Goal: Transaction & Acquisition: Obtain resource

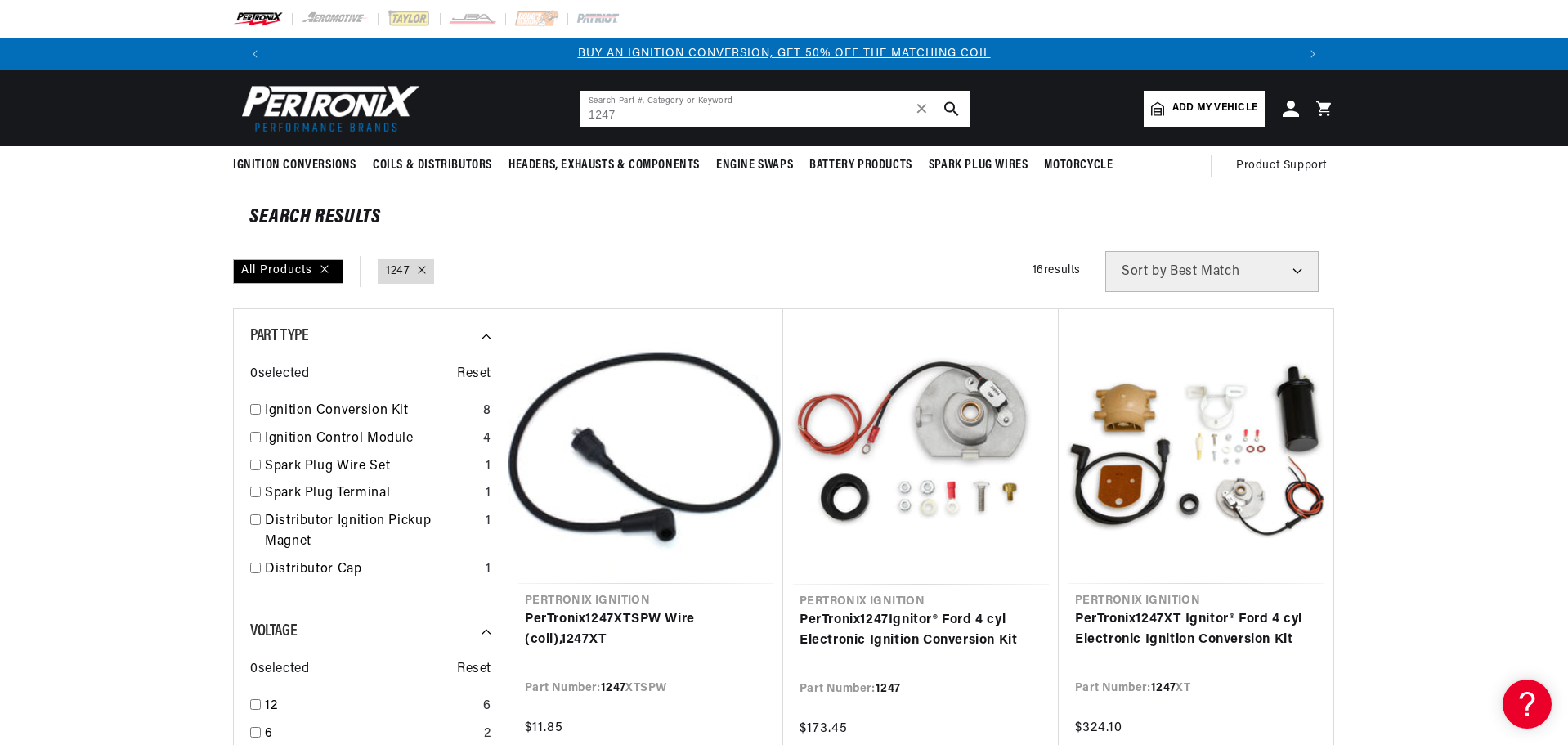
drag, startPoint x: 626, startPoint y: 115, endPoint x: 574, endPoint y: 111, distance: 52.2
click at [574, 111] on header "BETTER SEARCH RESULTS Add your vehicle's year, make, and model to find parts be…" at bounding box center [784, 108] width 1184 height 76
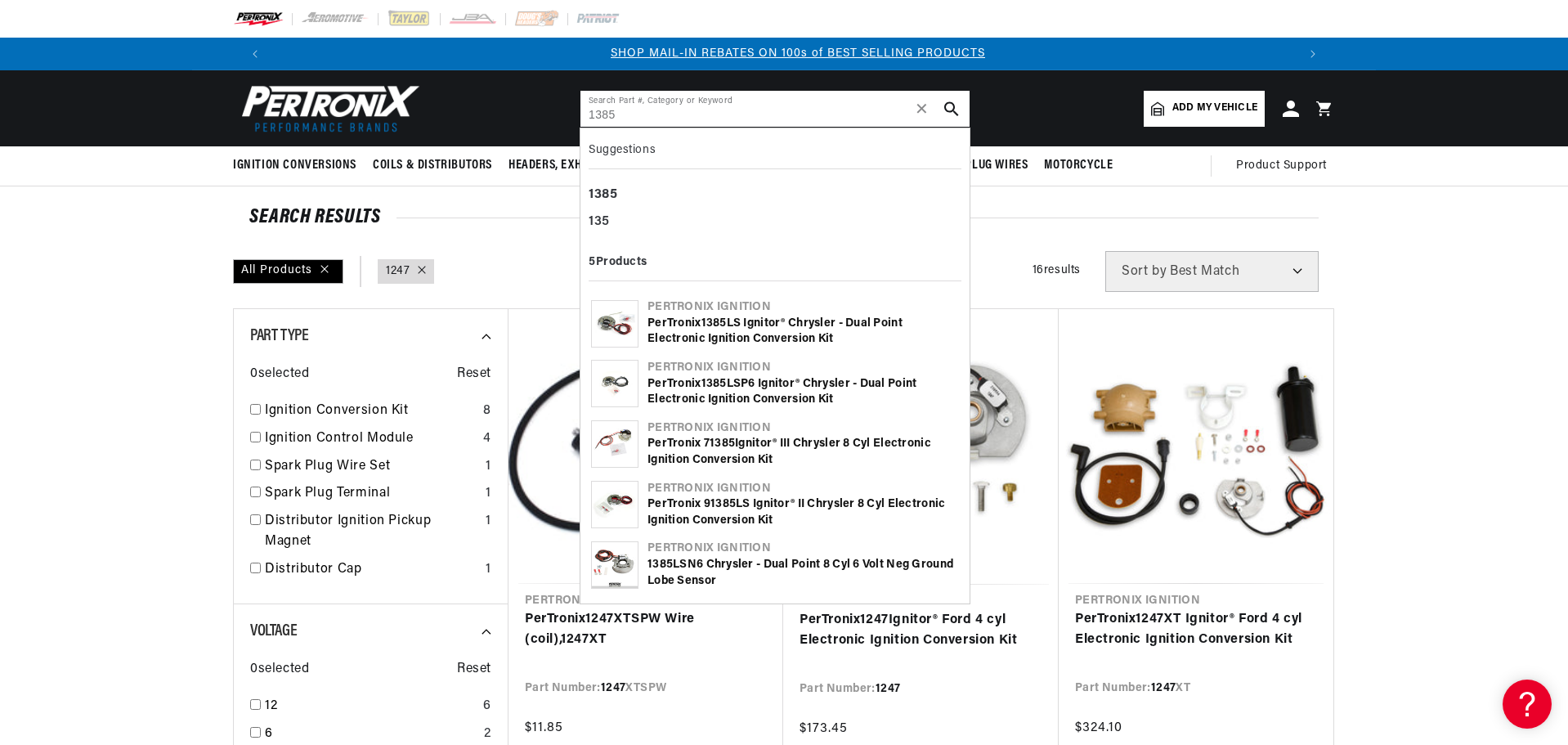
scroll to position [0, 1021]
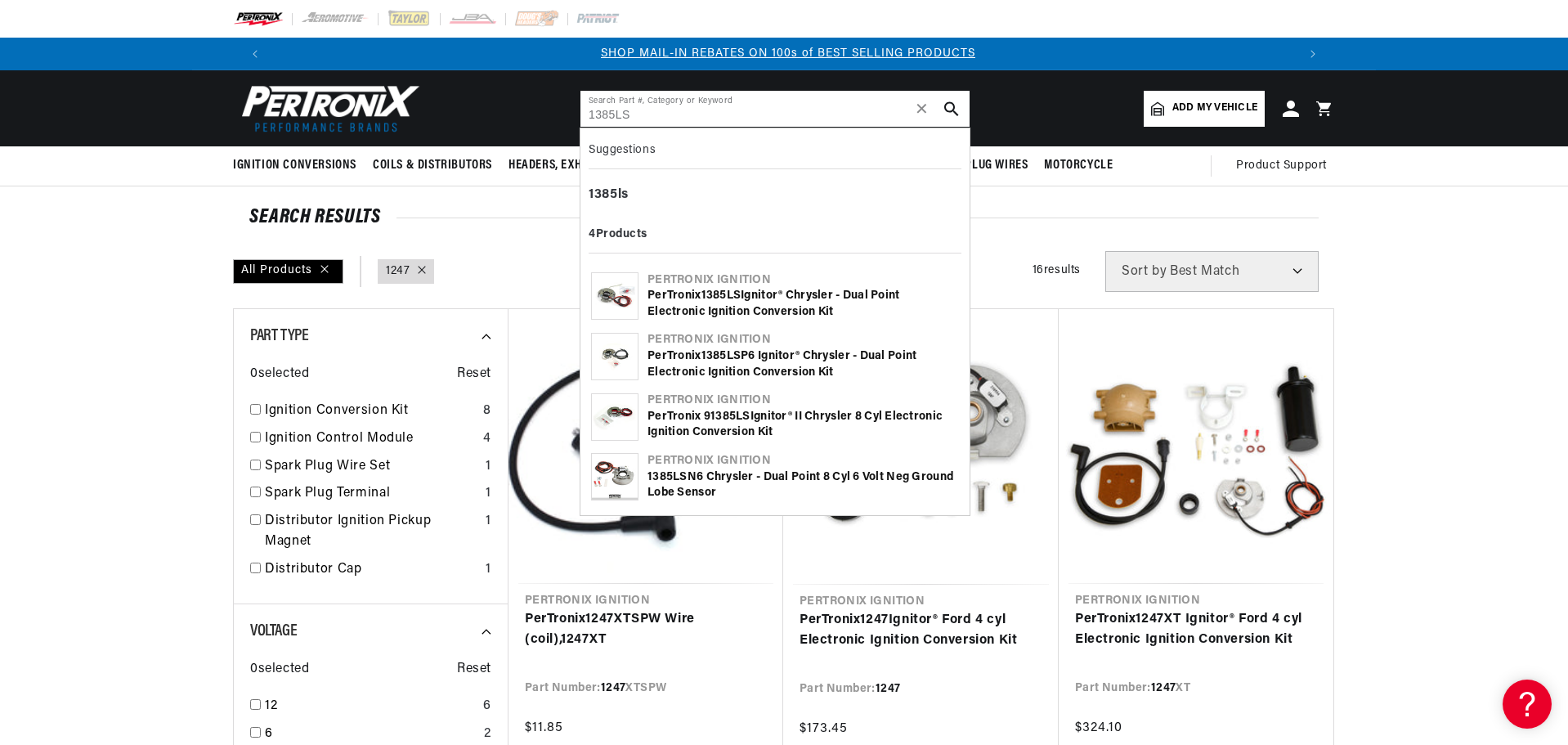
type input "1385LS"
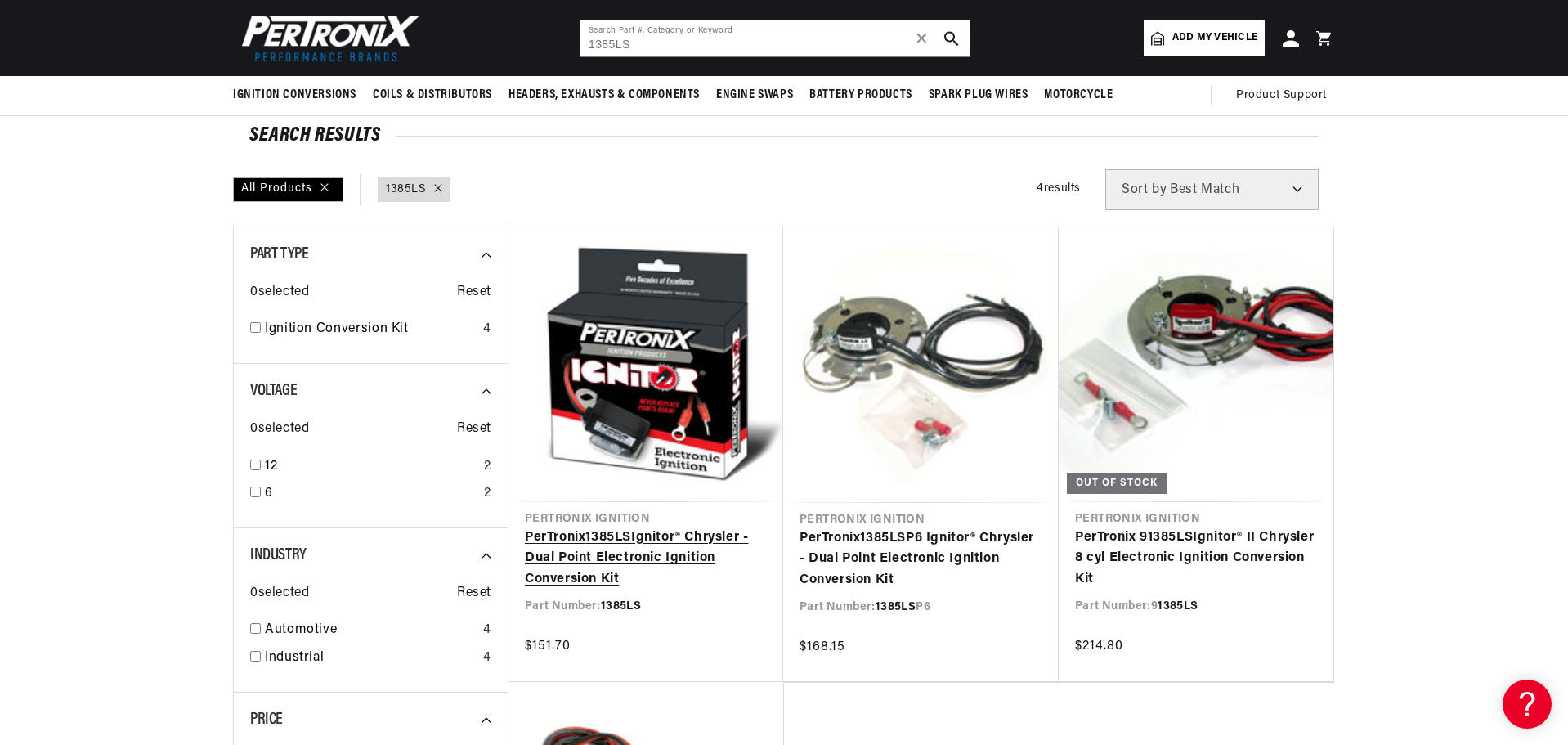
click at [663, 528] on link "PerTronix 1385LS Ignitor® Chrysler - Dual Point Electronic Ignition Conversion …" at bounding box center [646, 559] width 242 height 63
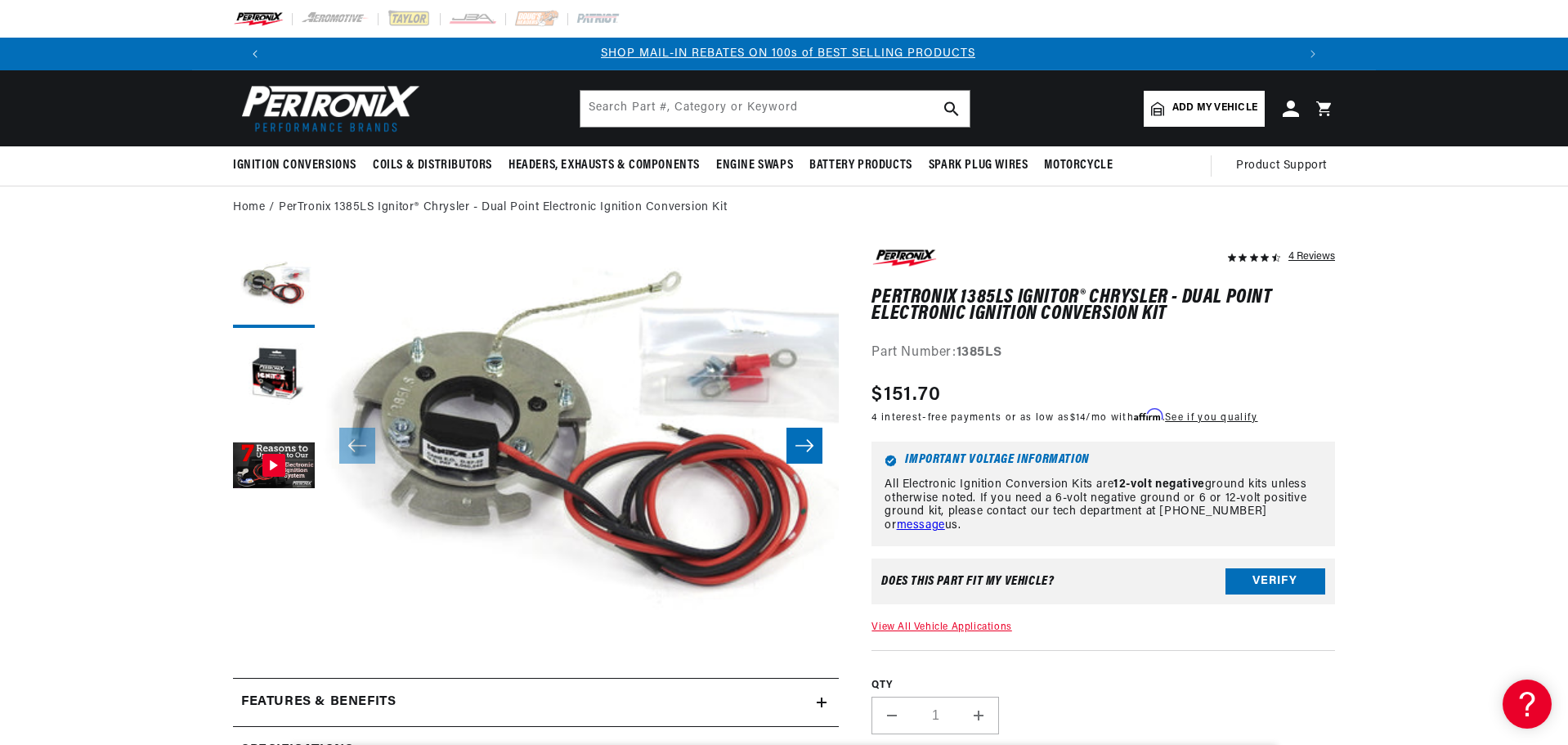
click at [255, 54] on icon "Translation missing: en.sections.announcements.previous_announcement" at bounding box center [255, 53] width 5 height 8
click at [257, 54] on icon "Translation missing: en.sections.announcements.previous_announcement" at bounding box center [255, 53] width 5 height 8
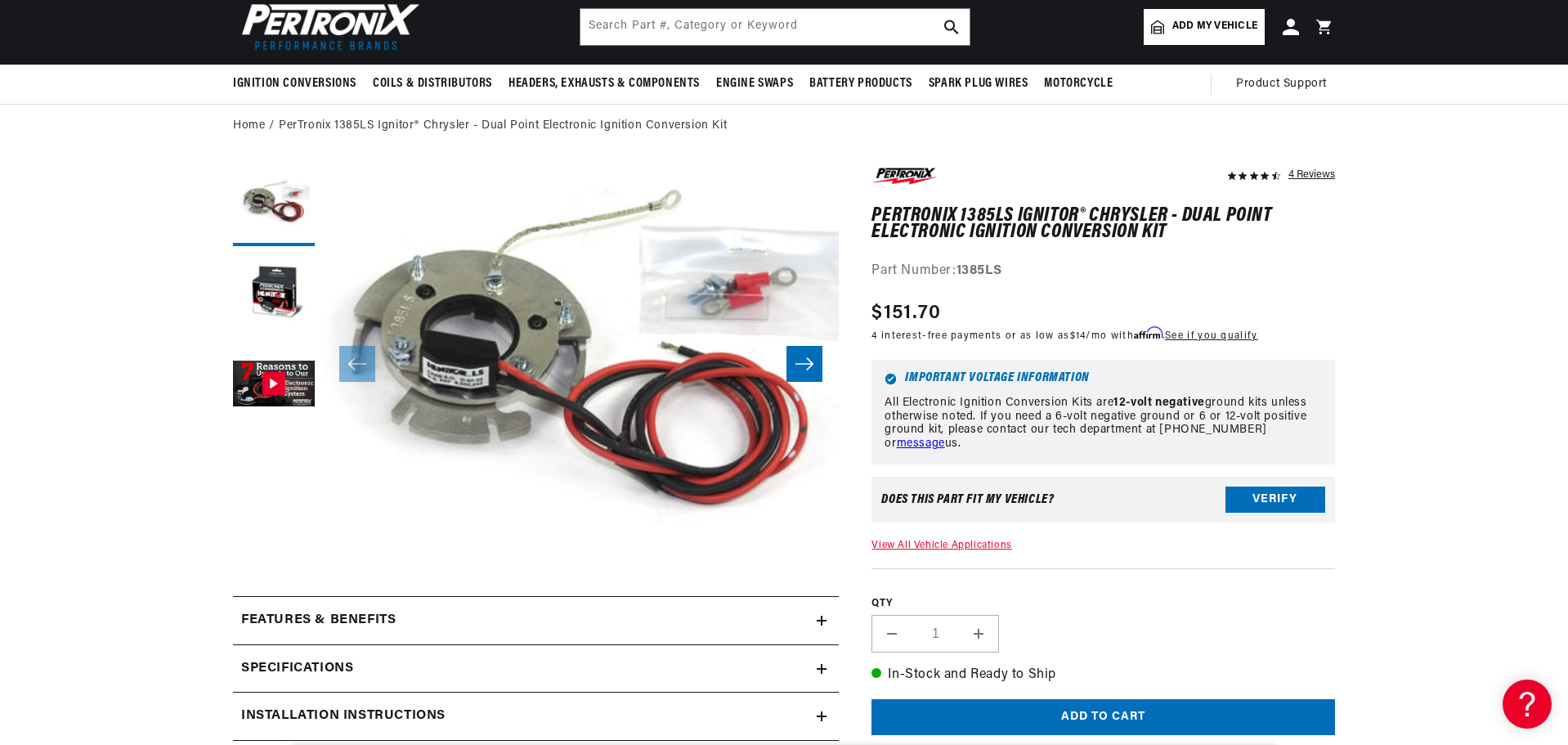
scroll to position [0, 2042]
click at [656, 27] on input "text" at bounding box center [775, 27] width 389 height 36
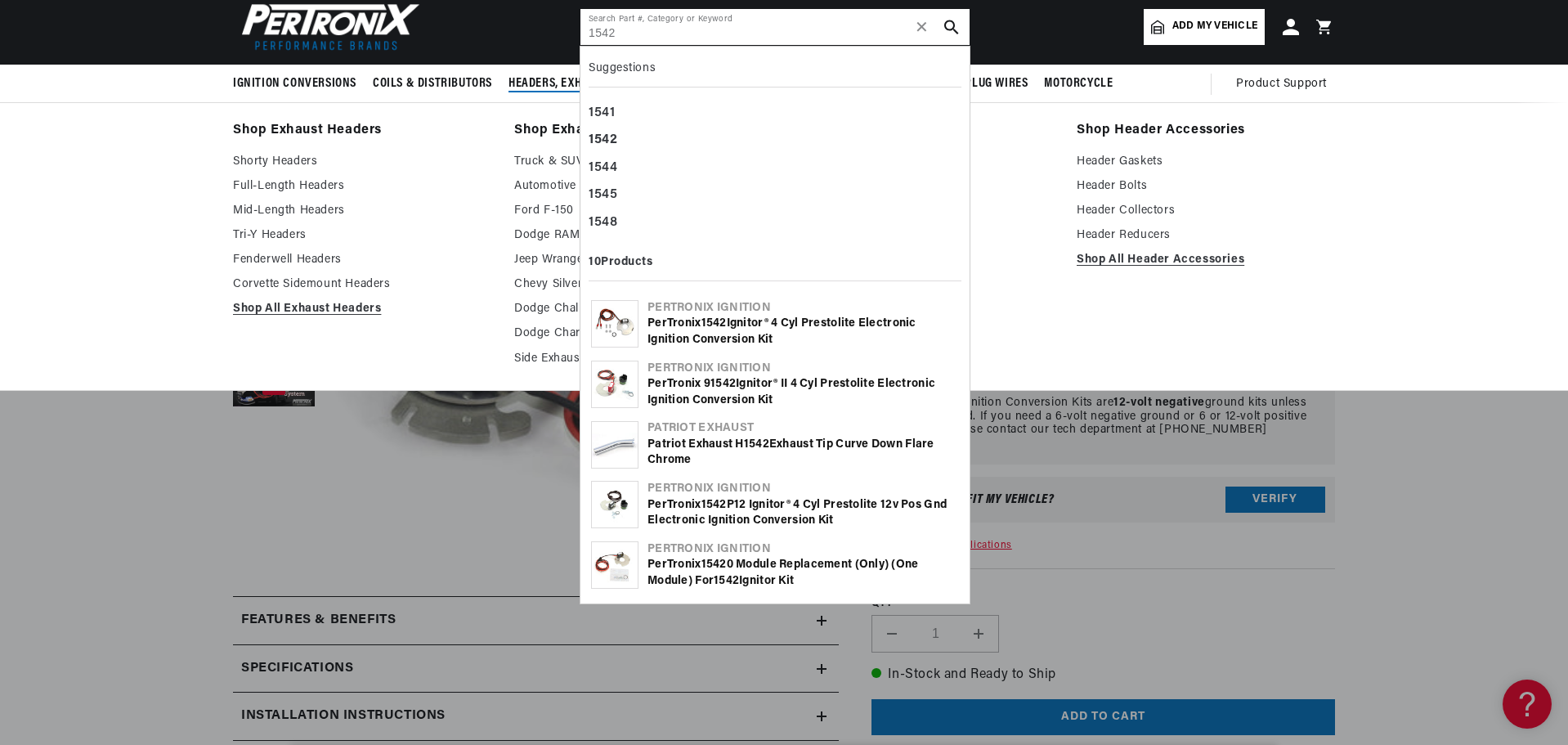
type input "1542"
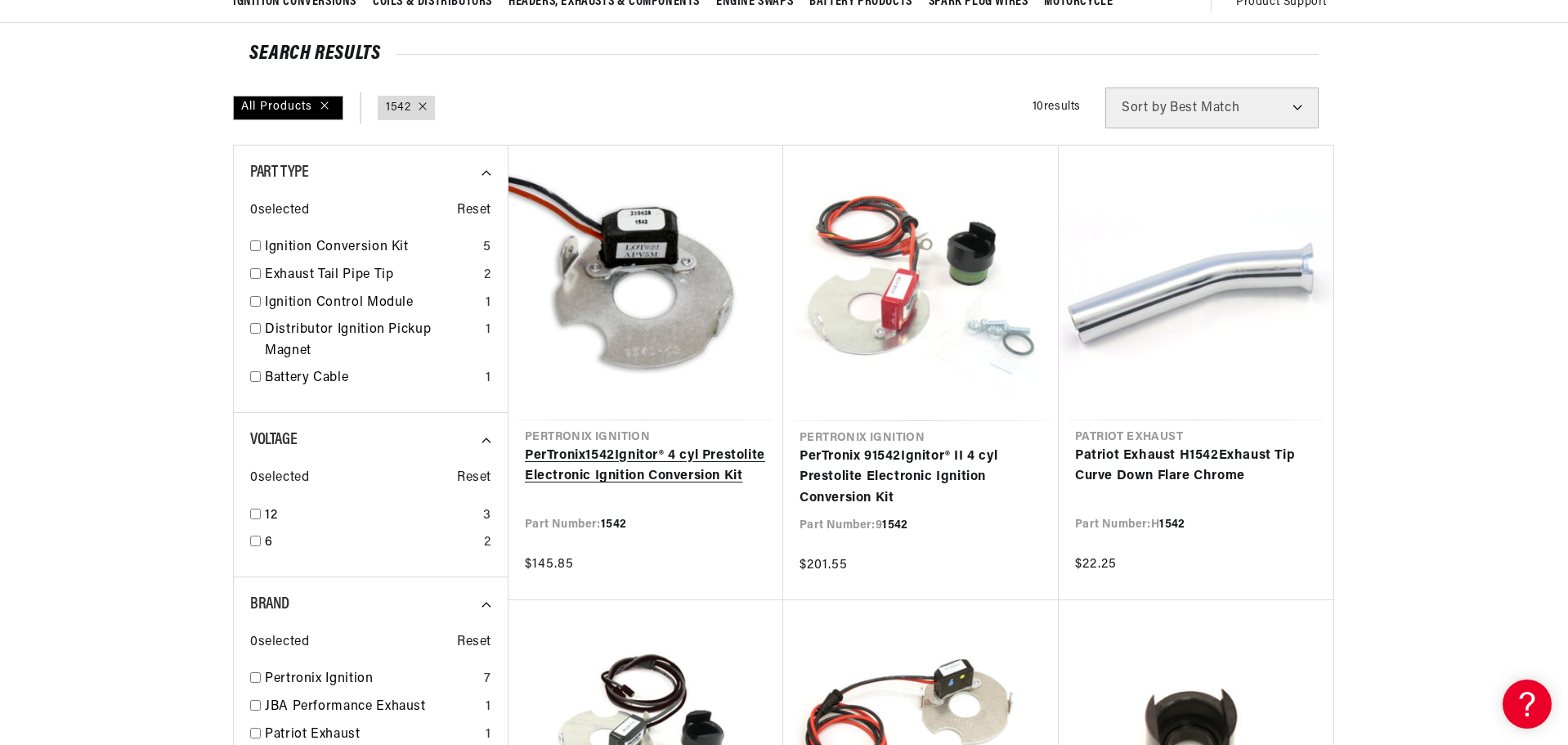
click at [621, 445] on link "PerTronix 1542 Ignitor® 4 cyl Prestolite Electronic Ignition Conversion Kit" at bounding box center [646, 466] width 242 height 42
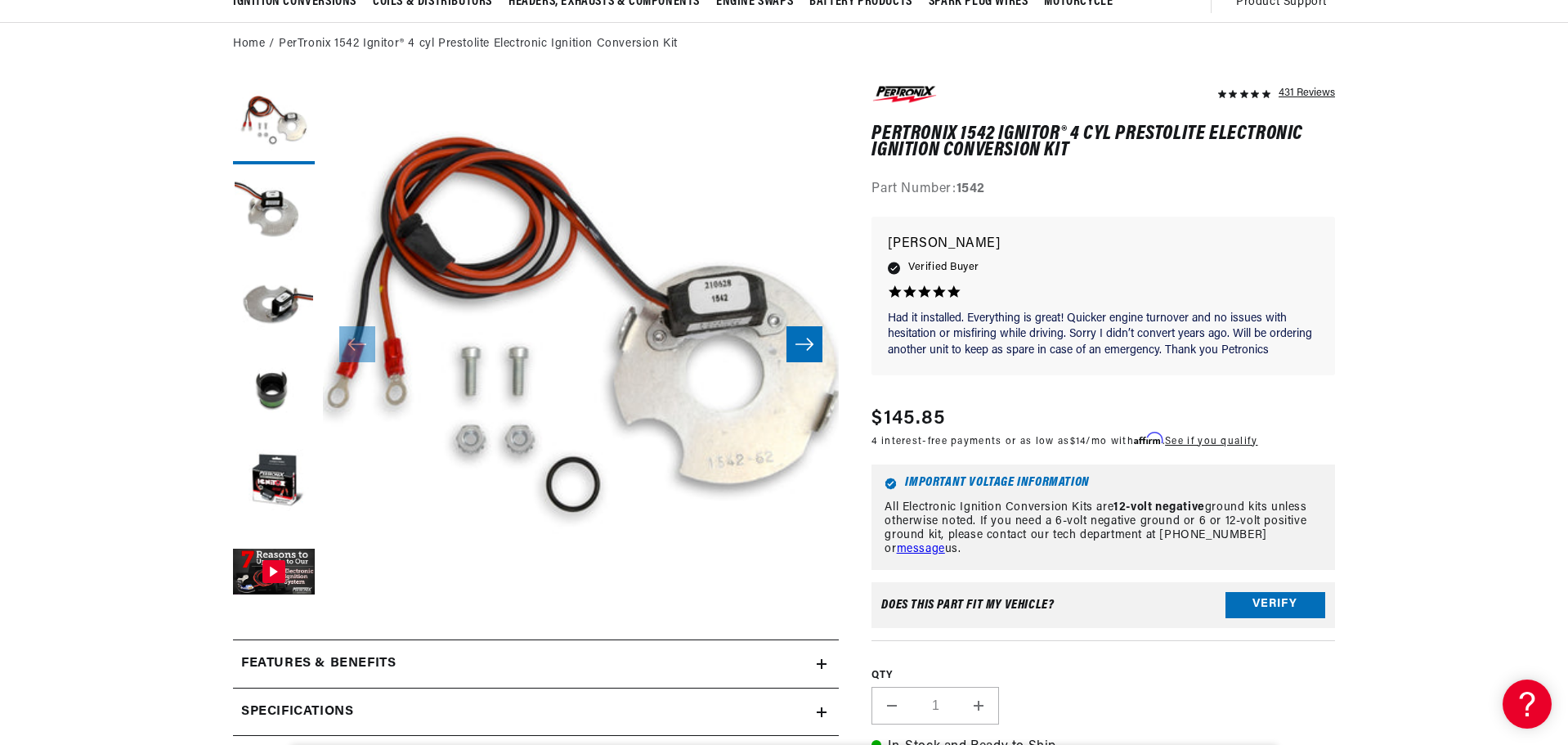
scroll to position [0, 1021]
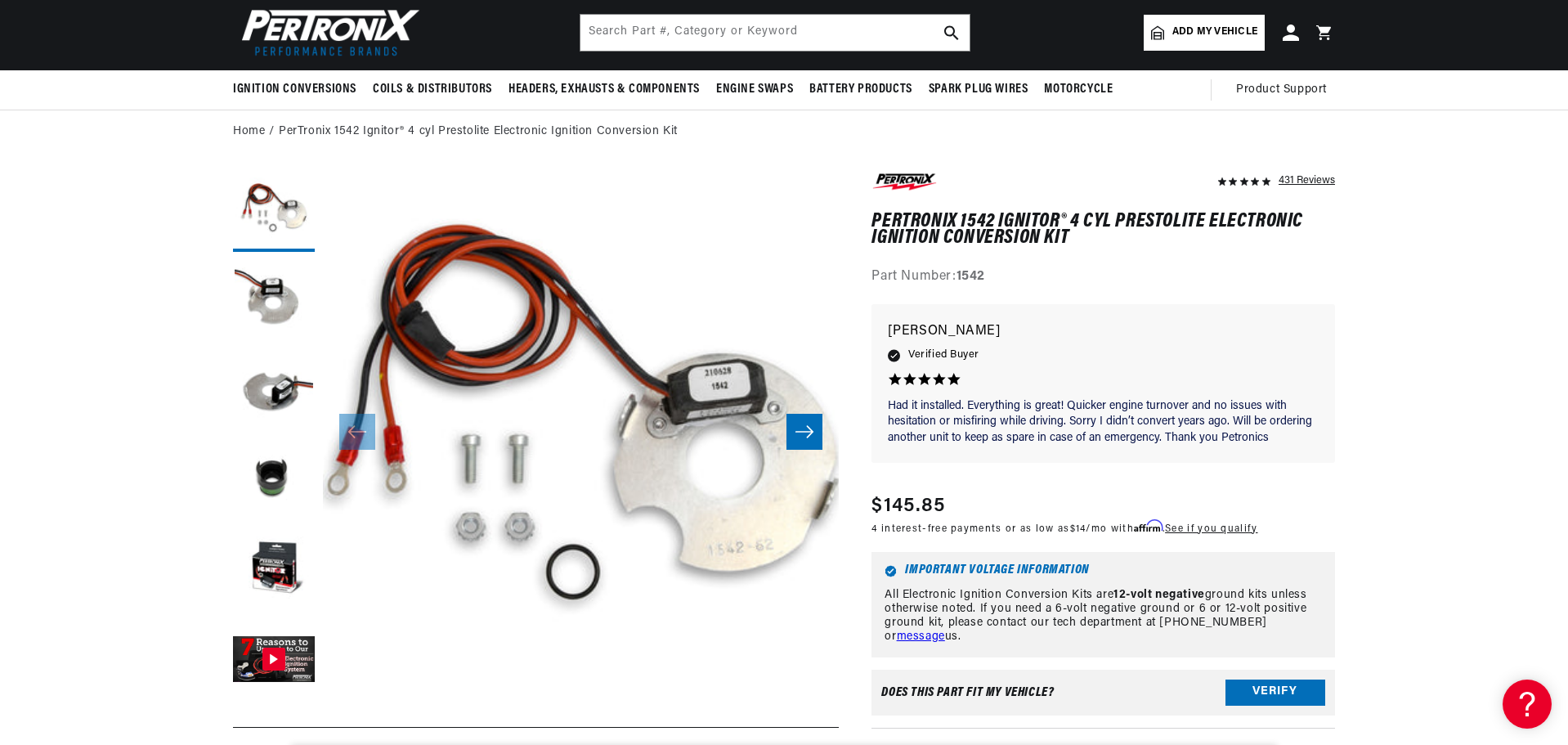
scroll to position [0, 0]
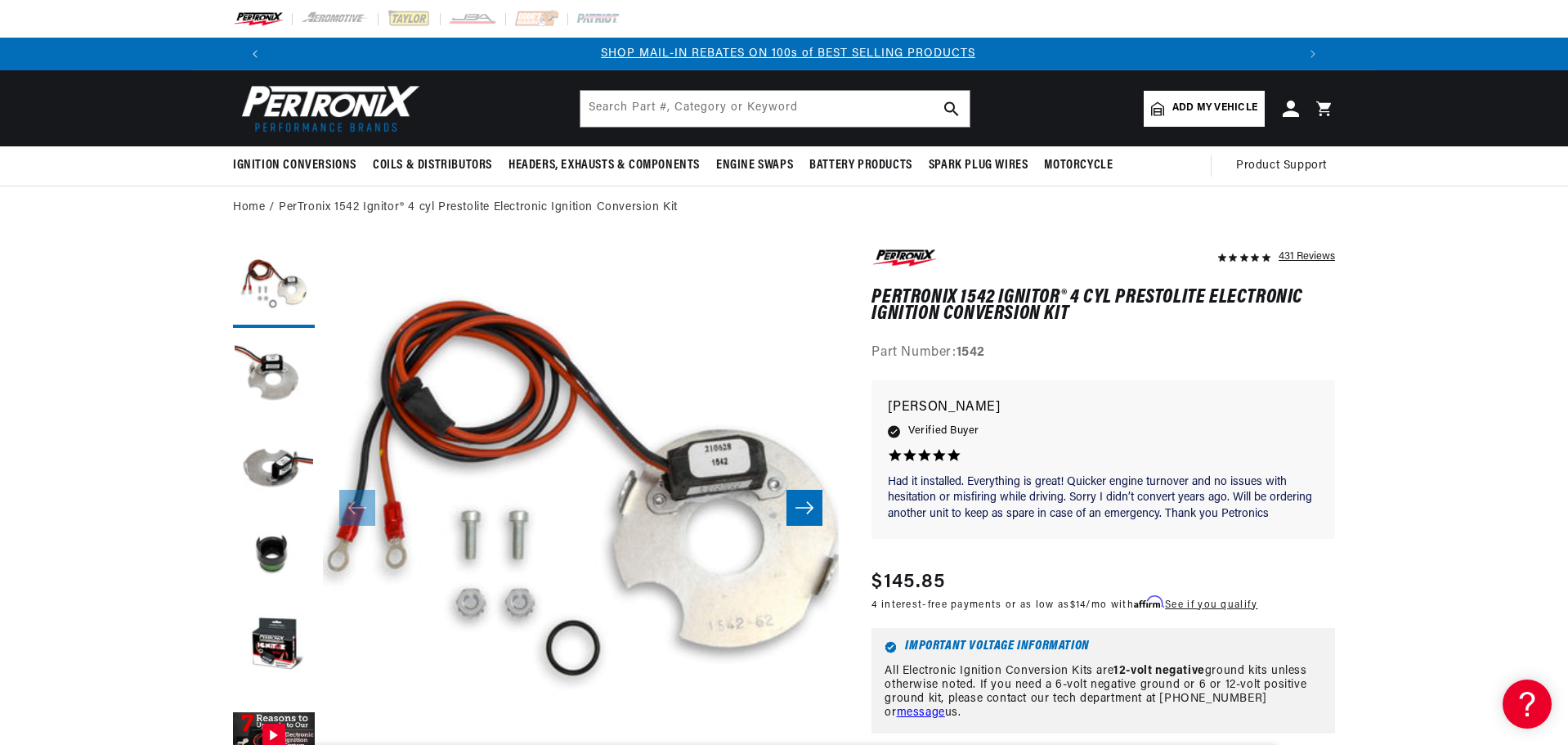
click at [254, 50] on button "Translation missing: en.sections.announcements.previous_announcement" at bounding box center [255, 53] width 33 height 33
click at [252, 53] on button "Translation missing: en.sections.announcements.previous_announcement" at bounding box center [255, 53] width 33 height 33
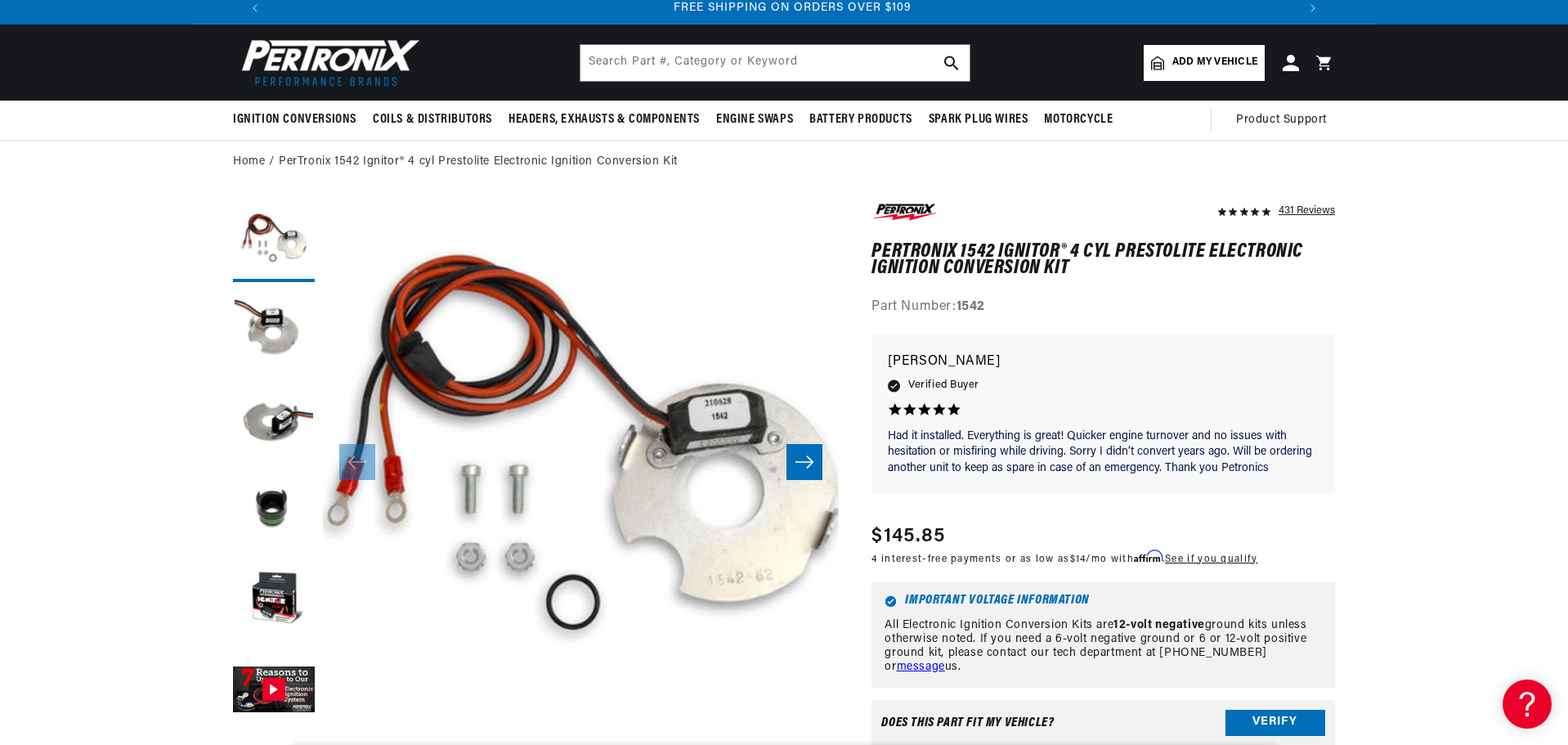
scroll to position [82, 0]
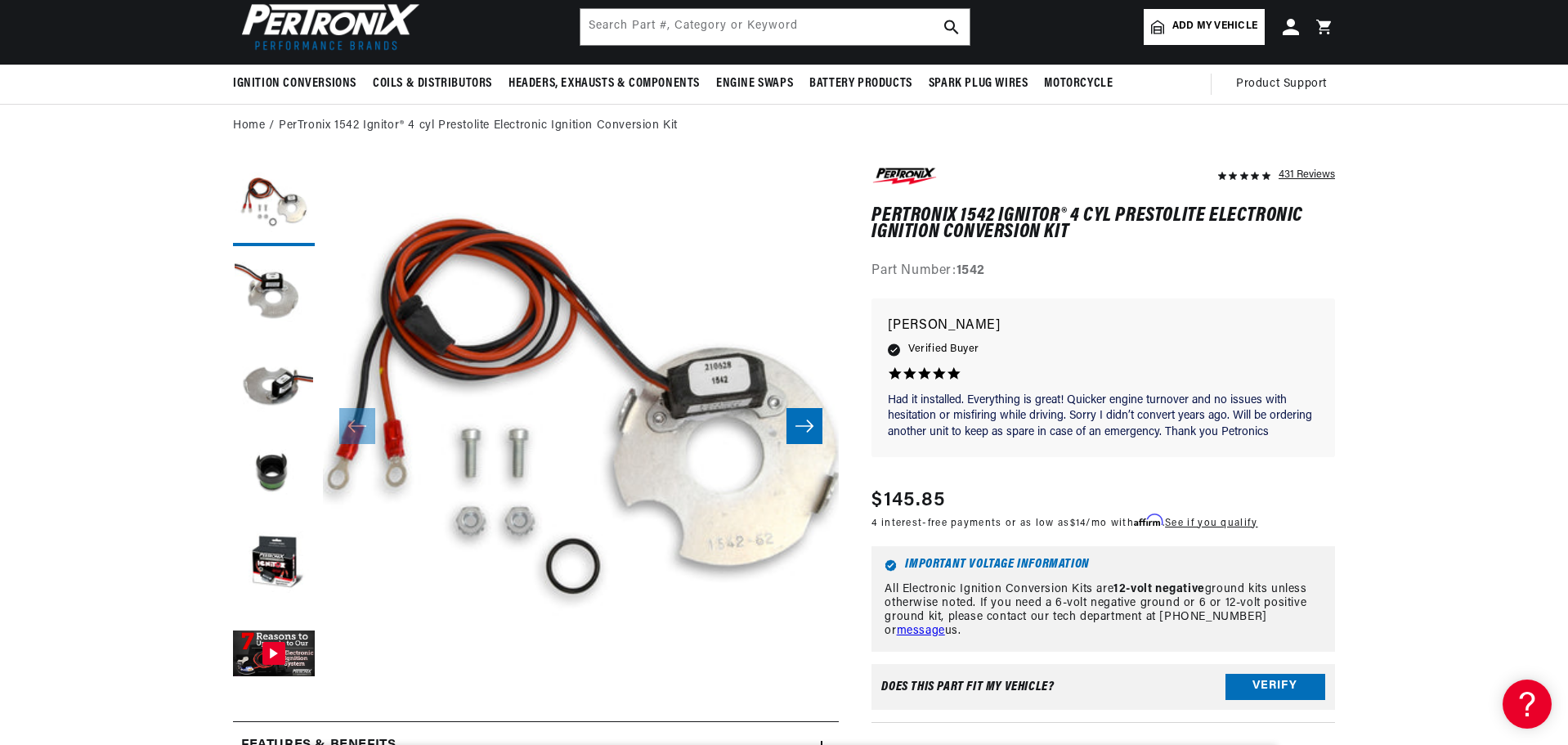
click at [271, 732] on button "Open media 1 in modal" at bounding box center [271, 732] width 0 height 0
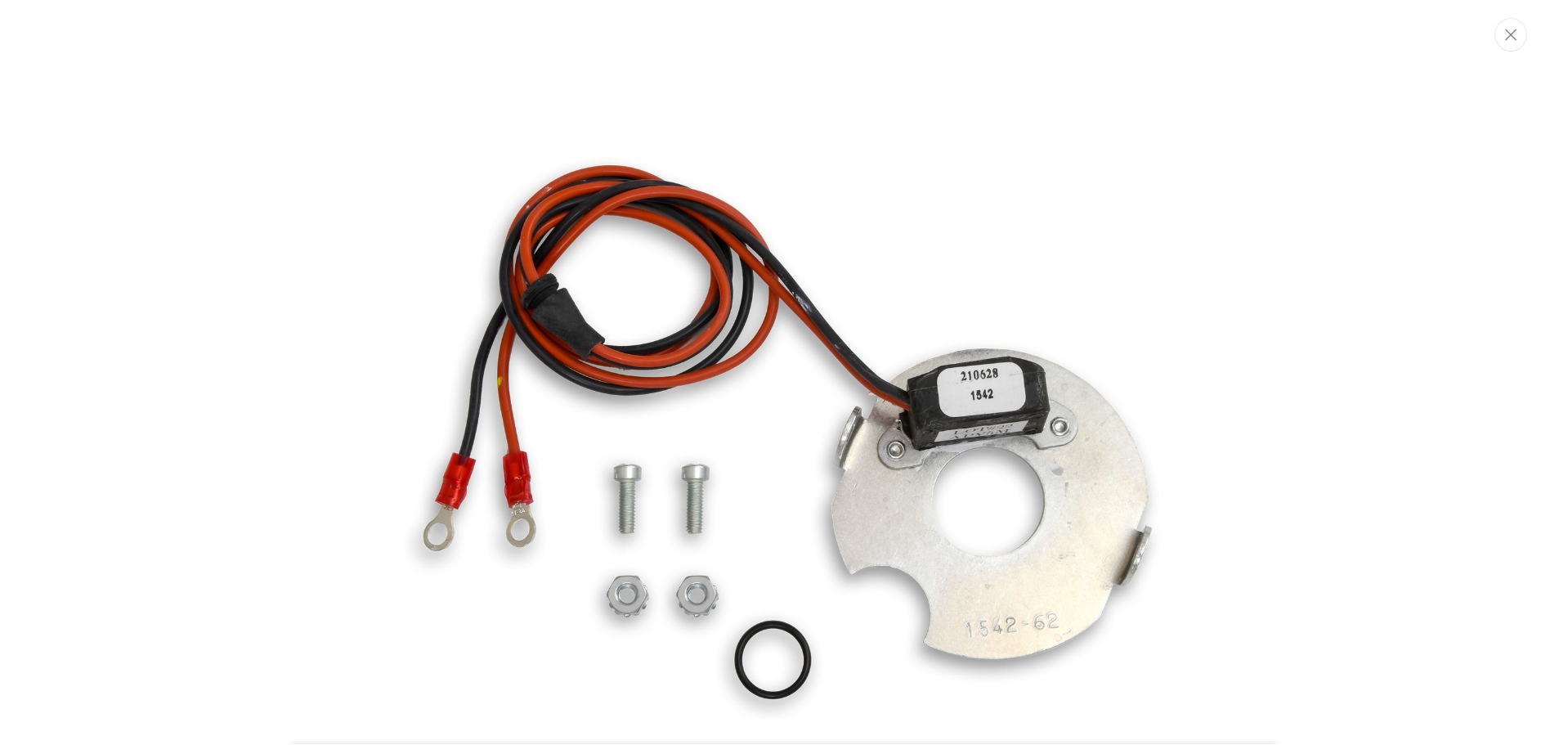
scroll to position [0, 0]
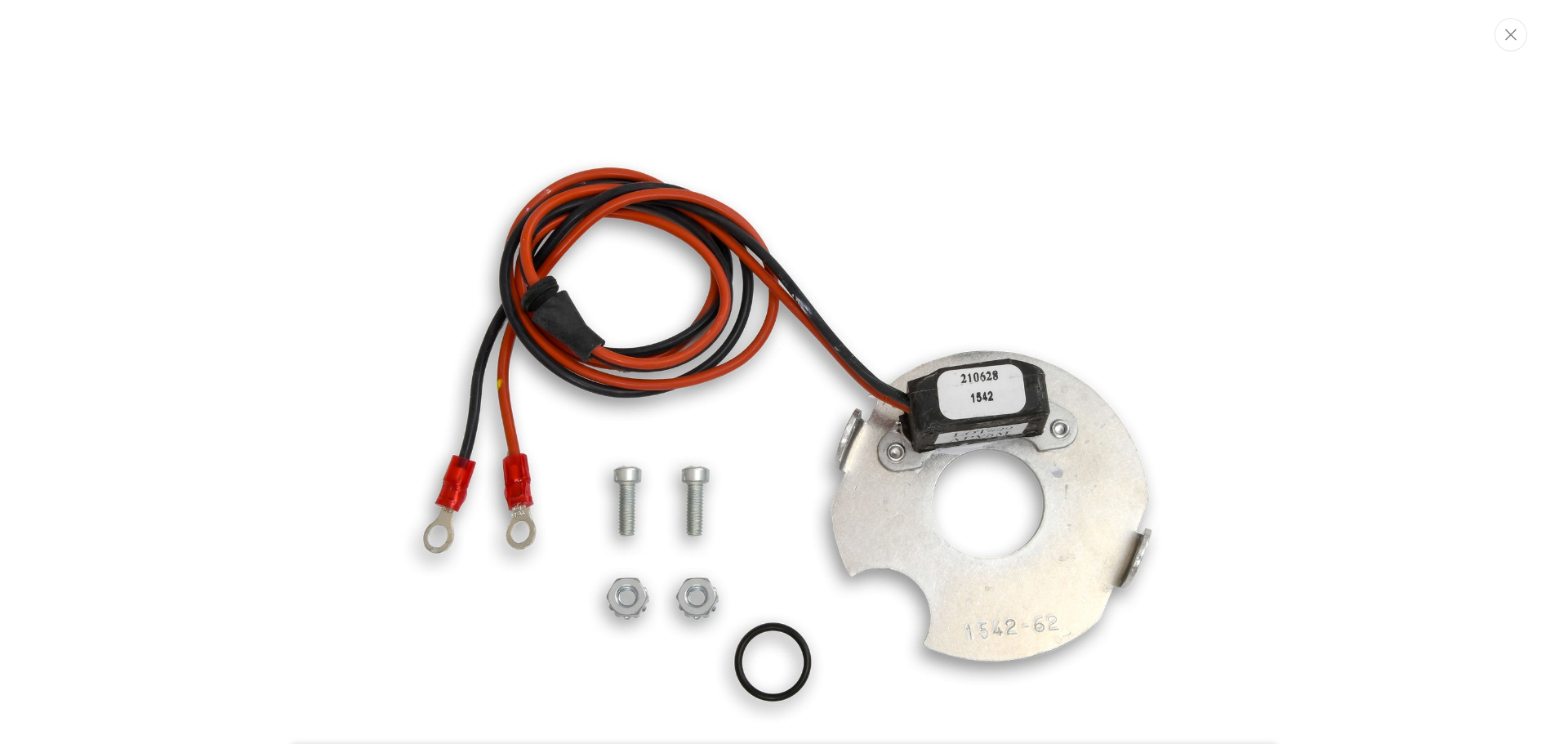
click at [717, 360] on img "Media gallery" at bounding box center [784, 457] width 882 height 882
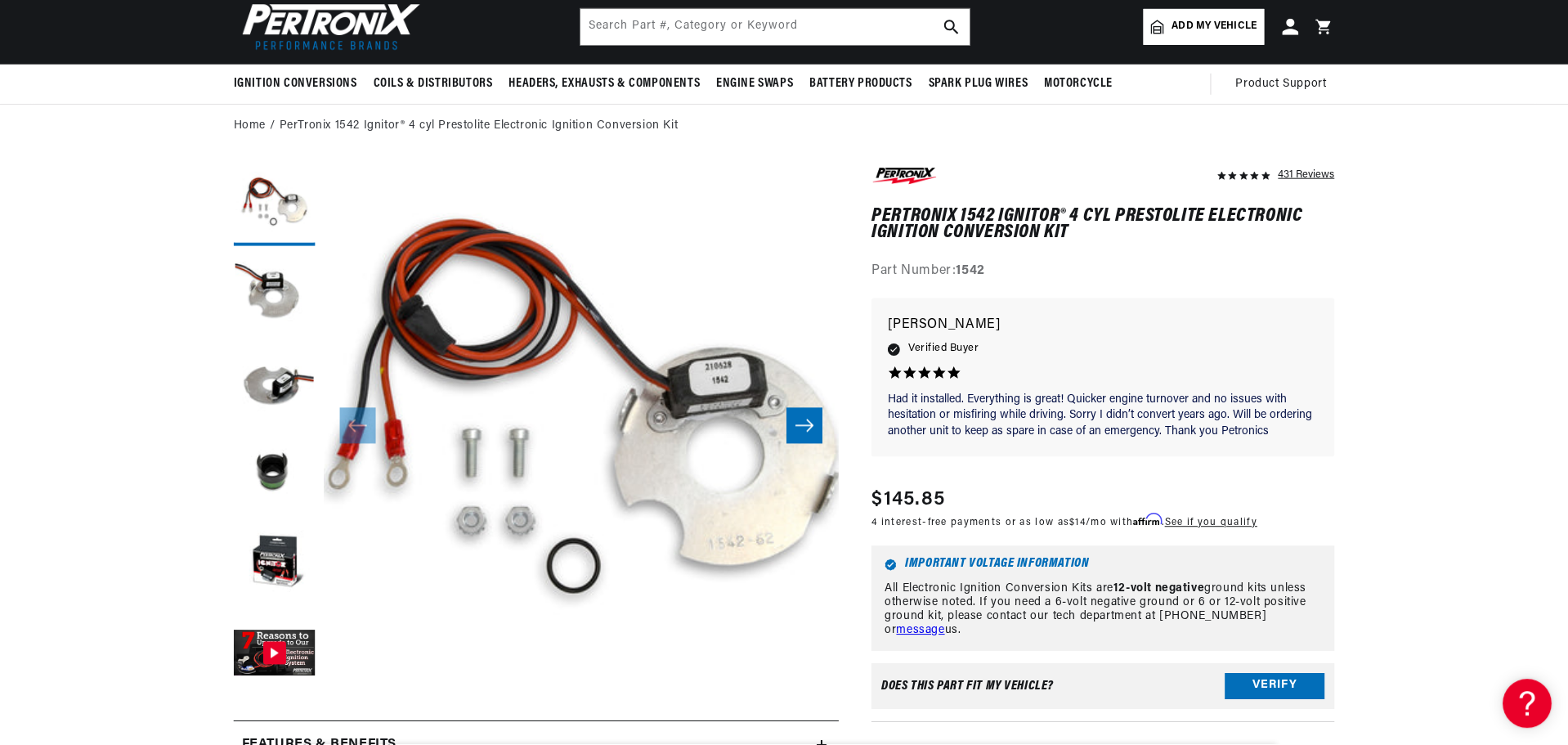
scroll to position [51, 0]
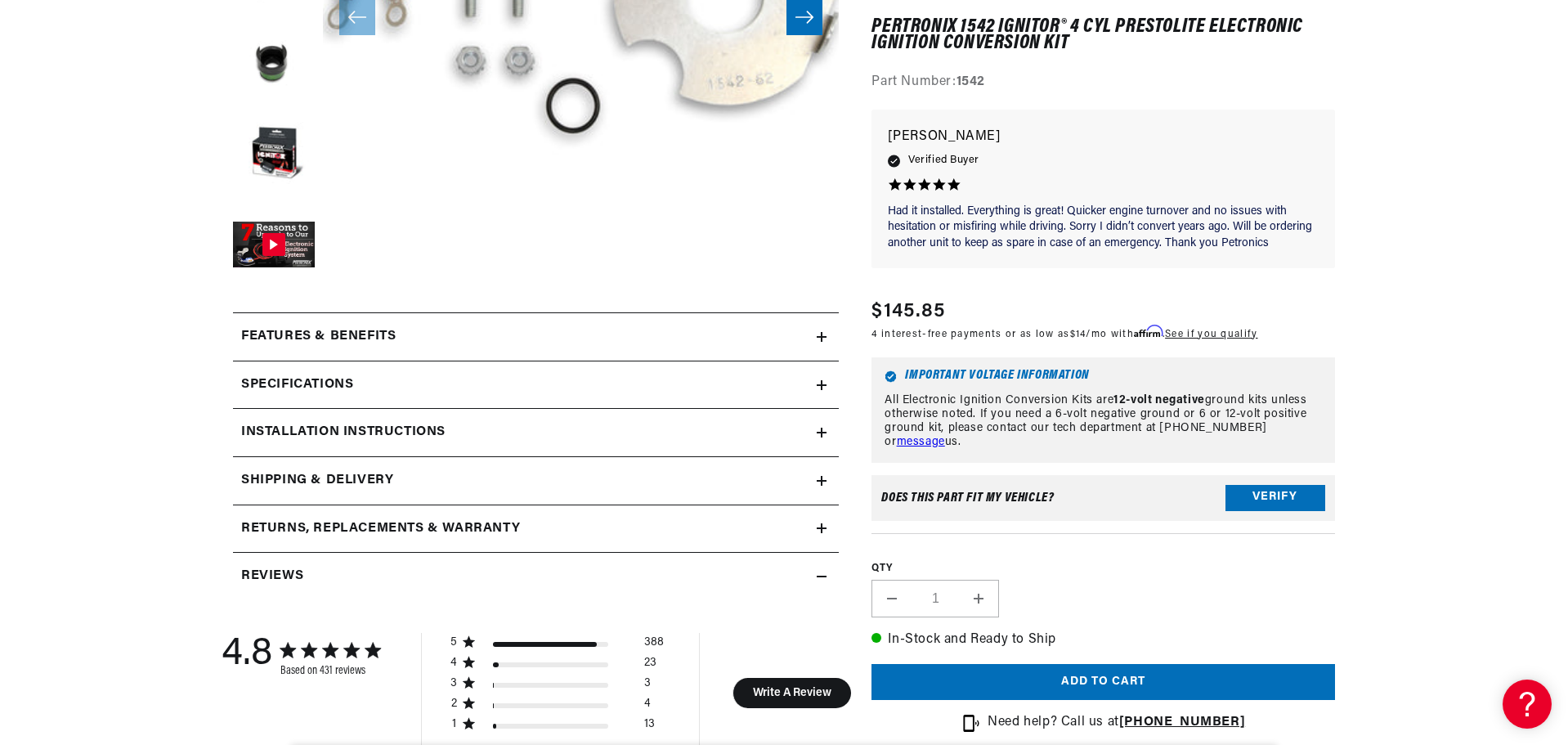
scroll to position [0, 2042]
click at [819, 432] on icon at bounding box center [821, 432] width 10 height 10
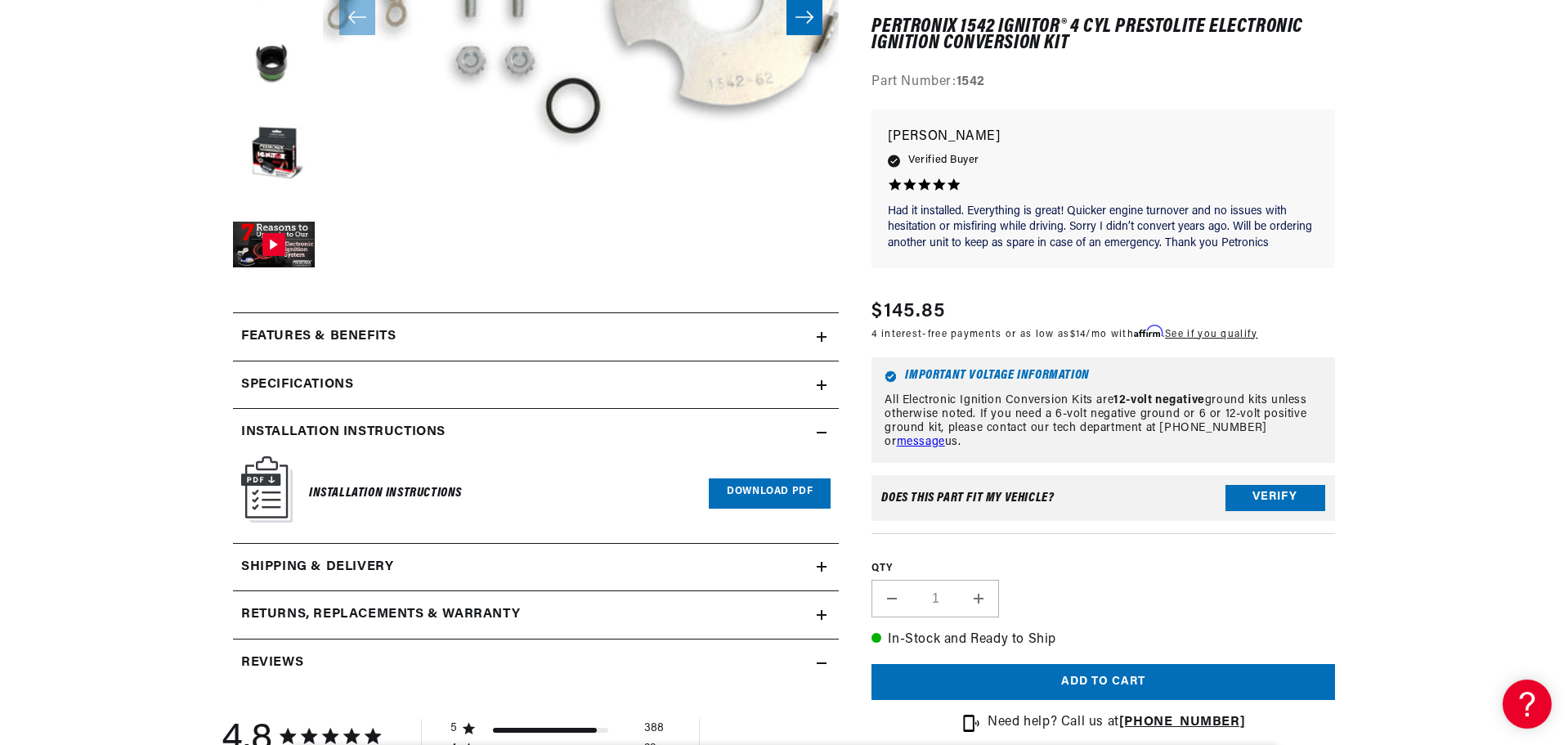
click at [796, 483] on link "Download PDF" at bounding box center [769, 493] width 122 height 30
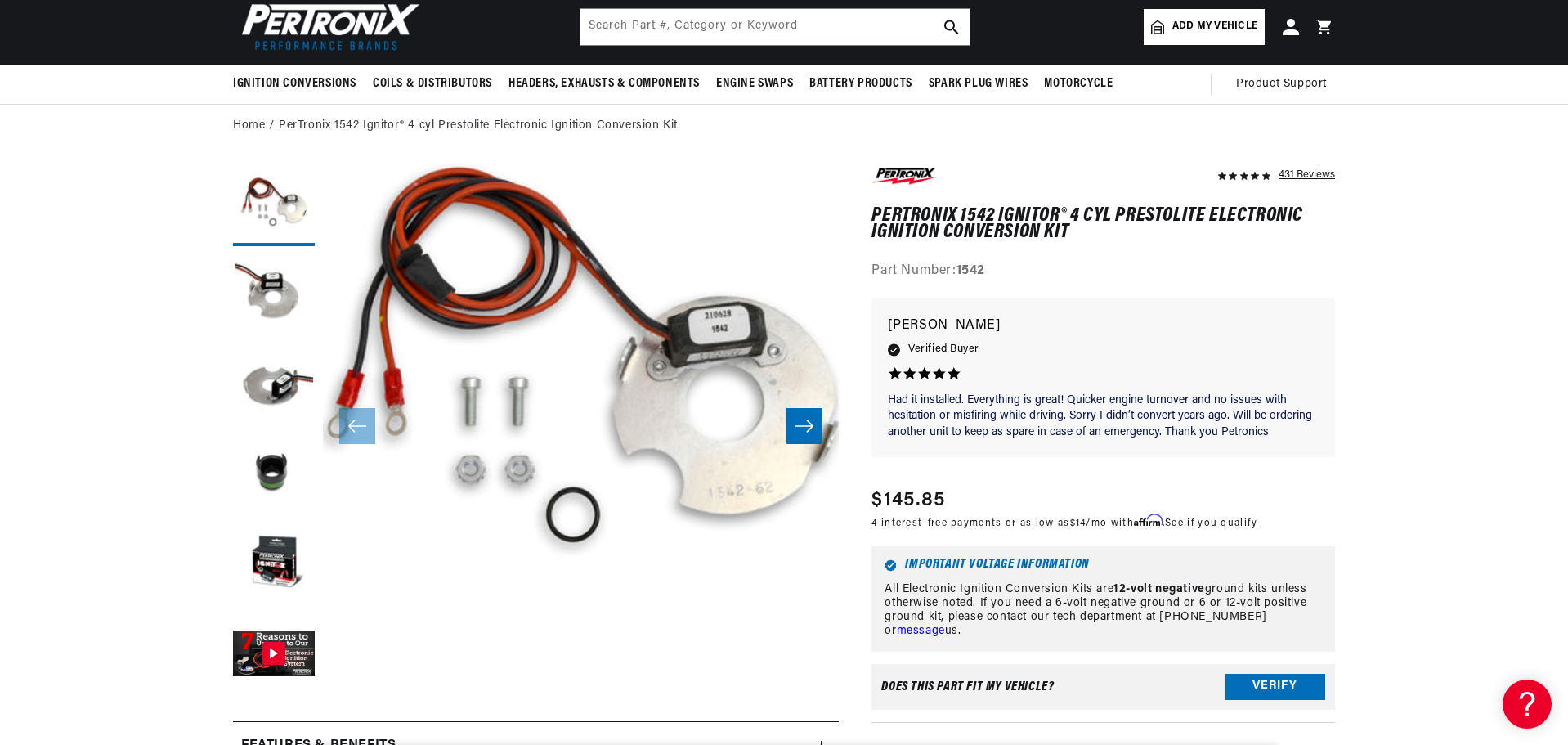
scroll to position [0, 0]
click at [622, 30] on input "text" at bounding box center [775, 27] width 389 height 36
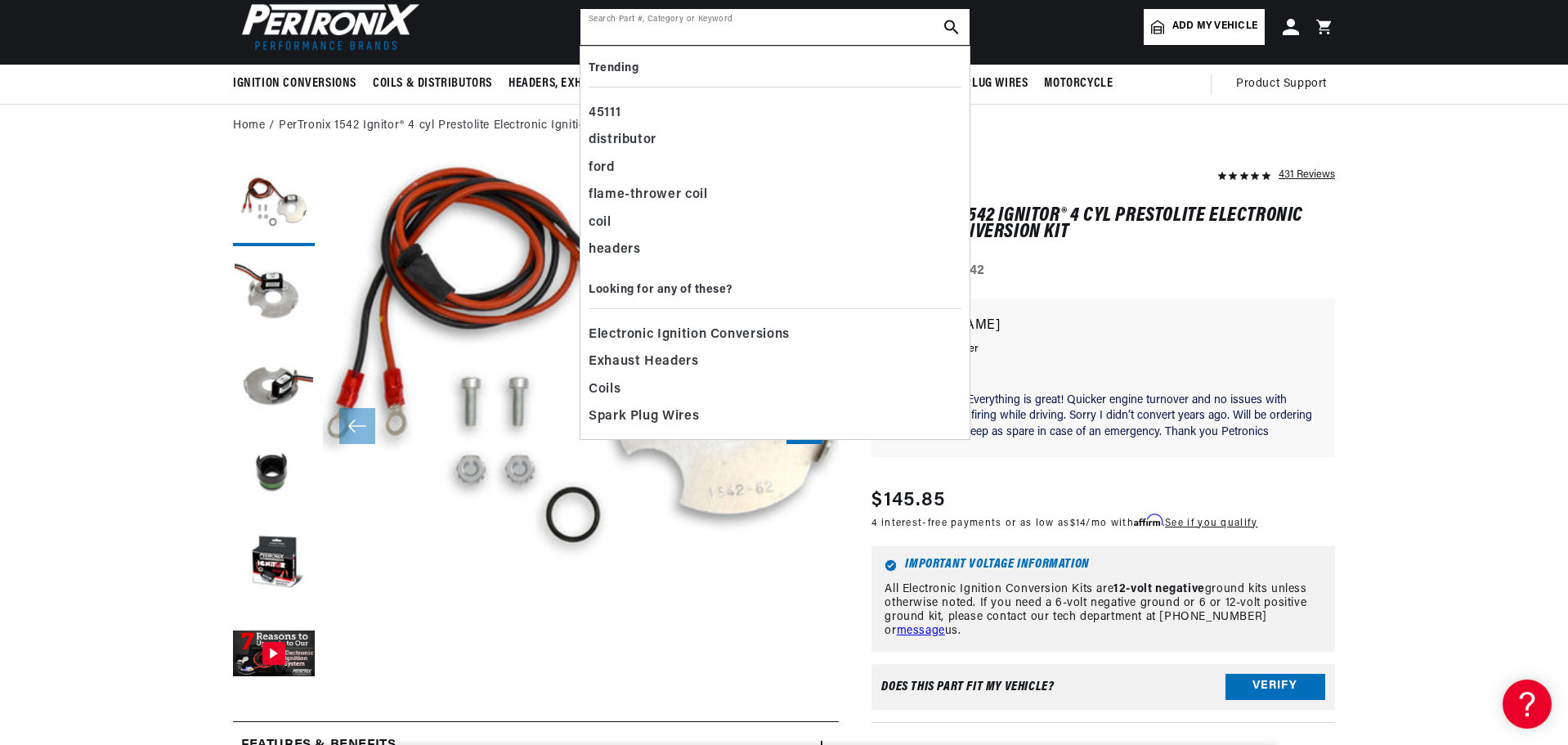
scroll to position [0, 1021]
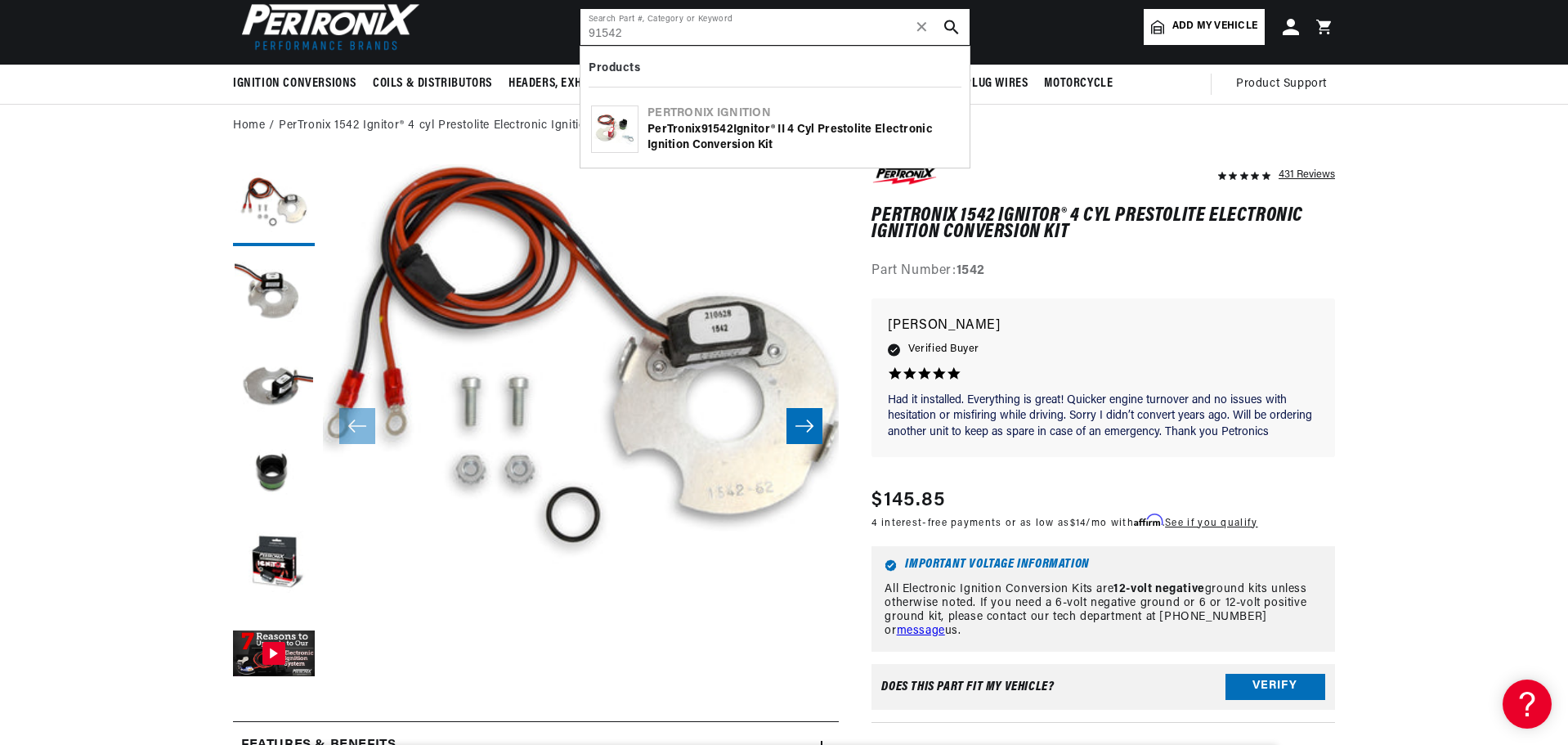
type input "91542"
click at [758, 141] on div "PerTronix 91542 Ignitor® II 4 cyl Prestolite Electronic Ignition Conversion Kit" at bounding box center [803, 137] width 311 height 32
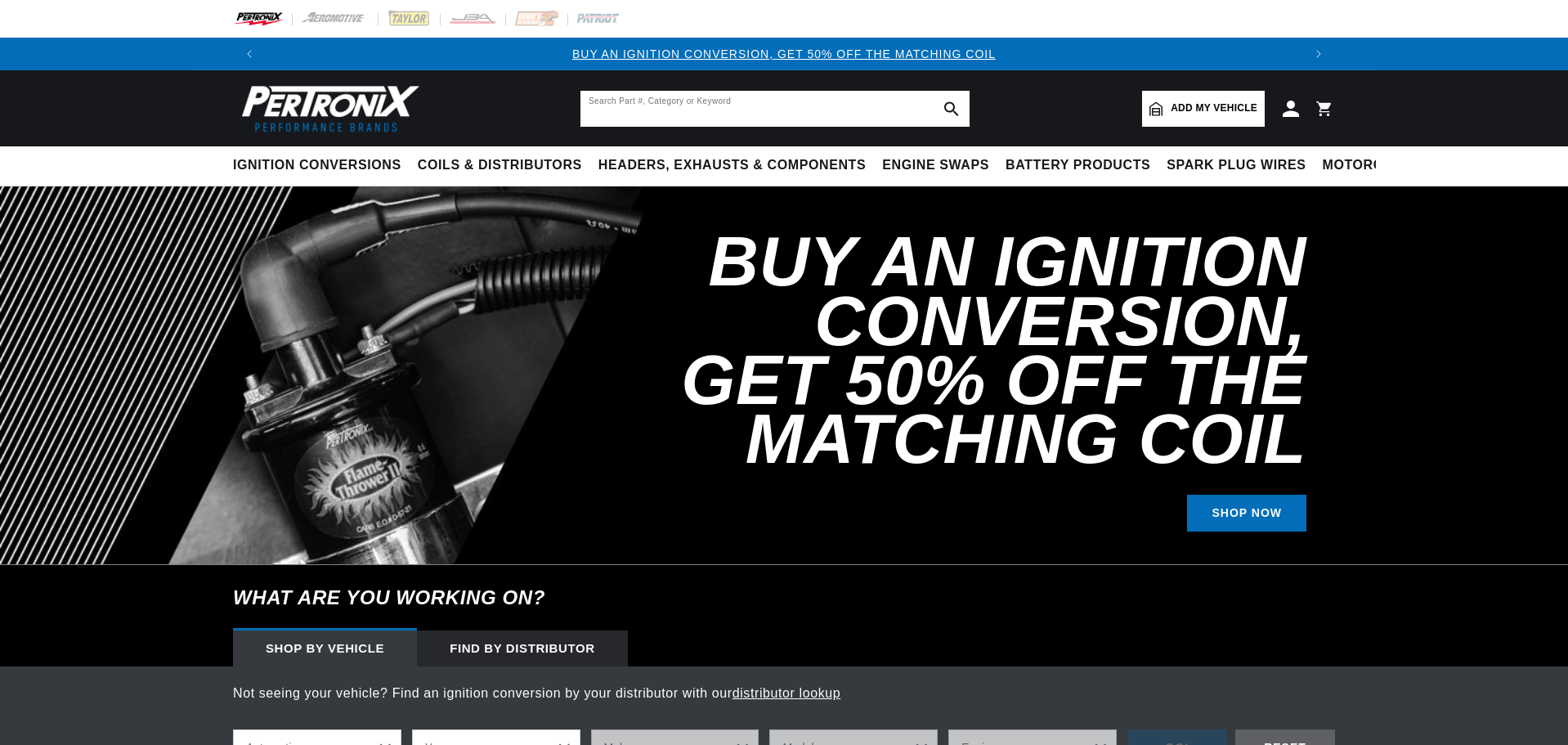
click at [645, 111] on input "text" at bounding box center [775, 108] width 389 height 36
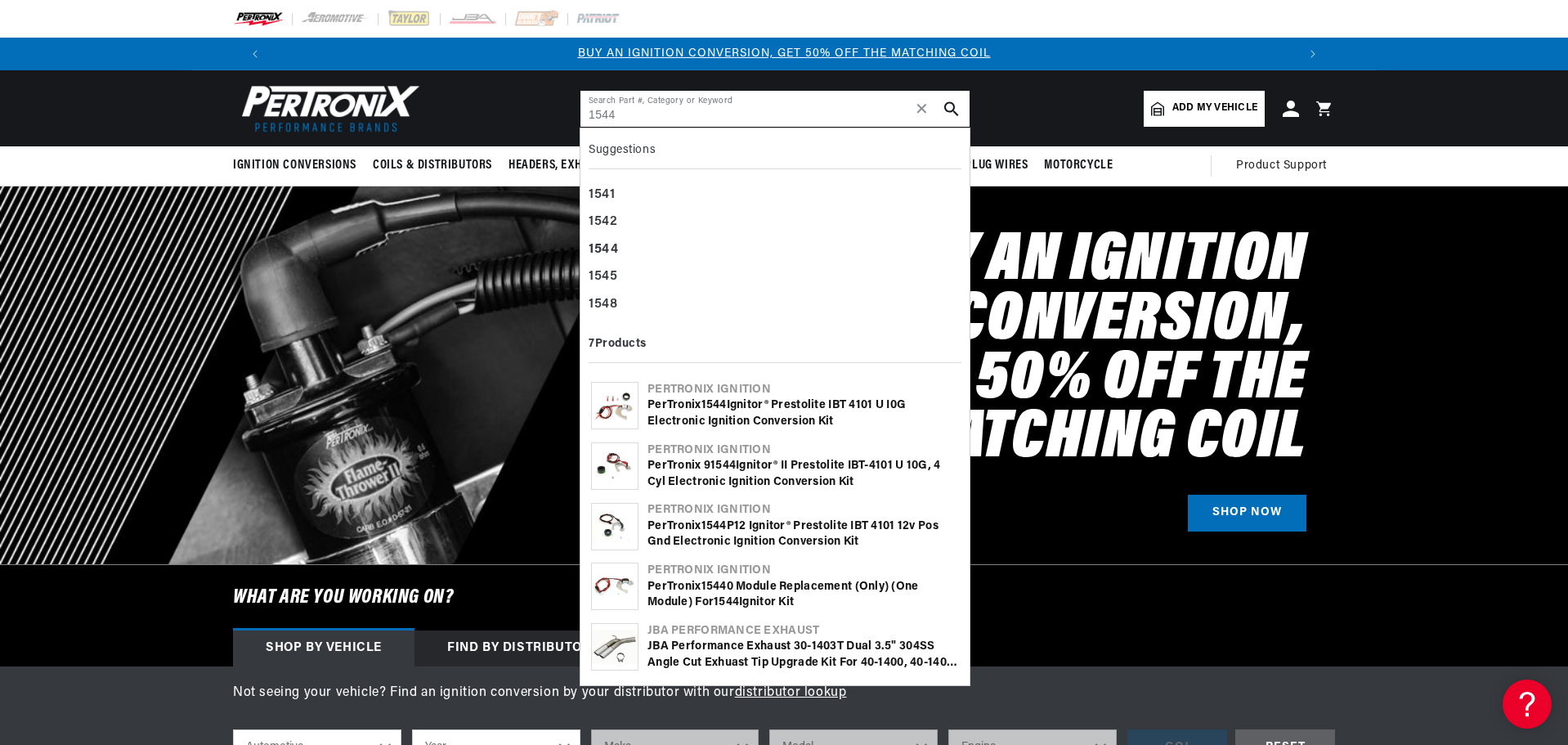
type input "1544"
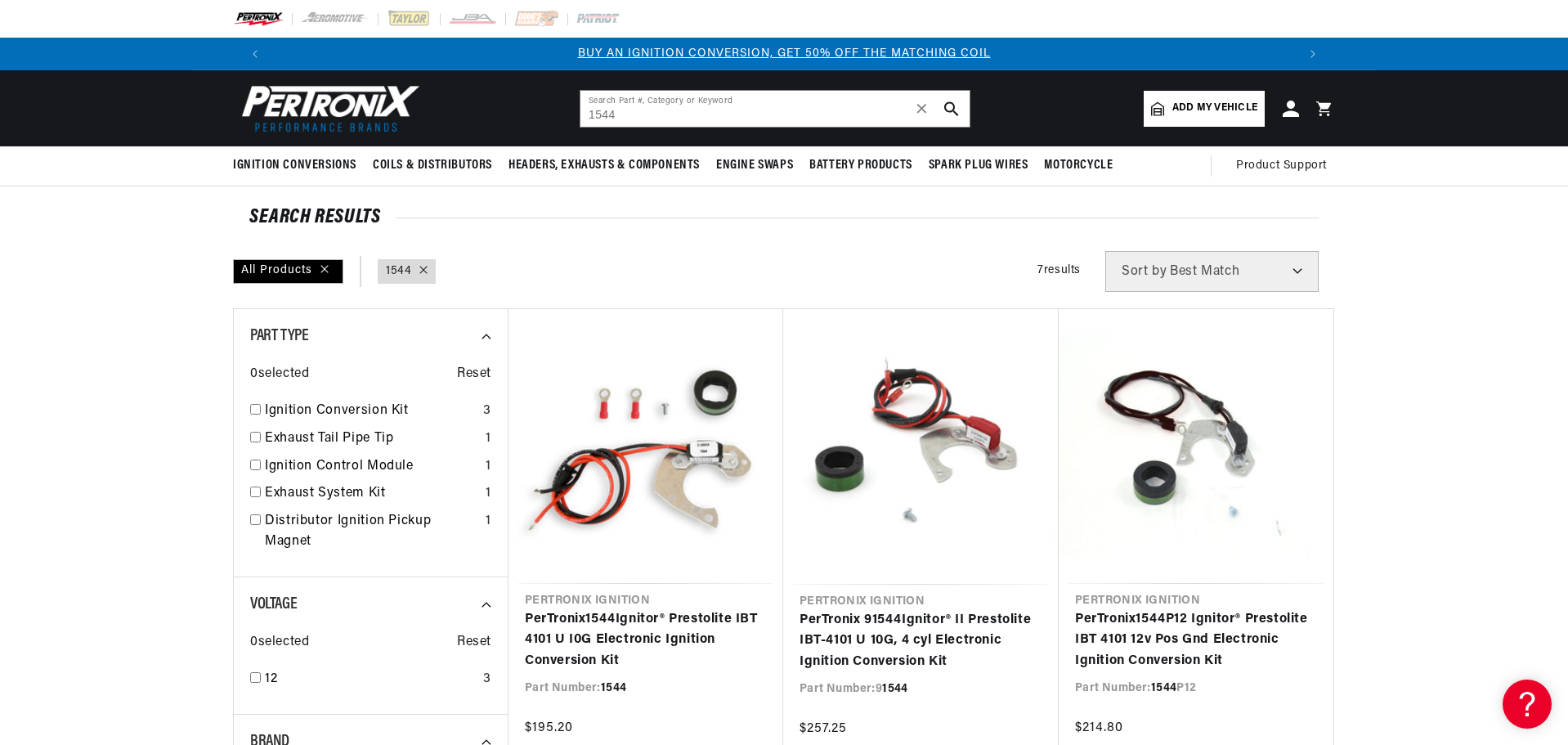
drag, startPoint x: 697, startPoint y: 458, endPoint x: 49, endPoint y: 381, distance: 652.6
click at [697, 609] on link "PerTronix 1544 Ignitor® Prestolite IBT 4101 U I0G Electronic Ignition Conversio…" at bounding box center [646, 640] width 242 height 63
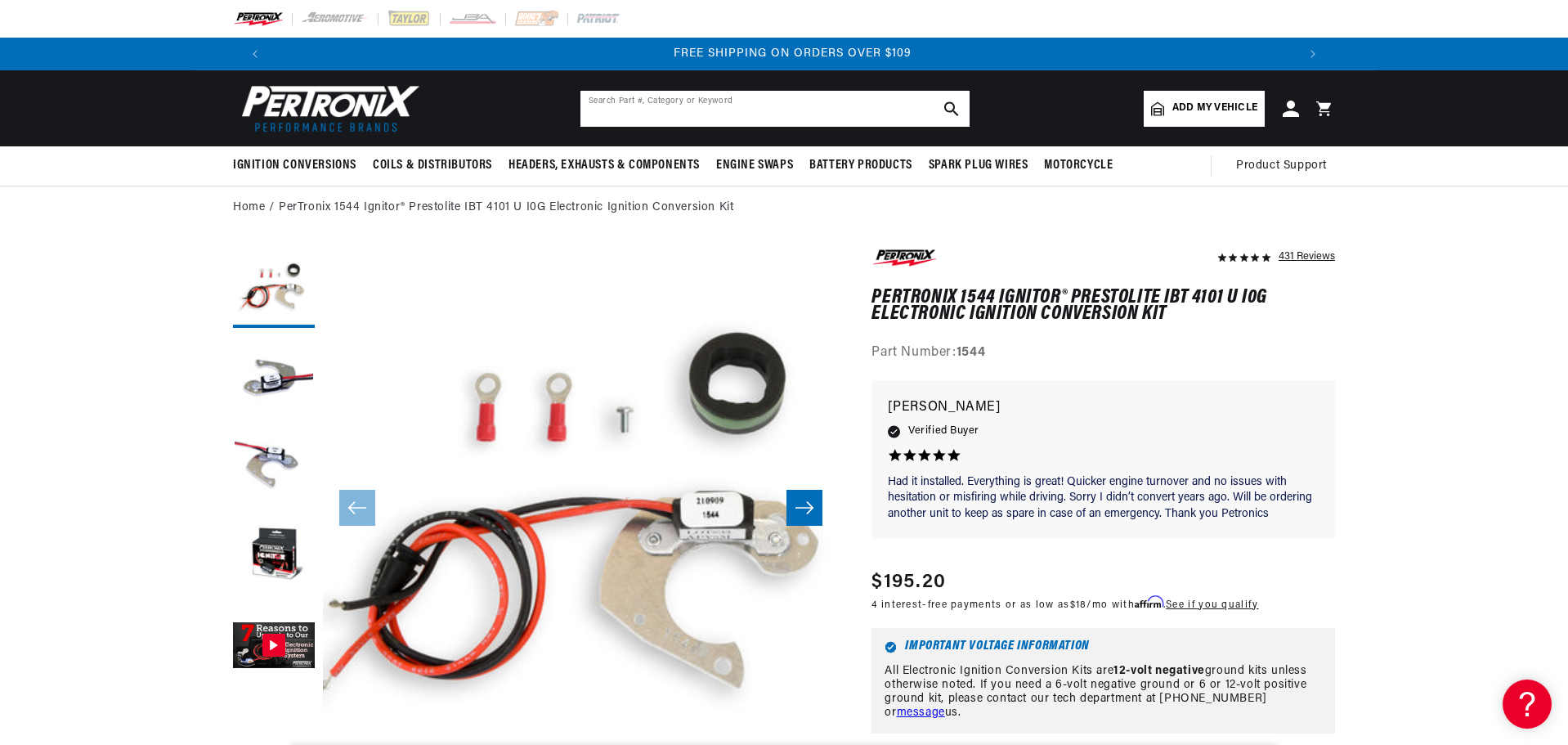
click at [704, 117] on input "text" at bounding box center [775, 108] width 389 height 36
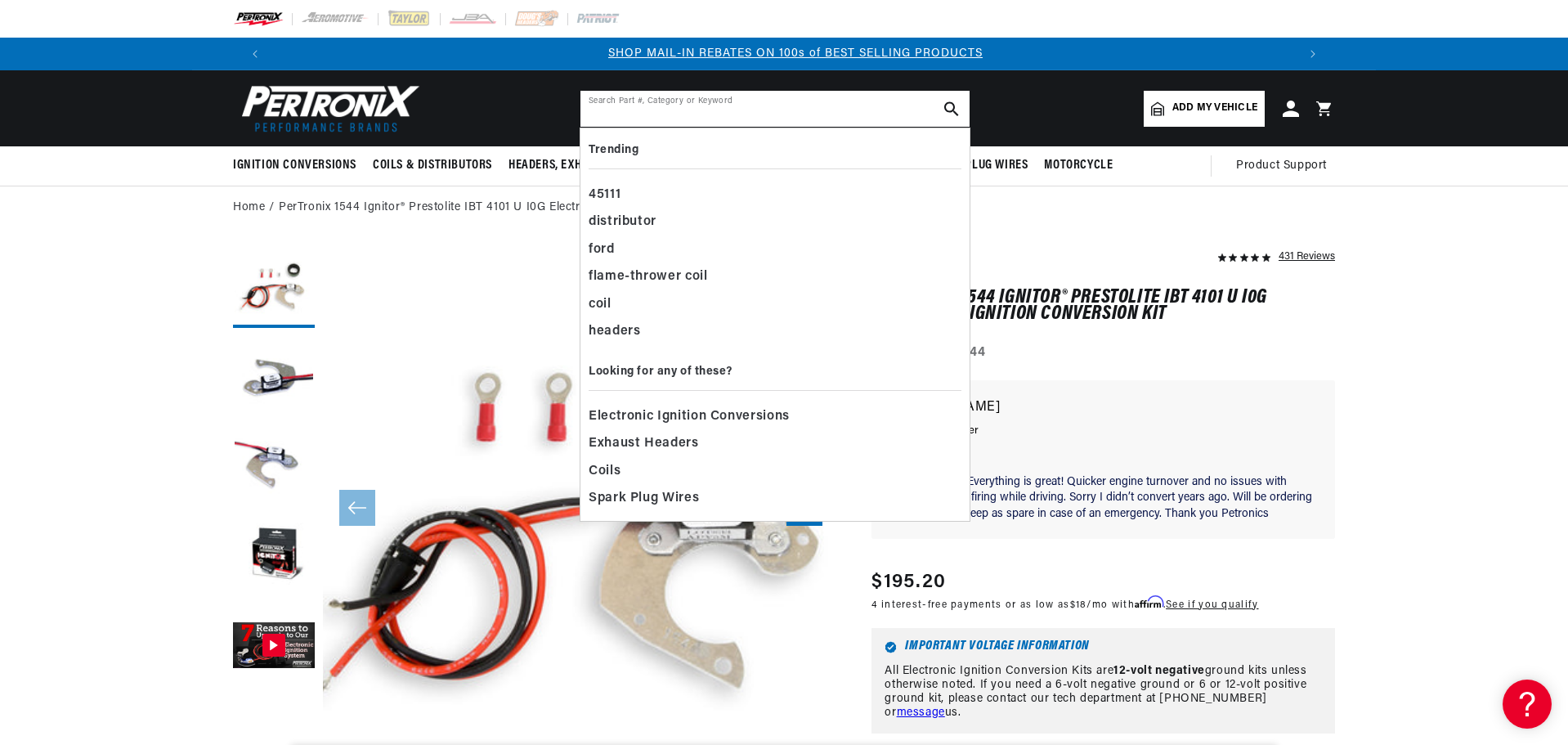
scroll to position [0, 1021]
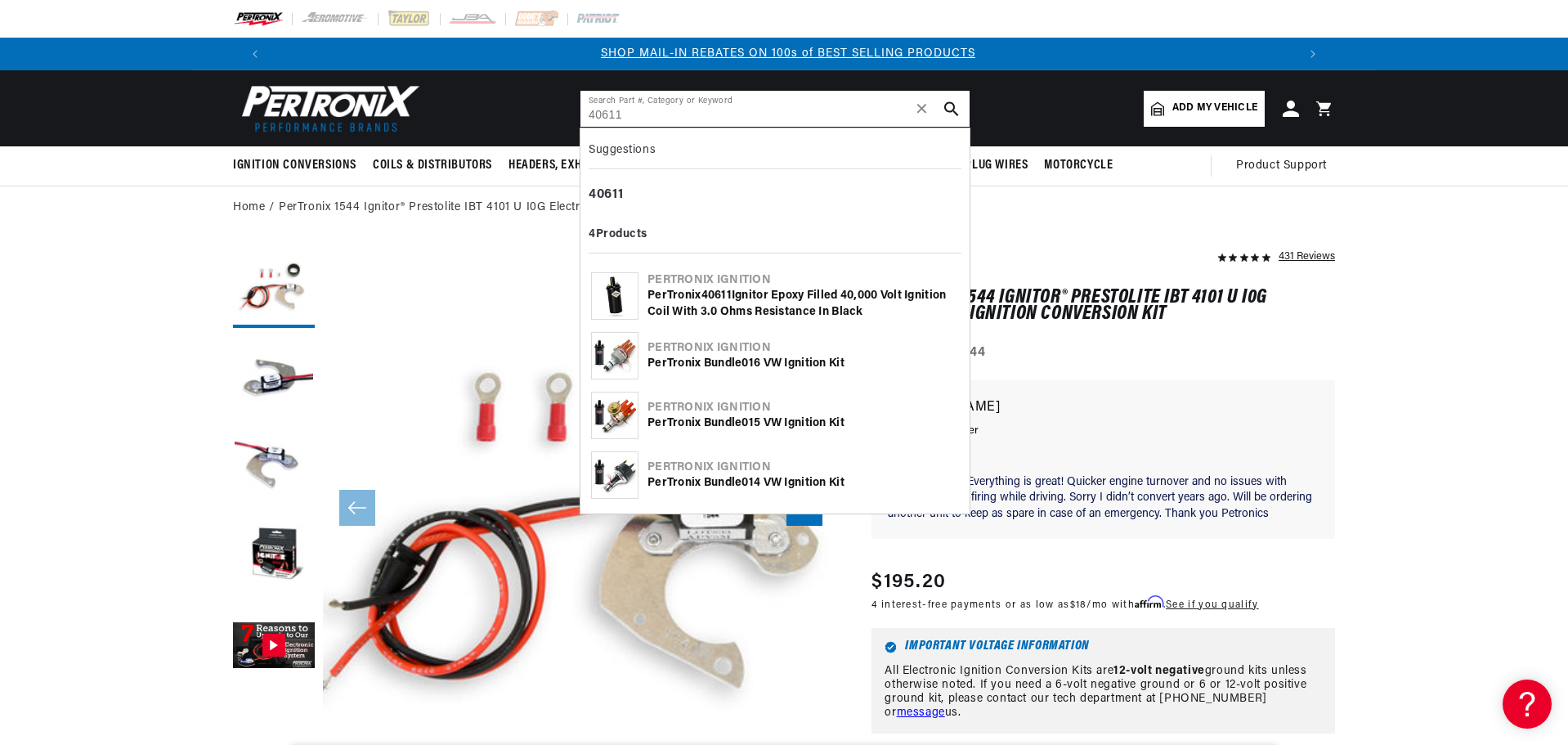
type input "40611"
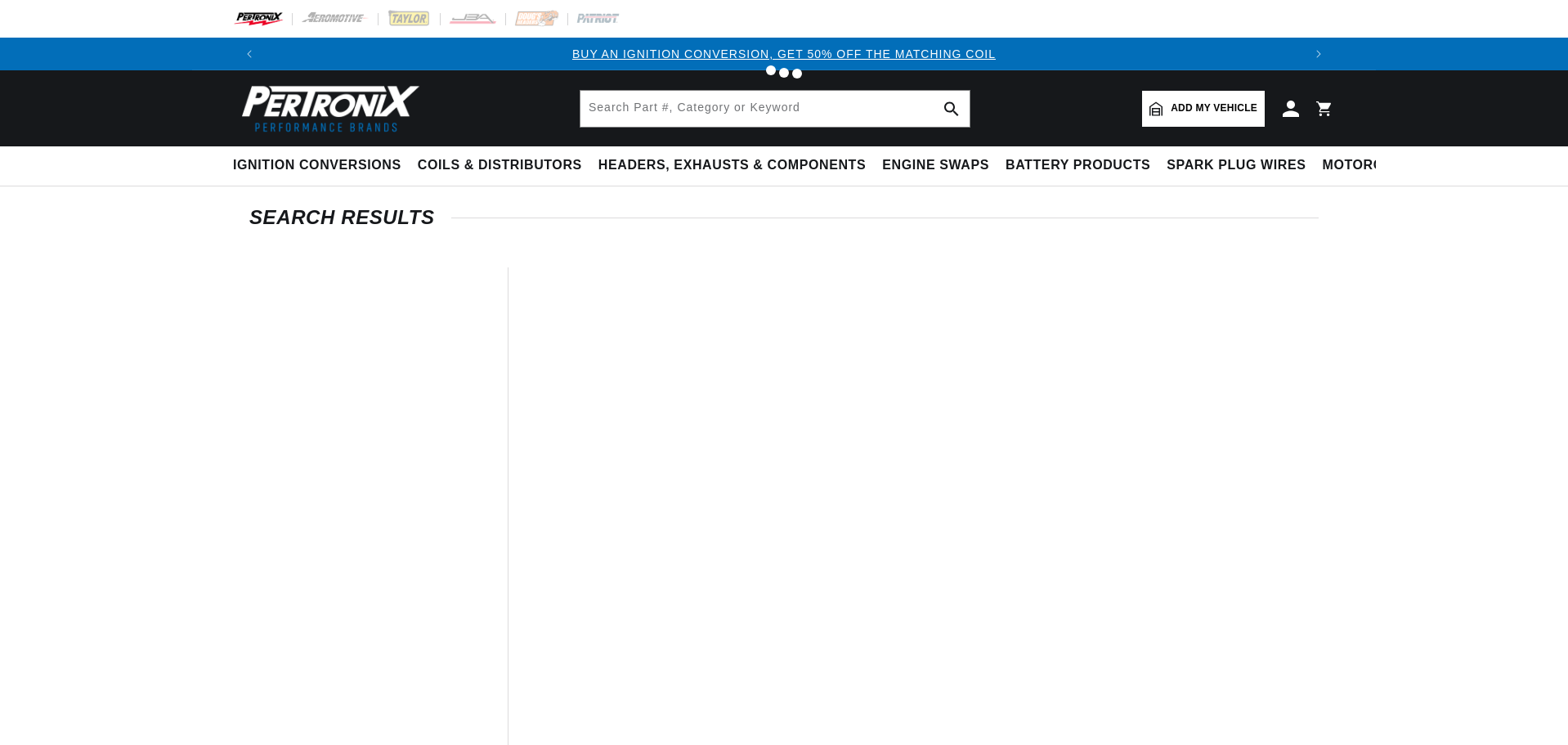
type input "40611"
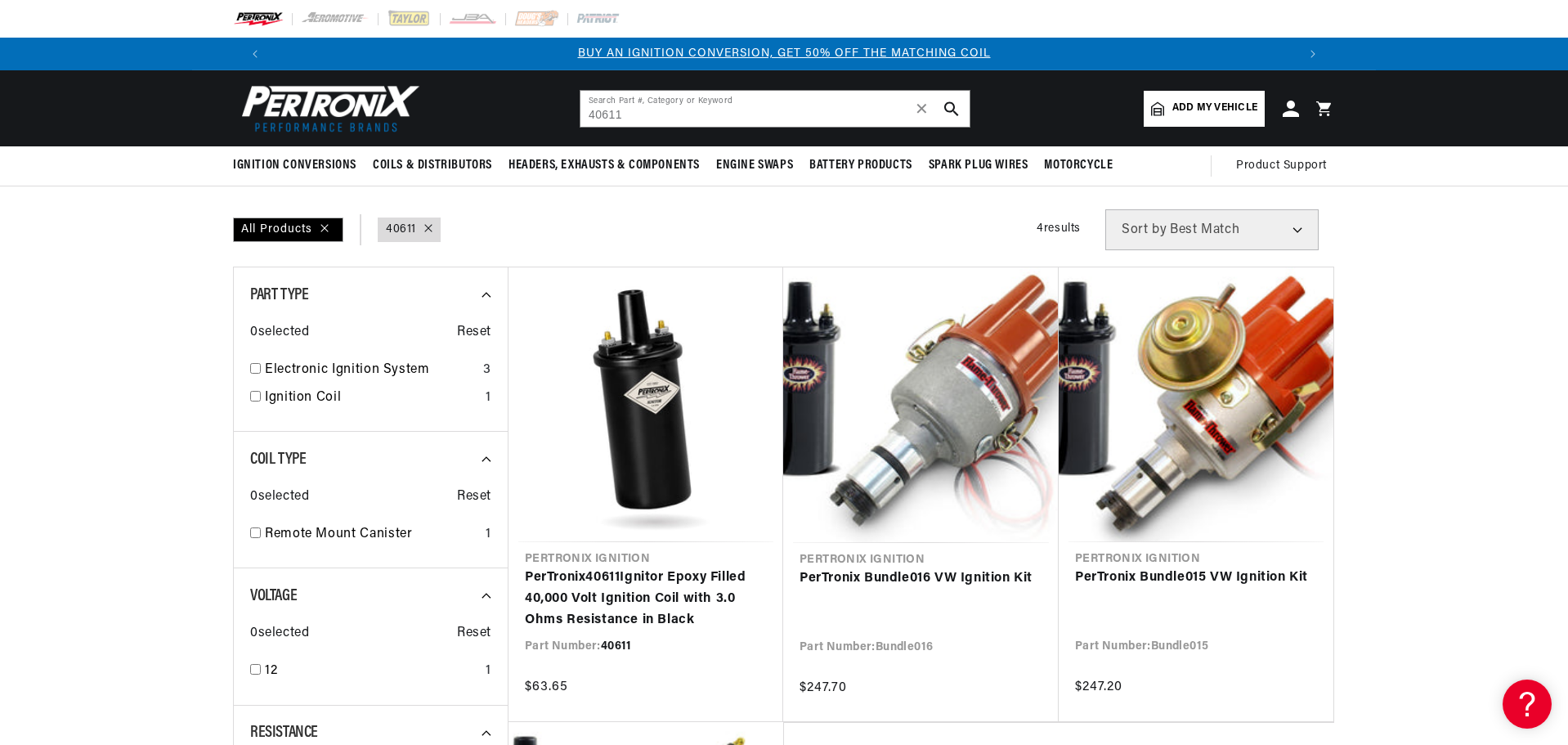
scroll to position [82, 0]
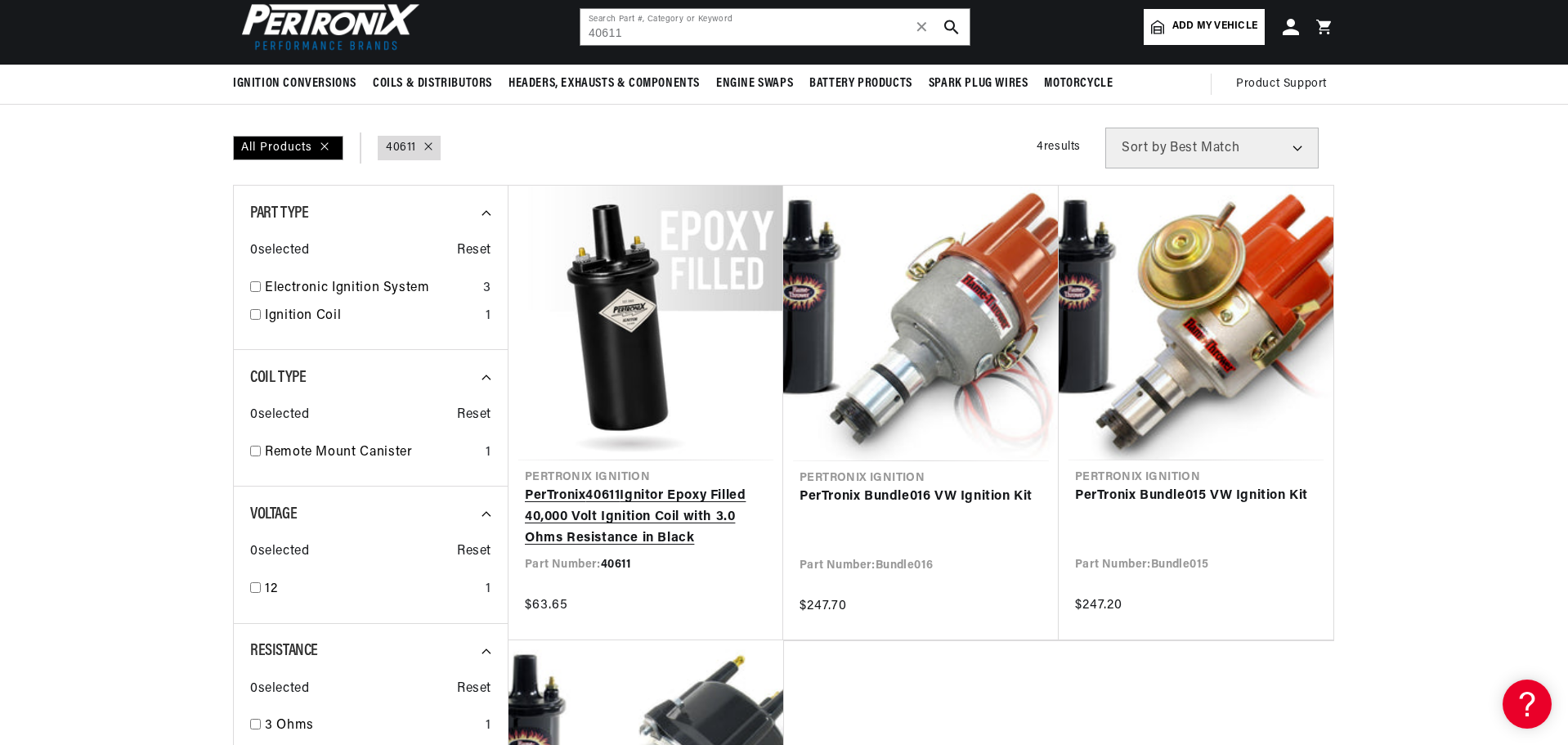
click at [632, 486] on link "PerTronix 40611 Ignitor Epoxy Filled 40,000 Volt Ignition Coil with 3.0 Ohms Re…" at bounding box center [646, 517] width 242 height 63
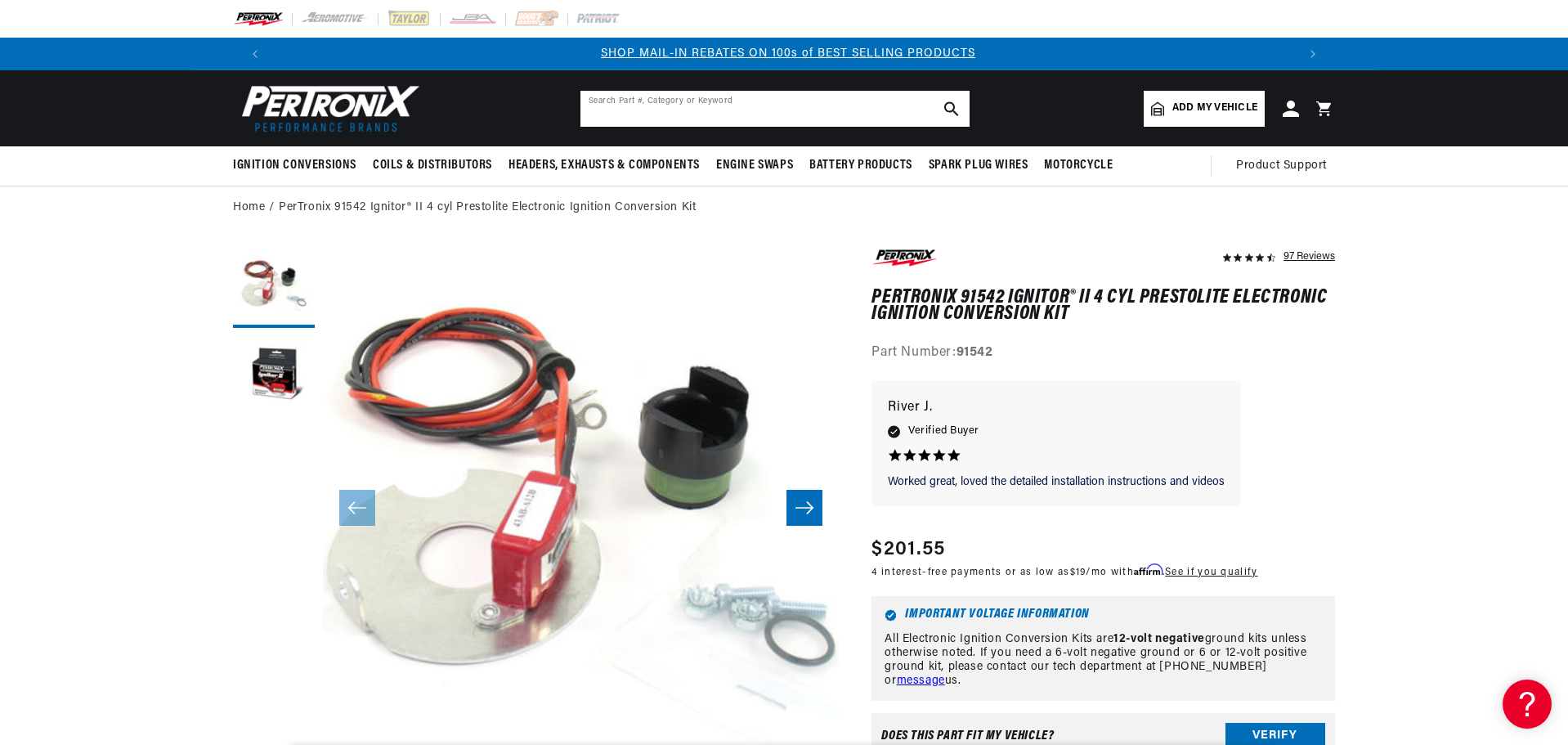
click at [702, 117] on input "text" at bounding box center [775, 108] width 389 height 36
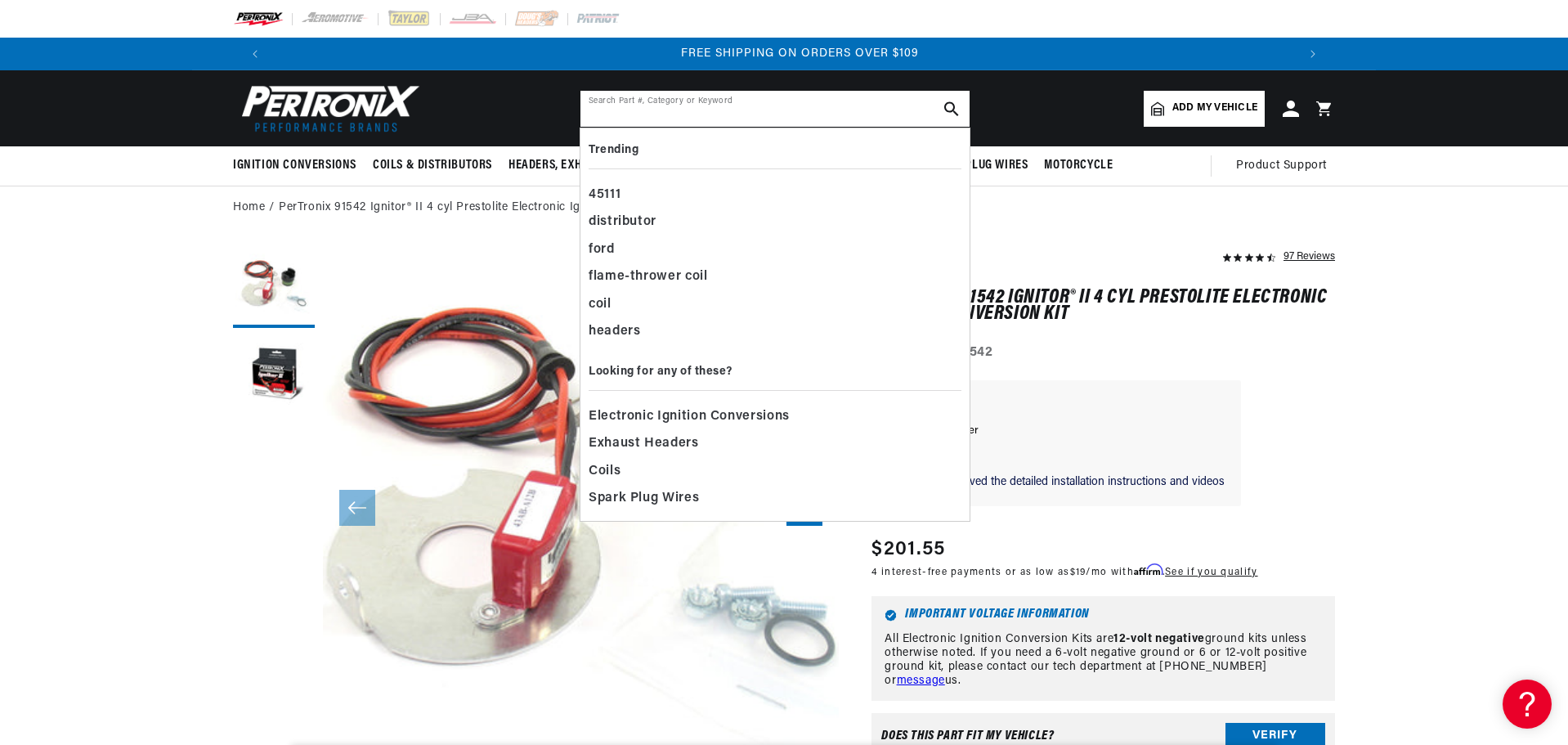
scroll to position [0, 2042]
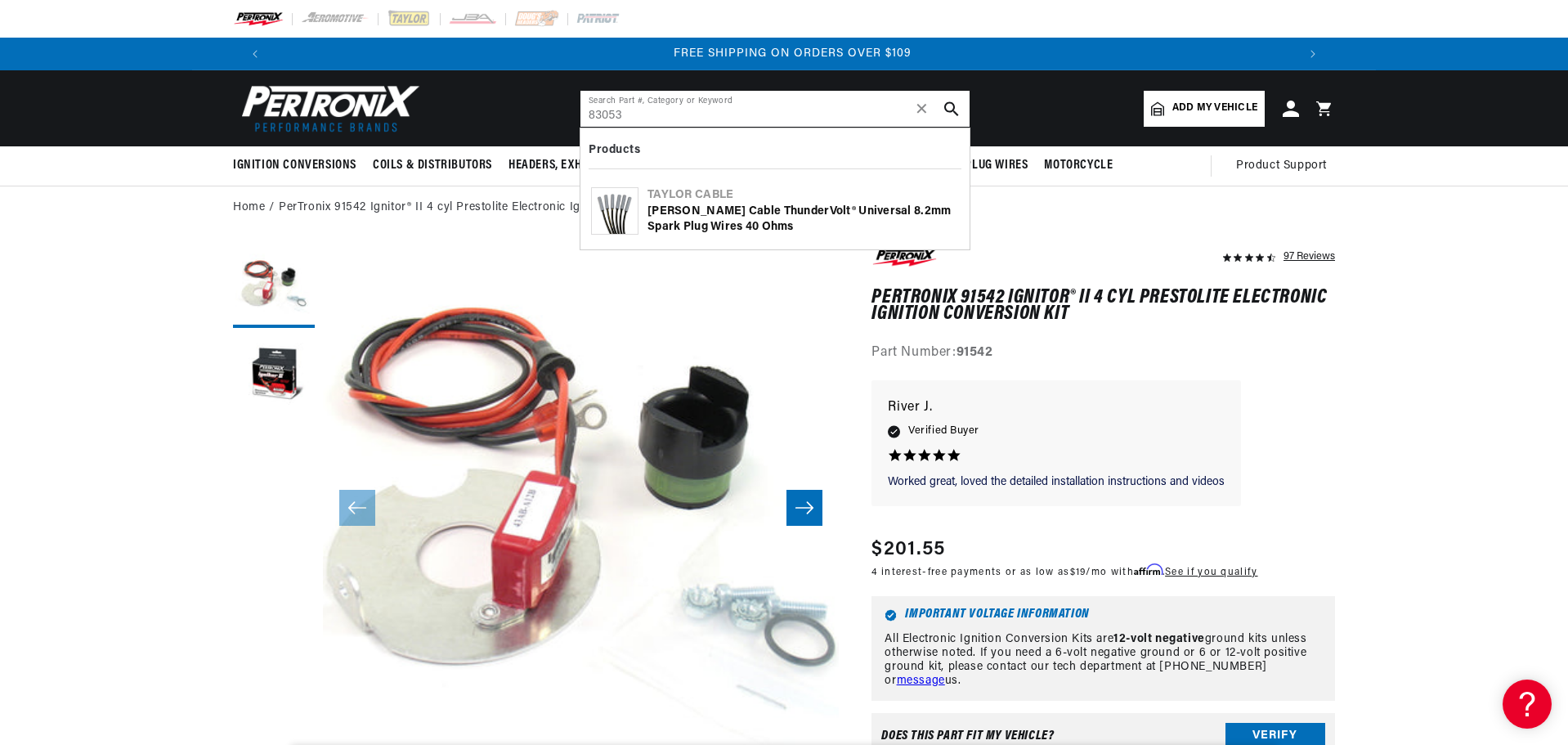
type input "83053"
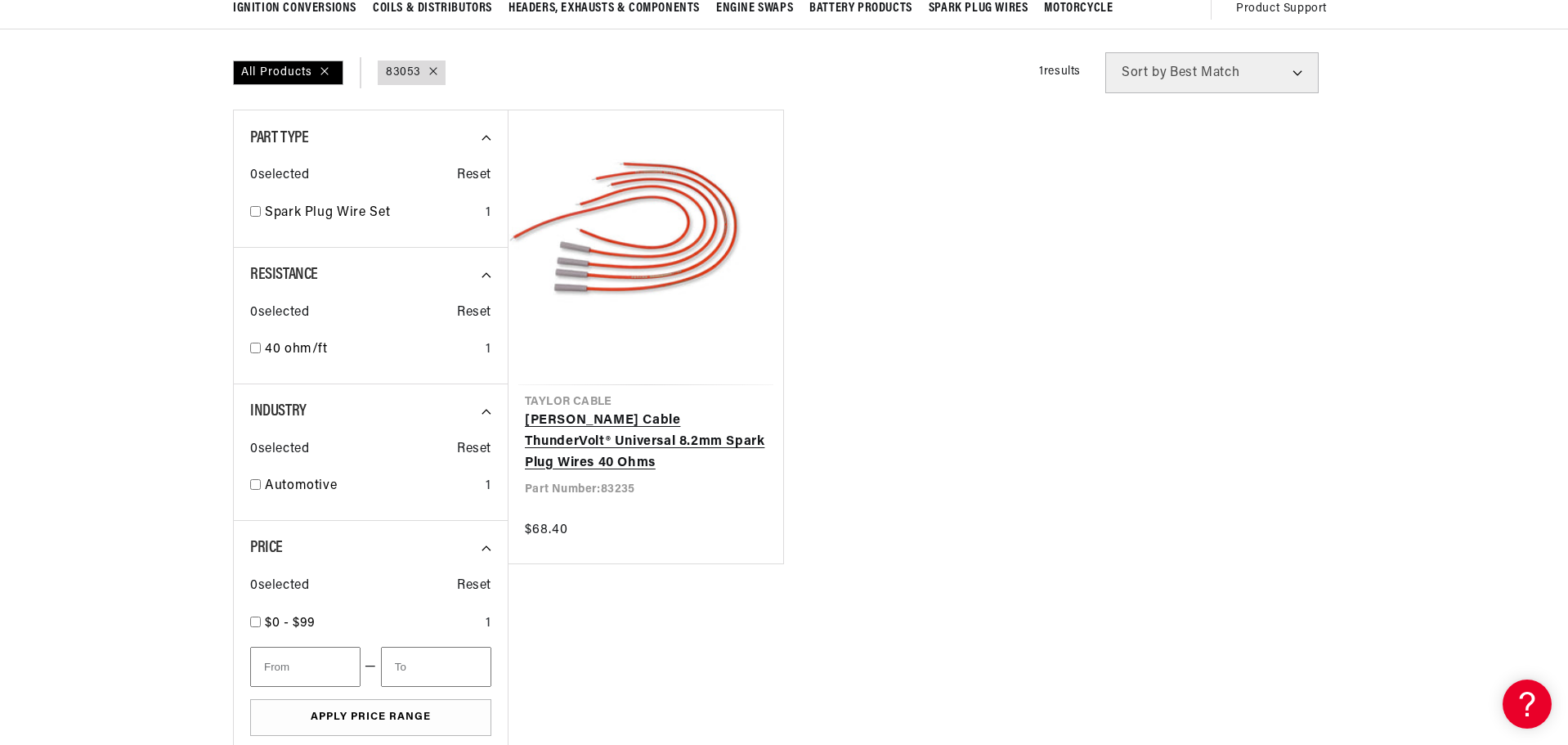
scroll to position [163, 0]
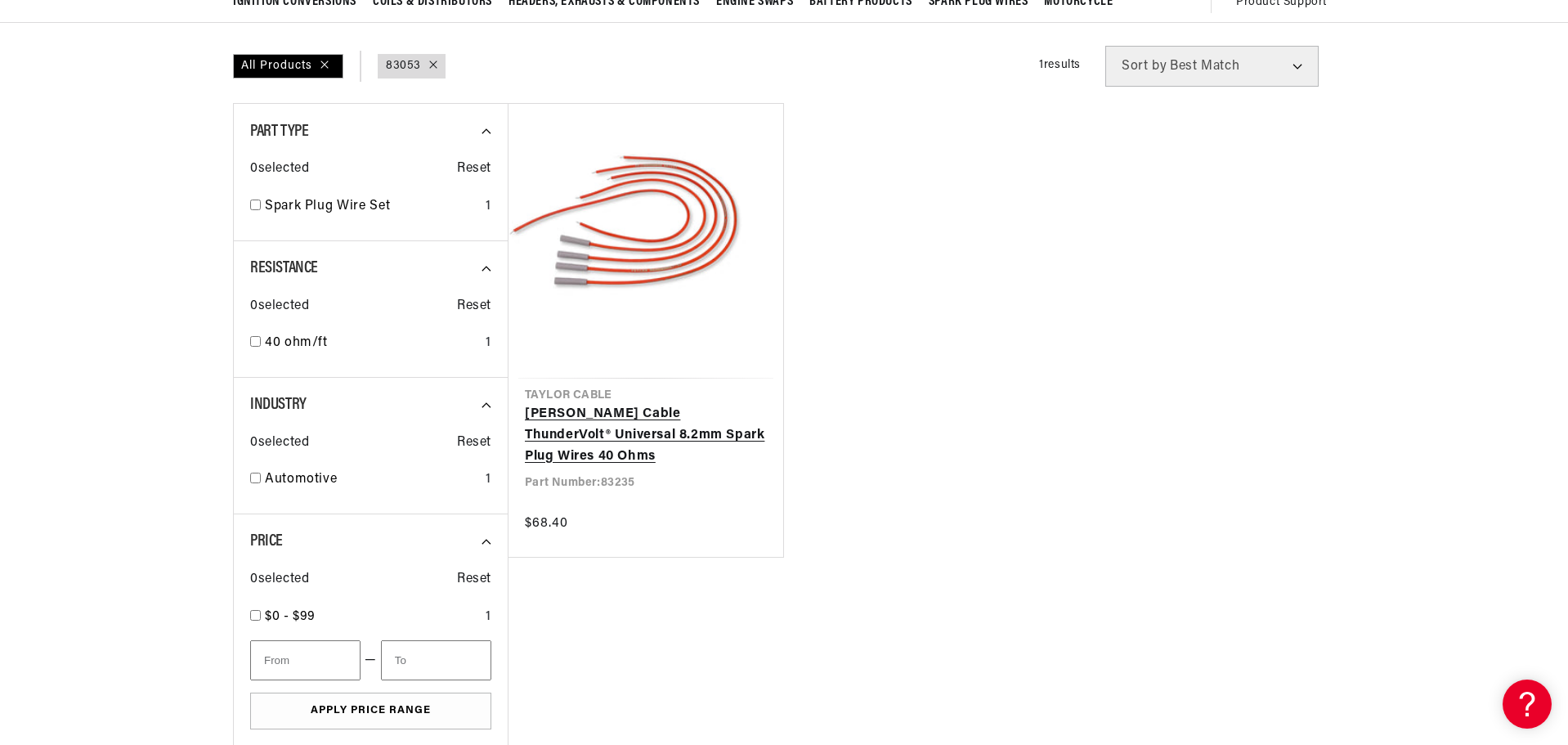
click at [706, 404] on link "[PERSON_NAME] Cable ThunderVolt® Universal 8.2mm Spark Plug Wires 40 Ohms" at bounding box center [646, 435] width 242 height 63
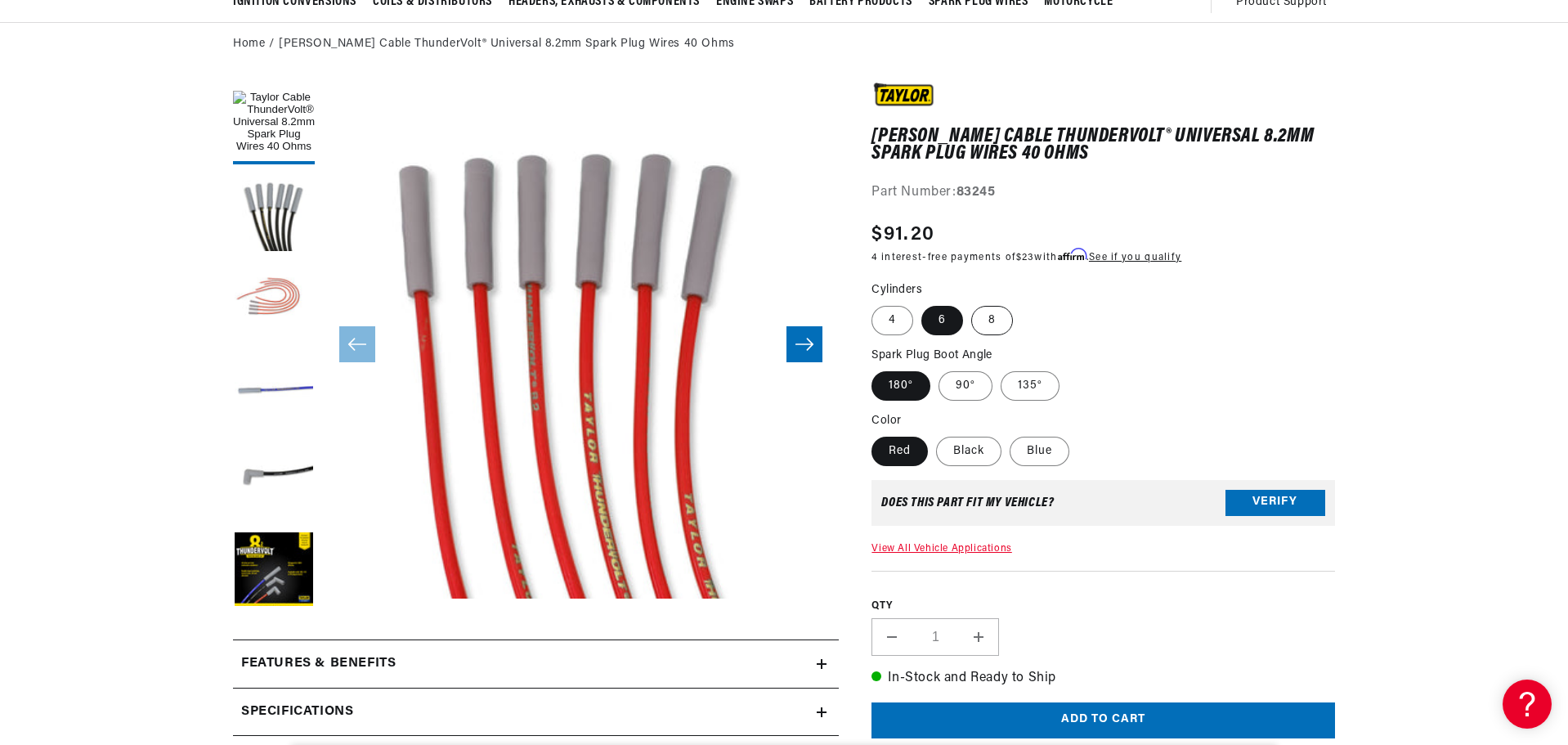
click at [994, 318] on label "8" at bounding box center [992, 320] width 42 height 29
click at [972, 303] on input "8" at bounding box center [971, 302] width 1 height 1
radio input "true"
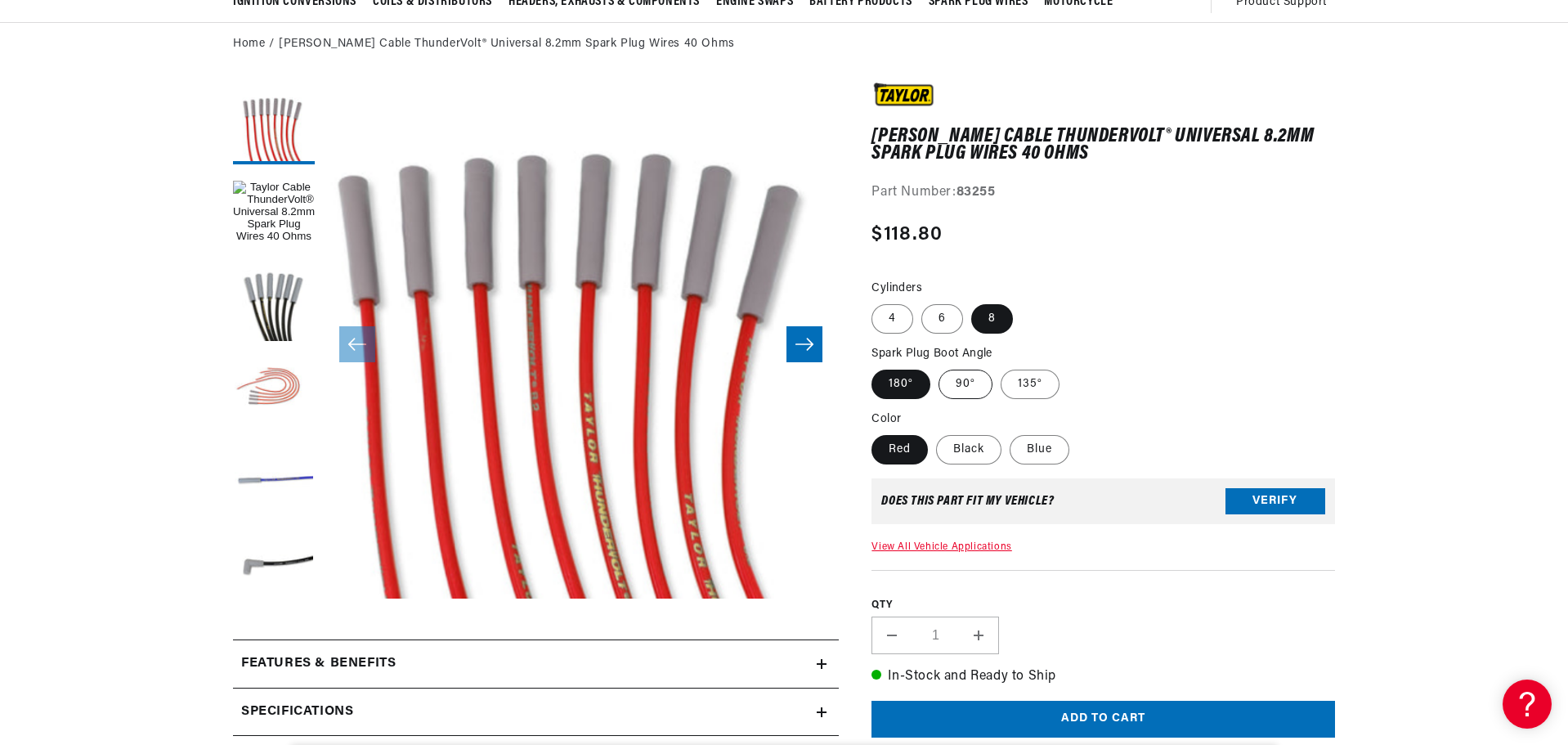
click at [969, 388] on label "90°" at bounding box center [965, 384] width 54 height 29
click at [939, 367] on input "90°" at bounding box center [938, 366] width 1 height 1
radio input "true"
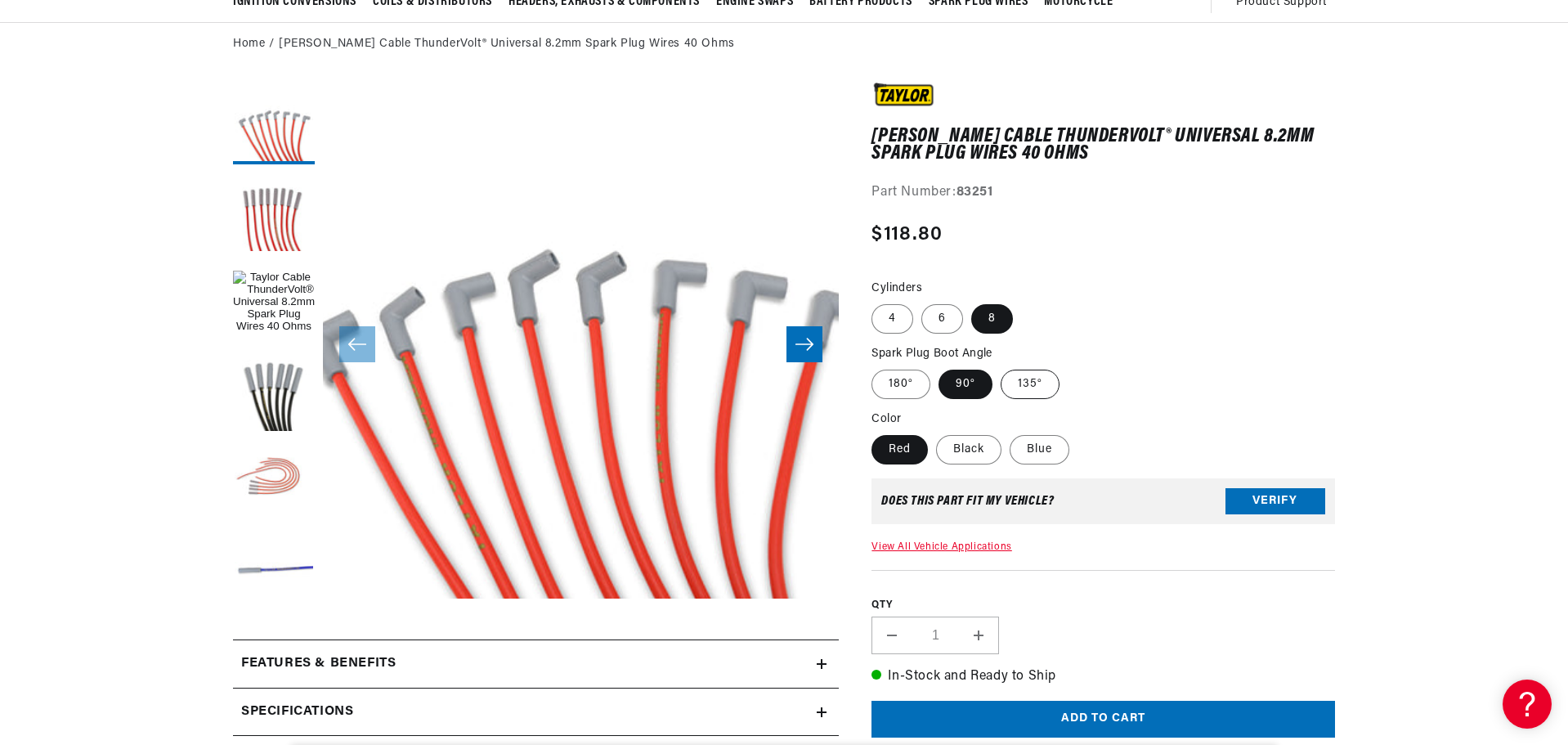
click at [1046, 393] on label "135°" at bounding box center [1030, 384] width 59 height 29
click at [1001, 367] on input "135°" at bounding box center [1000, 366] width 1 height 1
radio input "true"
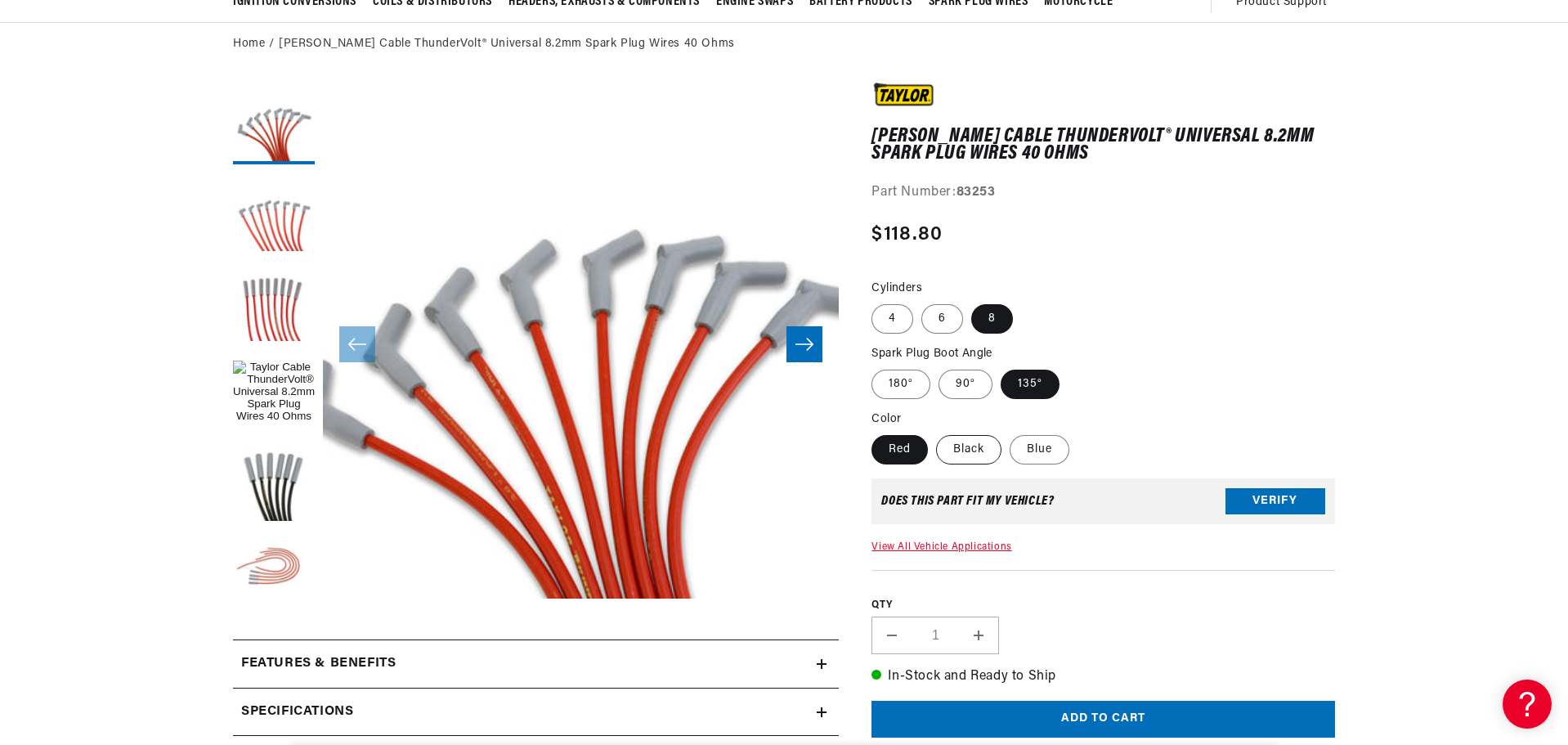
click at [985, 451] on label "Black" at bounding box center [969, 449] width 66 height 29
click at [937, 433] on input "Black" at bounding box center [937, 432] width 1 height 1
radio input "true"
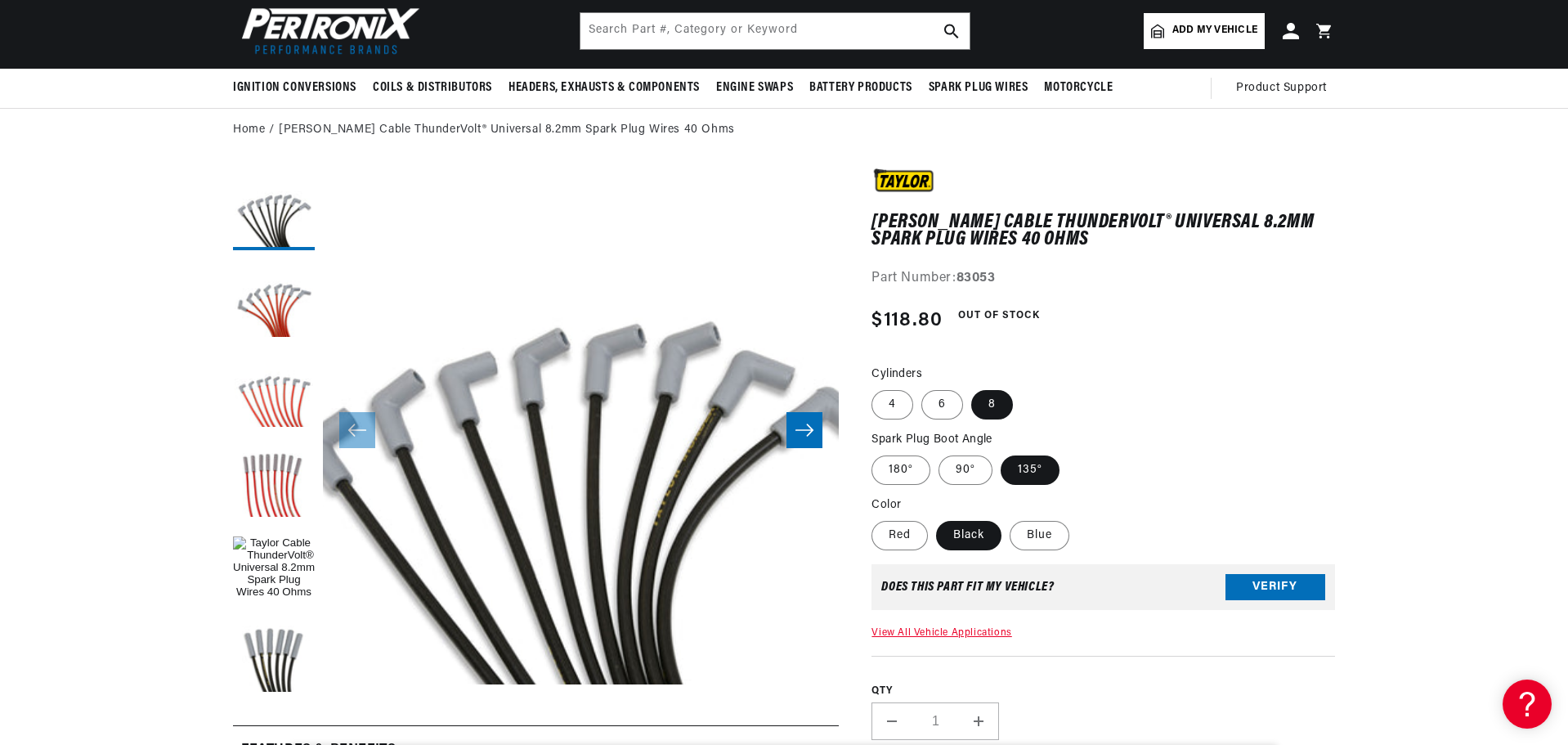
scroll to position [82, 0]
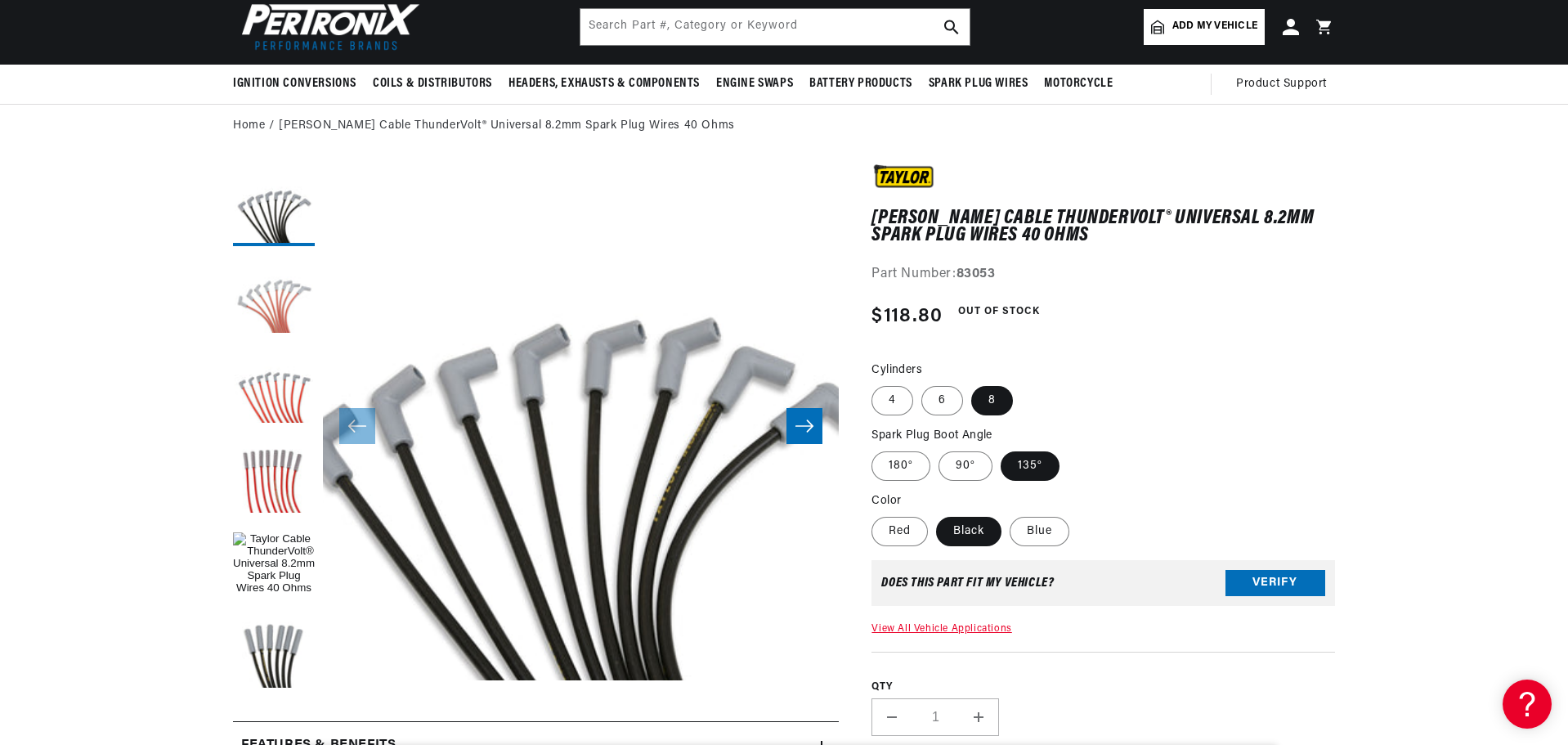
click at [304, 286] on button "Load image 16 in gallery view" at bounding box center [274, 295] width 82 height 82
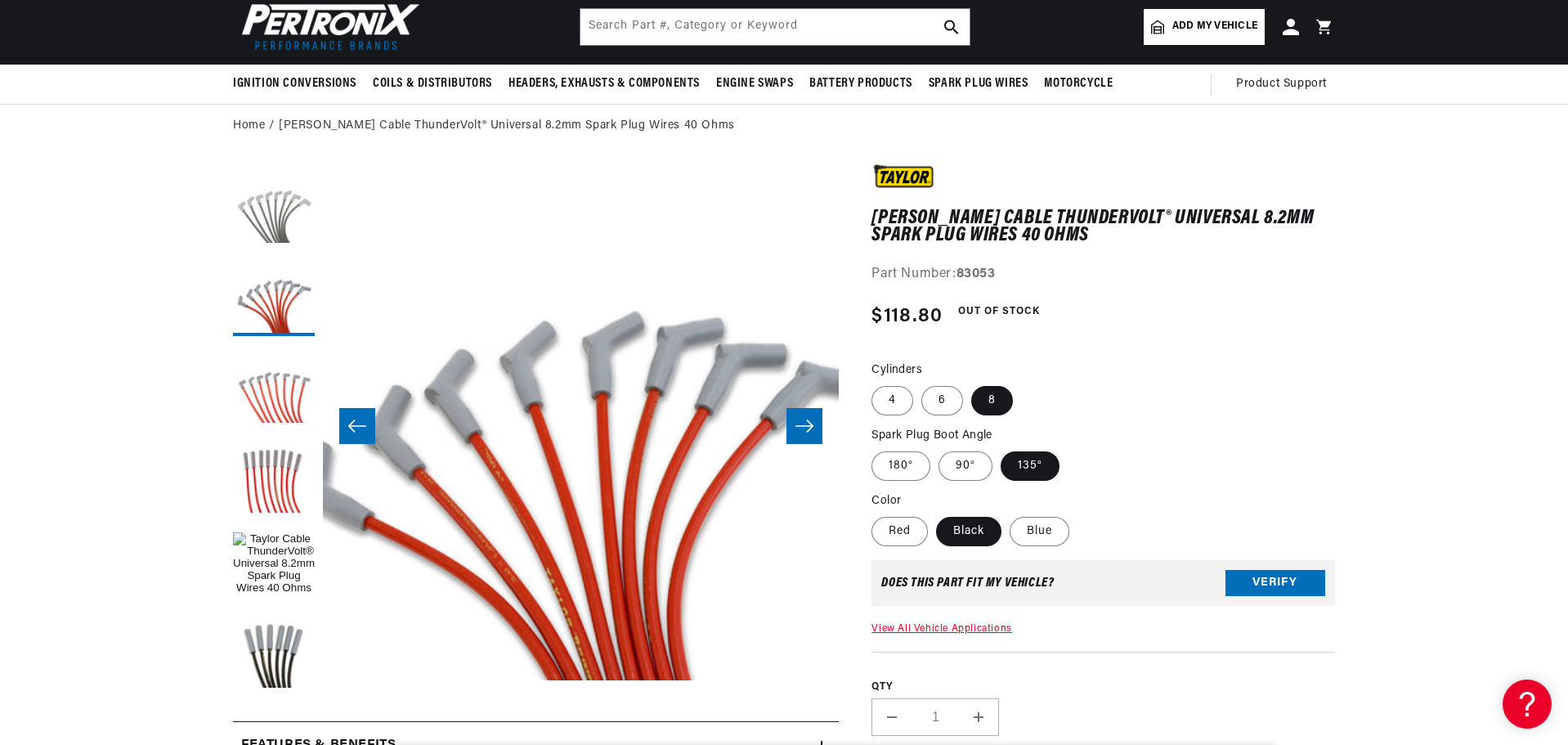
scroll to position [0, 0]
click at [270, 222] on button "Load image 15 in gallery view" at bounding box center [274, 205] width 82 height 82
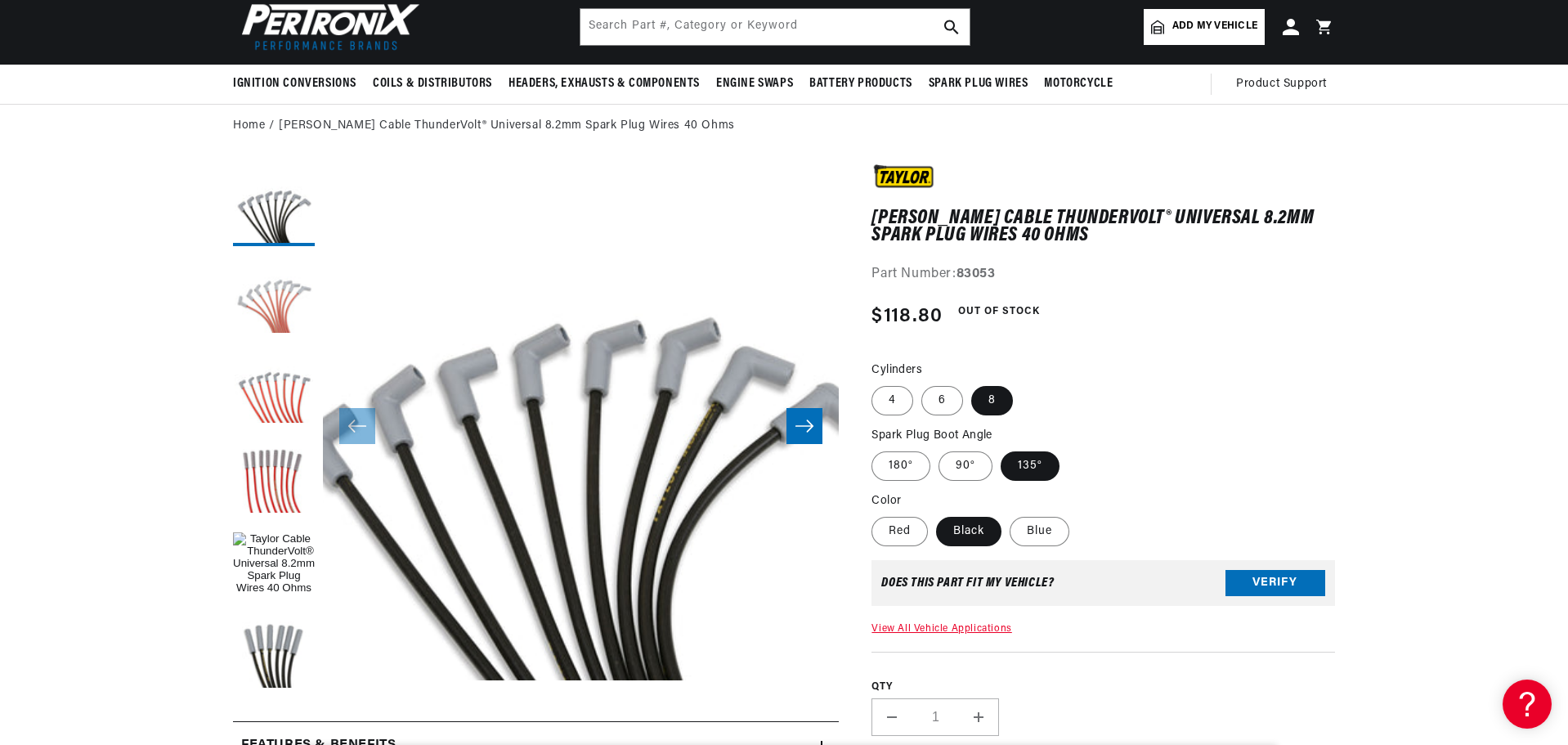
click at [261, 318] on button "Load image 16 in gallery view" at bounding box center [274, 295] width 82 height 82
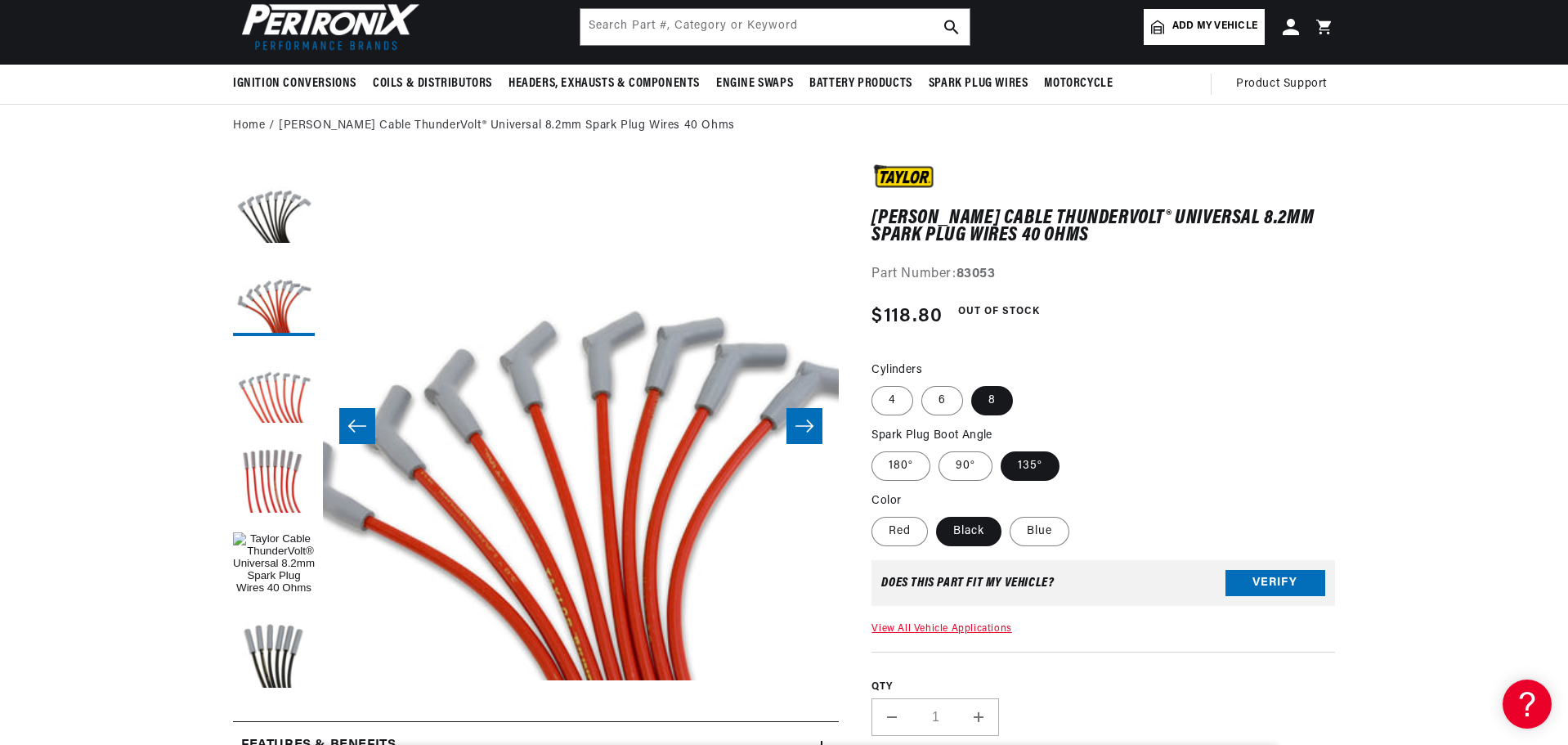
scroll to position [0, 1021]
click at [606, 28] on input "text" at bounding box center [775, 27] width 389 height 36
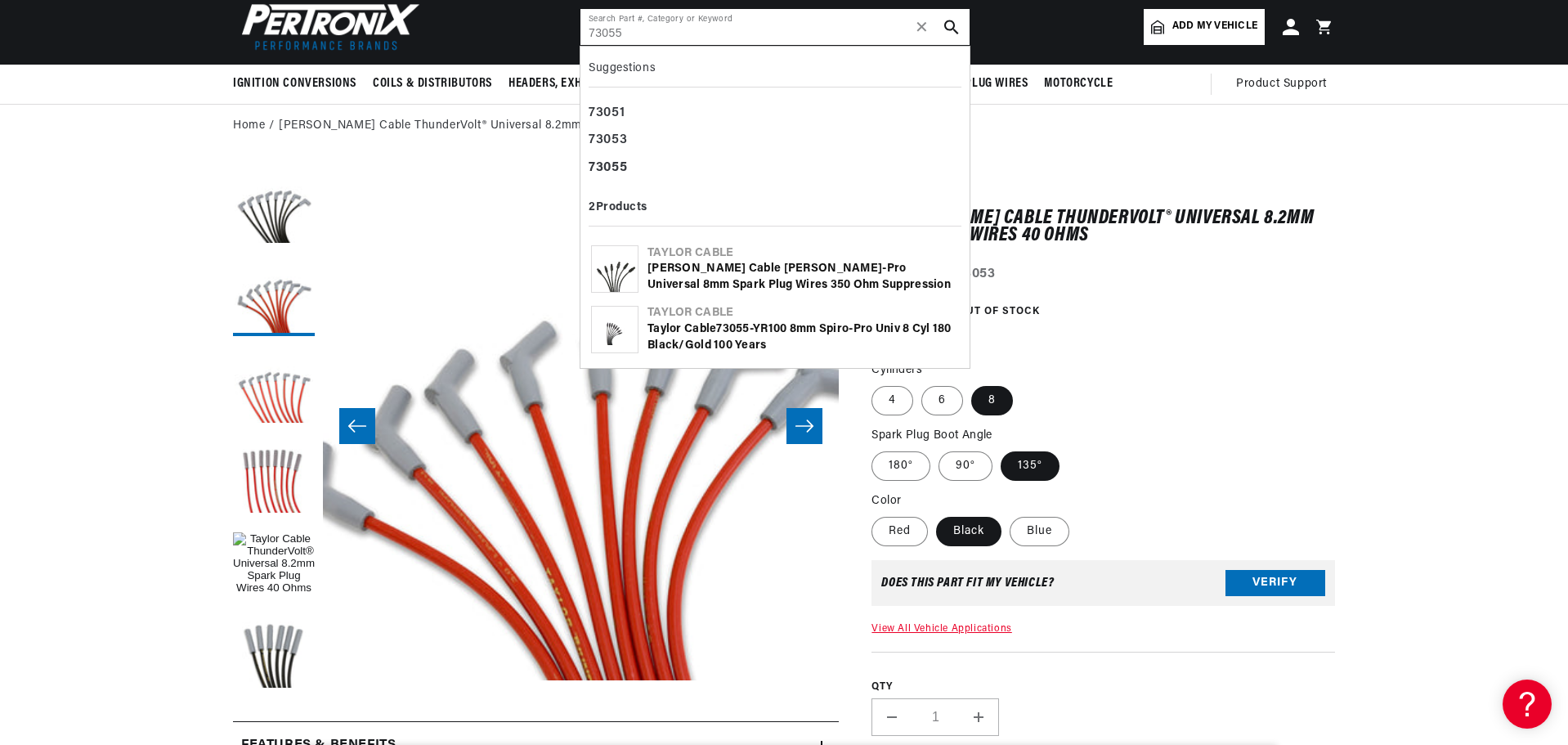
scroll to position [0, 2042]
type input "73055"
click at [772, 337] on div "Taylor Cable 73055 -YR100 8mm Spiro-Pro univ 8 cyl 180 Black/Gold 100 Years" at bounding box center [803, 337] width 311 height 32
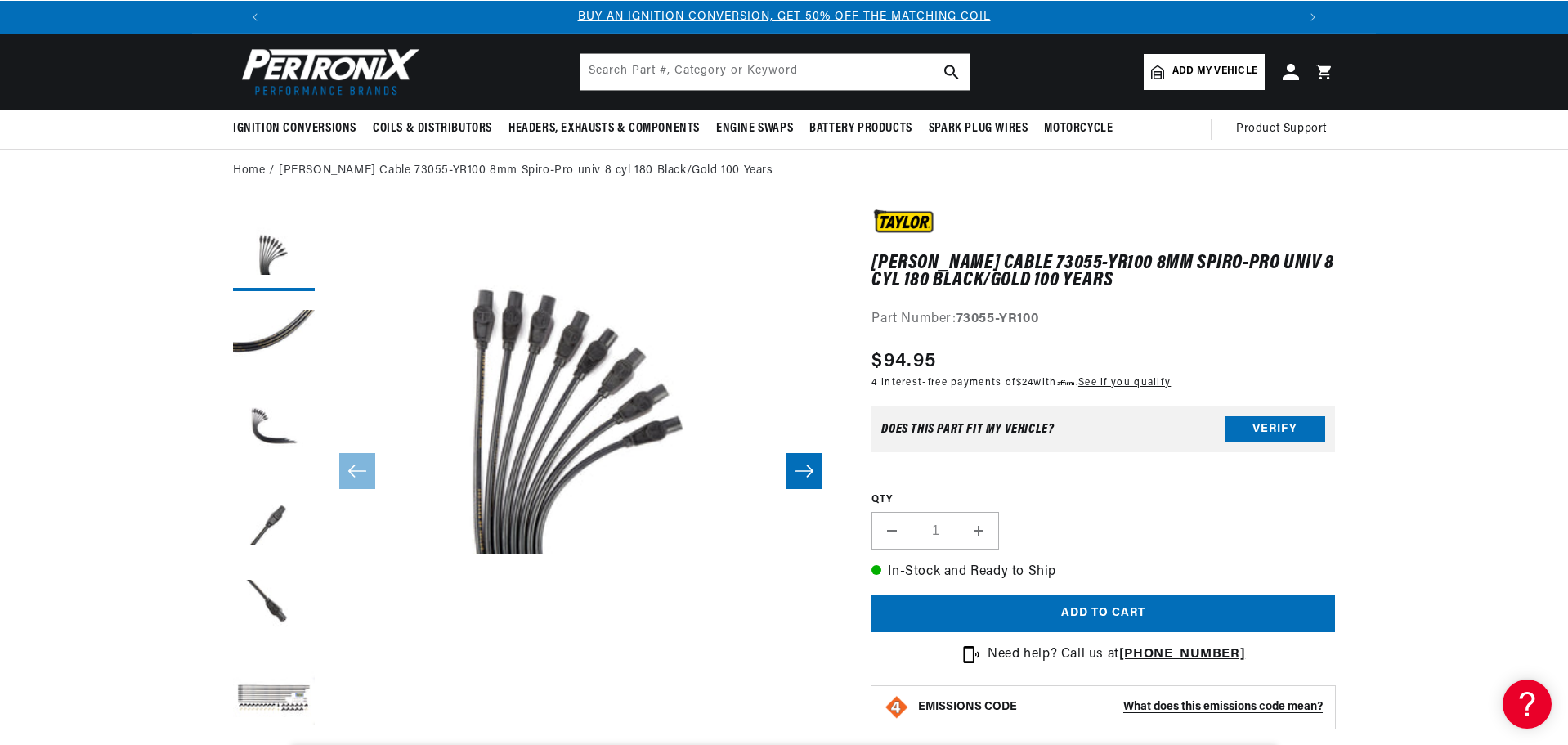
scroll to position [82, 0]
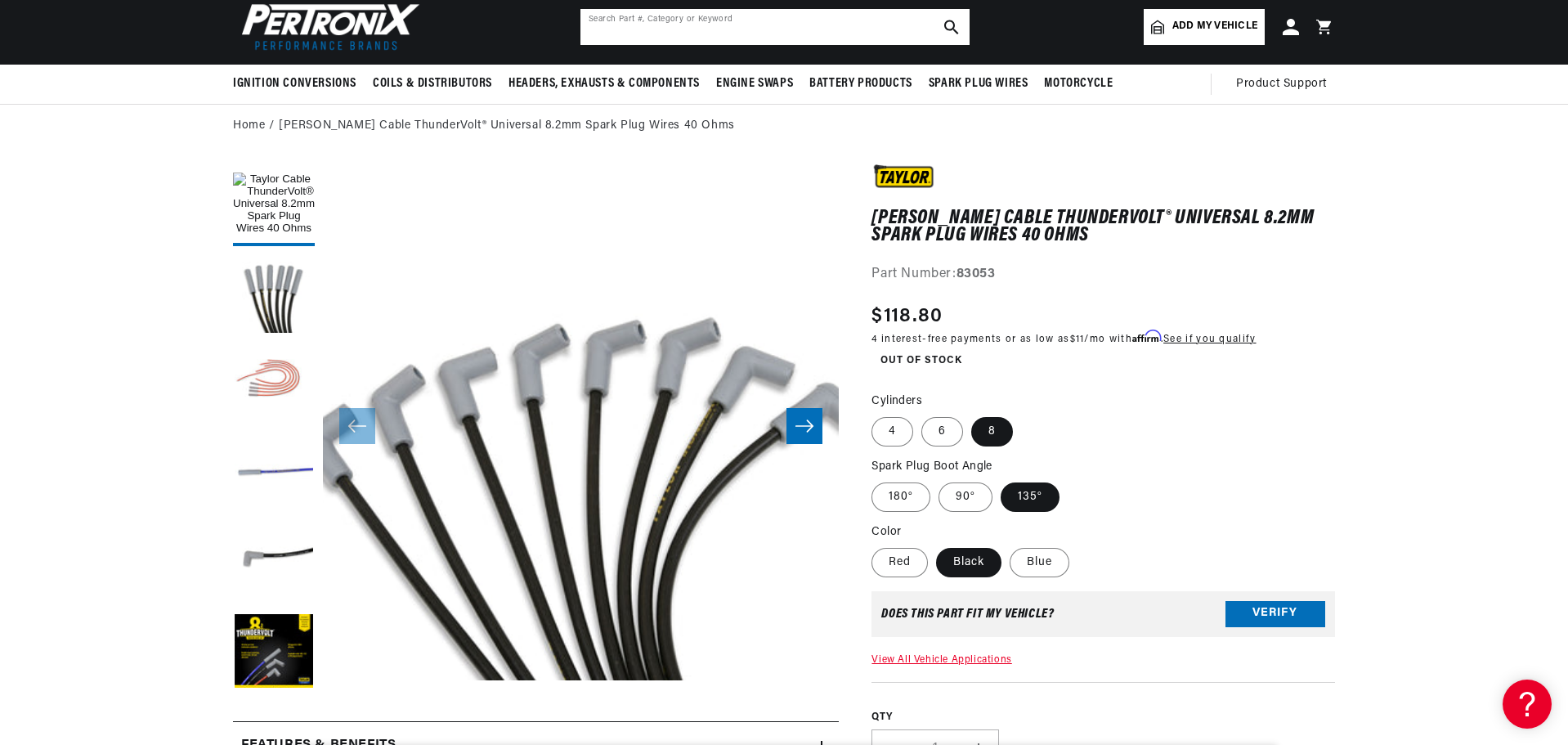
click at [733, 35] on input "text" at bounding box center [775, 27] width 389 height 36
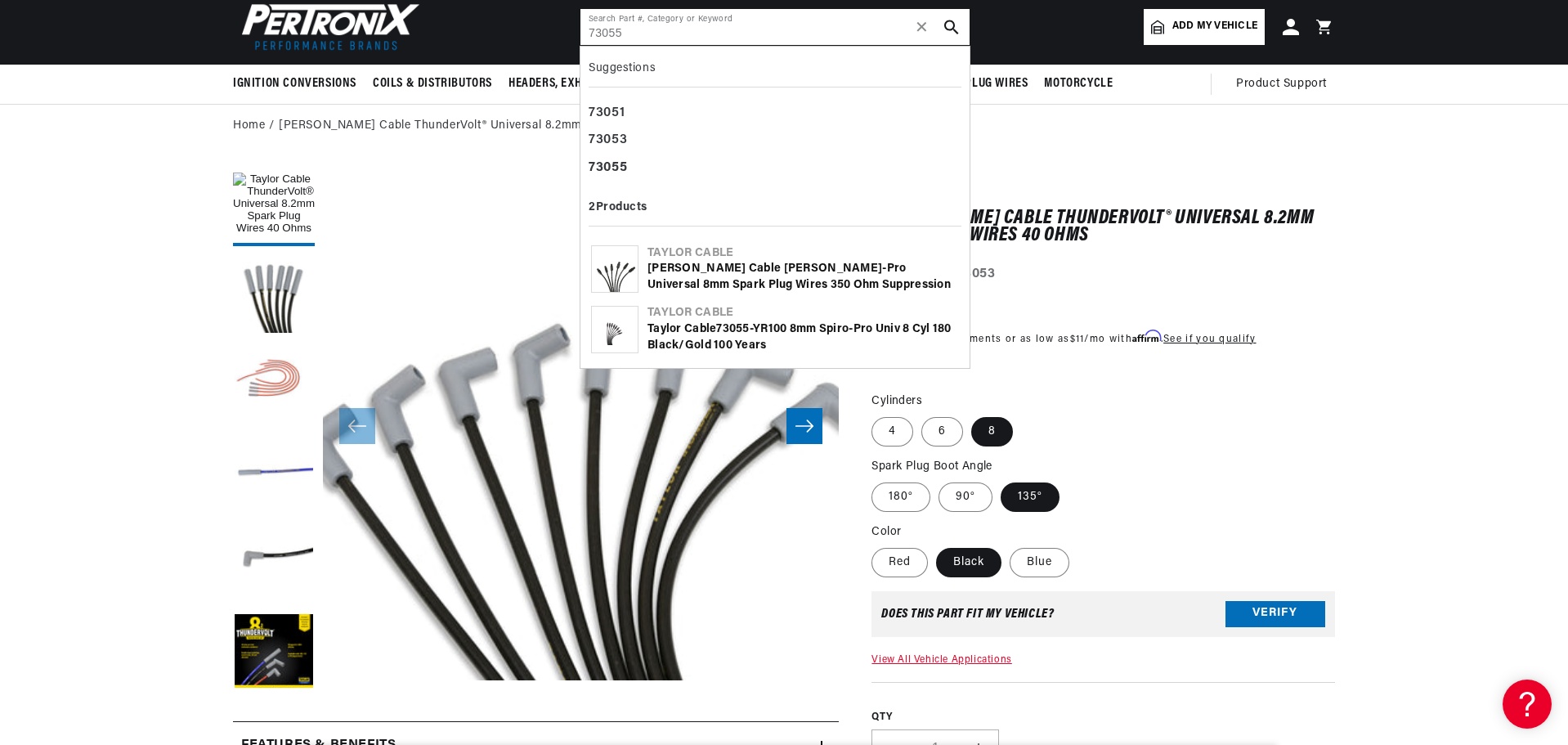
type input "73055"
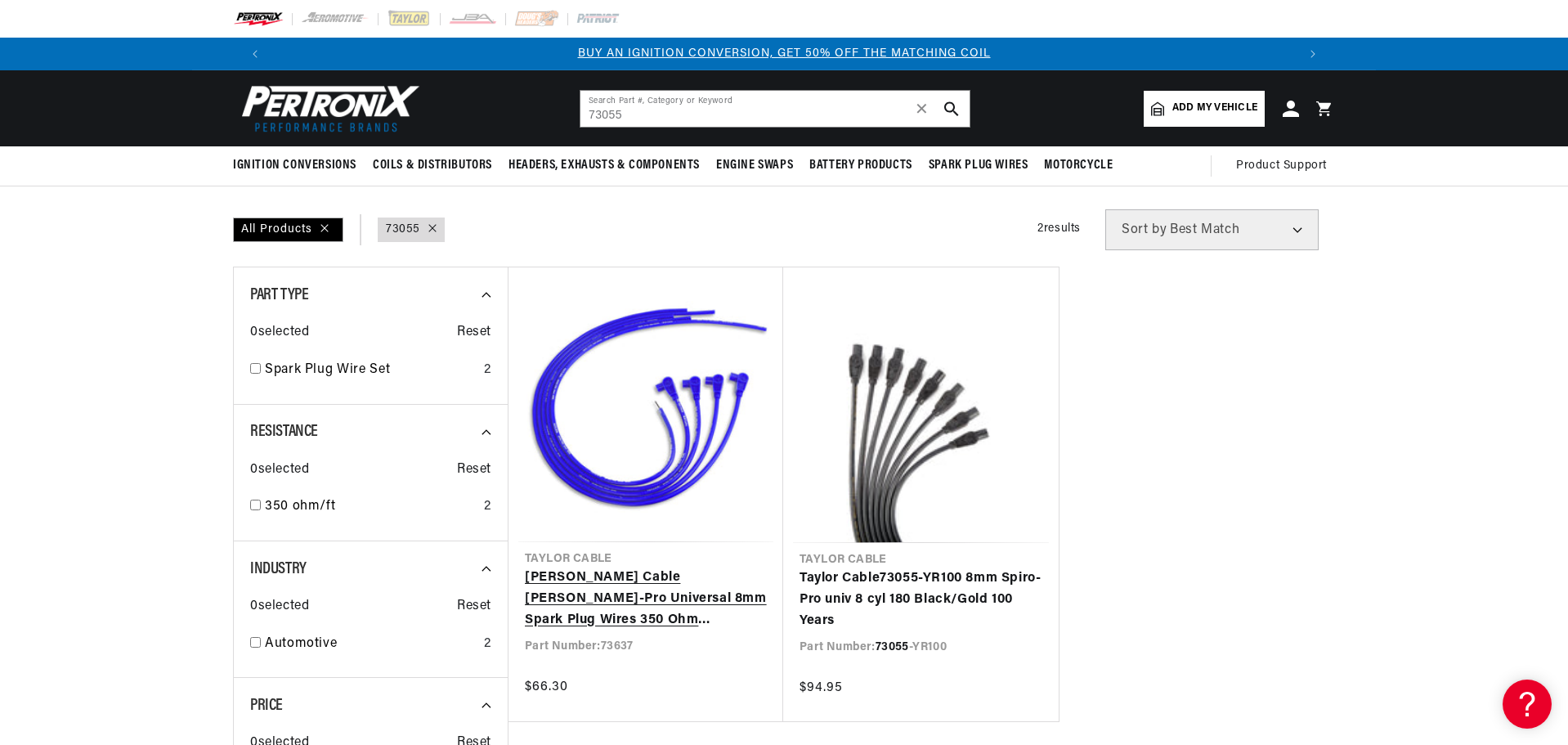
click at [692, 568] on link "[PERSON_NAME] Cable [PERSON_NAME]-Pro Universal 8mm Spark Plug Wires 350 Ohm Su…" at bounding box center [646, 599] width 242 height 63
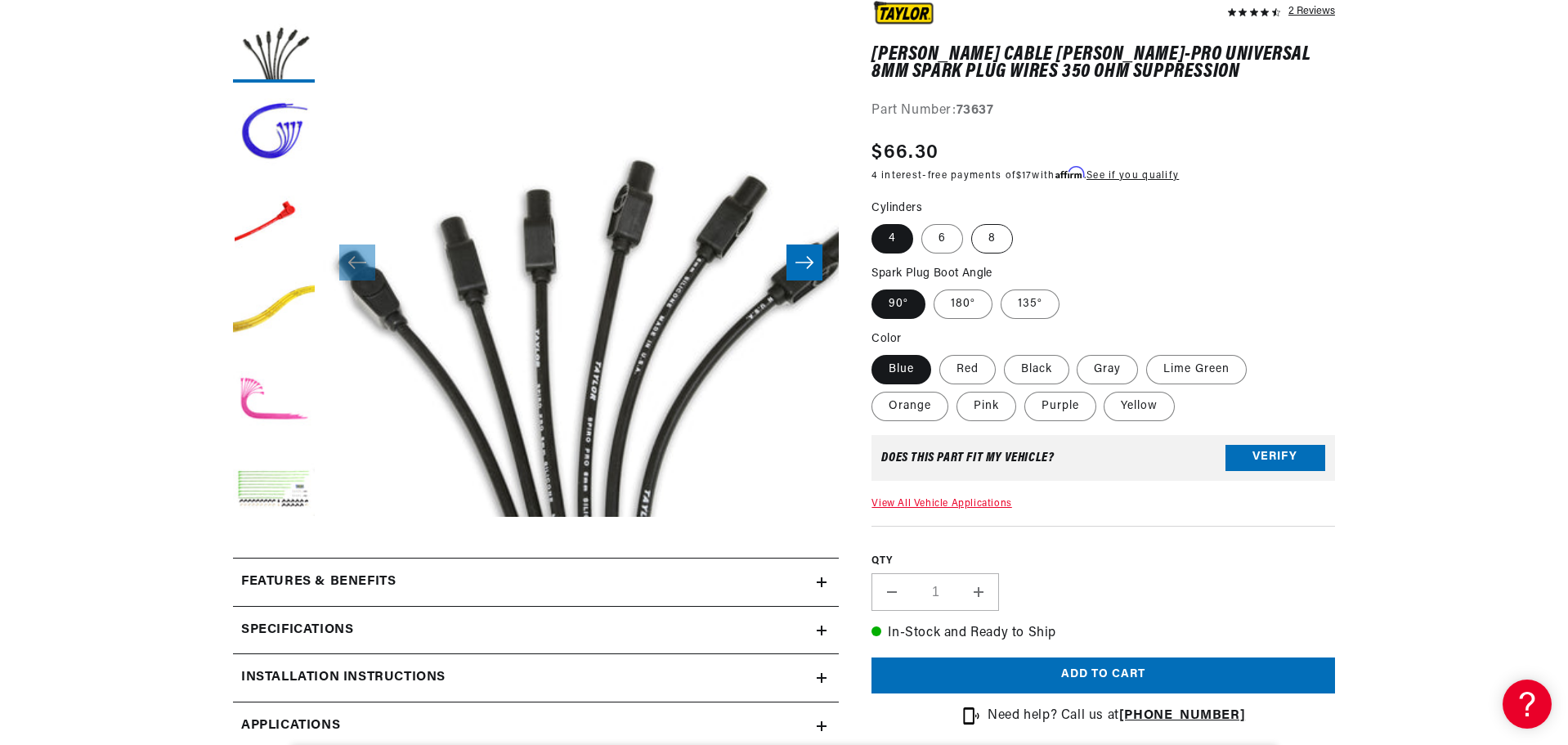
click at [986, 241] on label "8" at bounding box center [992, 239] width 42 height 29
click at [972, 222] on input "8" at bounding box center [971, 221] width 1 height 1
radio input "true"
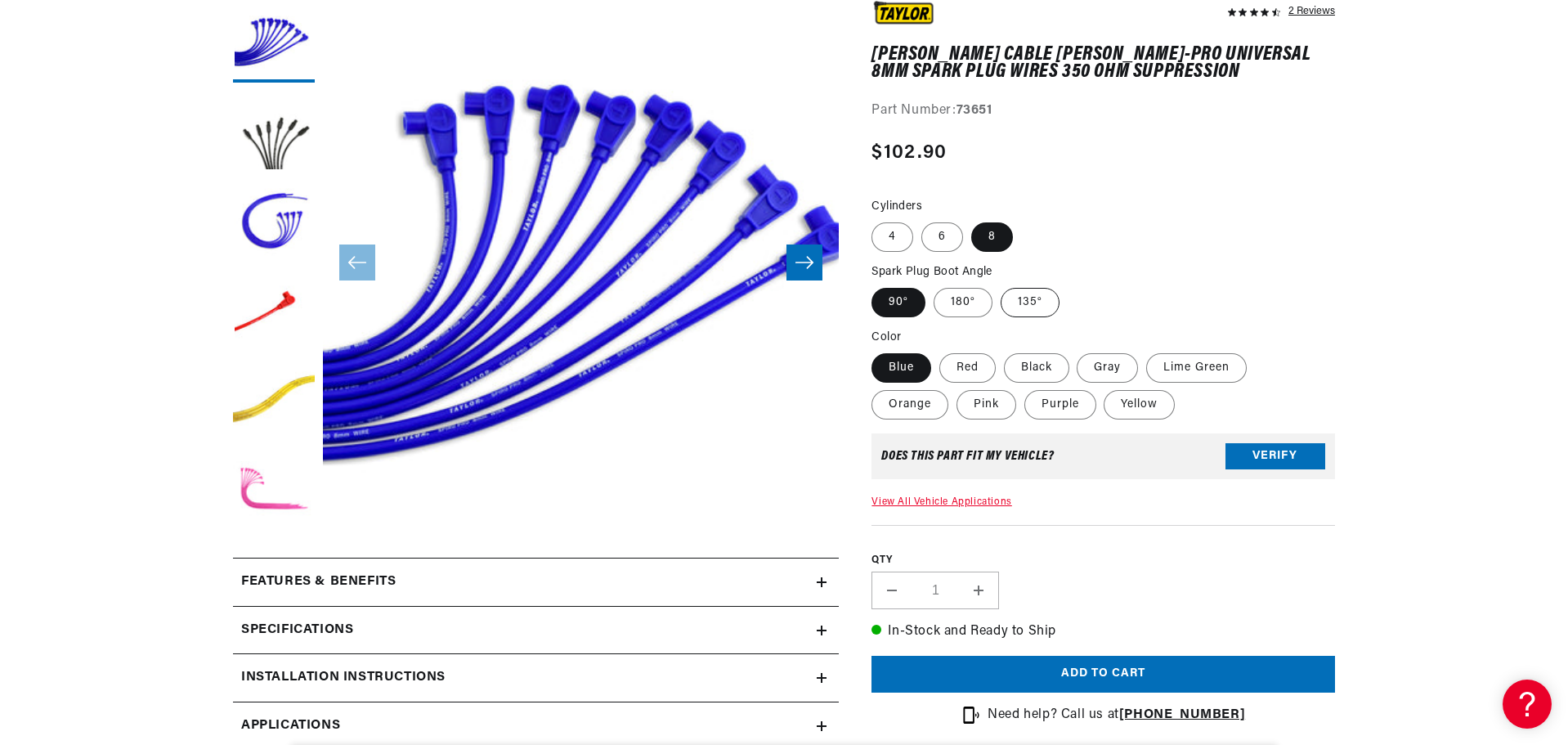
click at [1029, 298] on label "135°" at bounding box center [1030, 302] width 59 height 29
click at [1001, 286] on input "135°" at bounding box center [1000, 285] width 1 height 1
radio input "true"
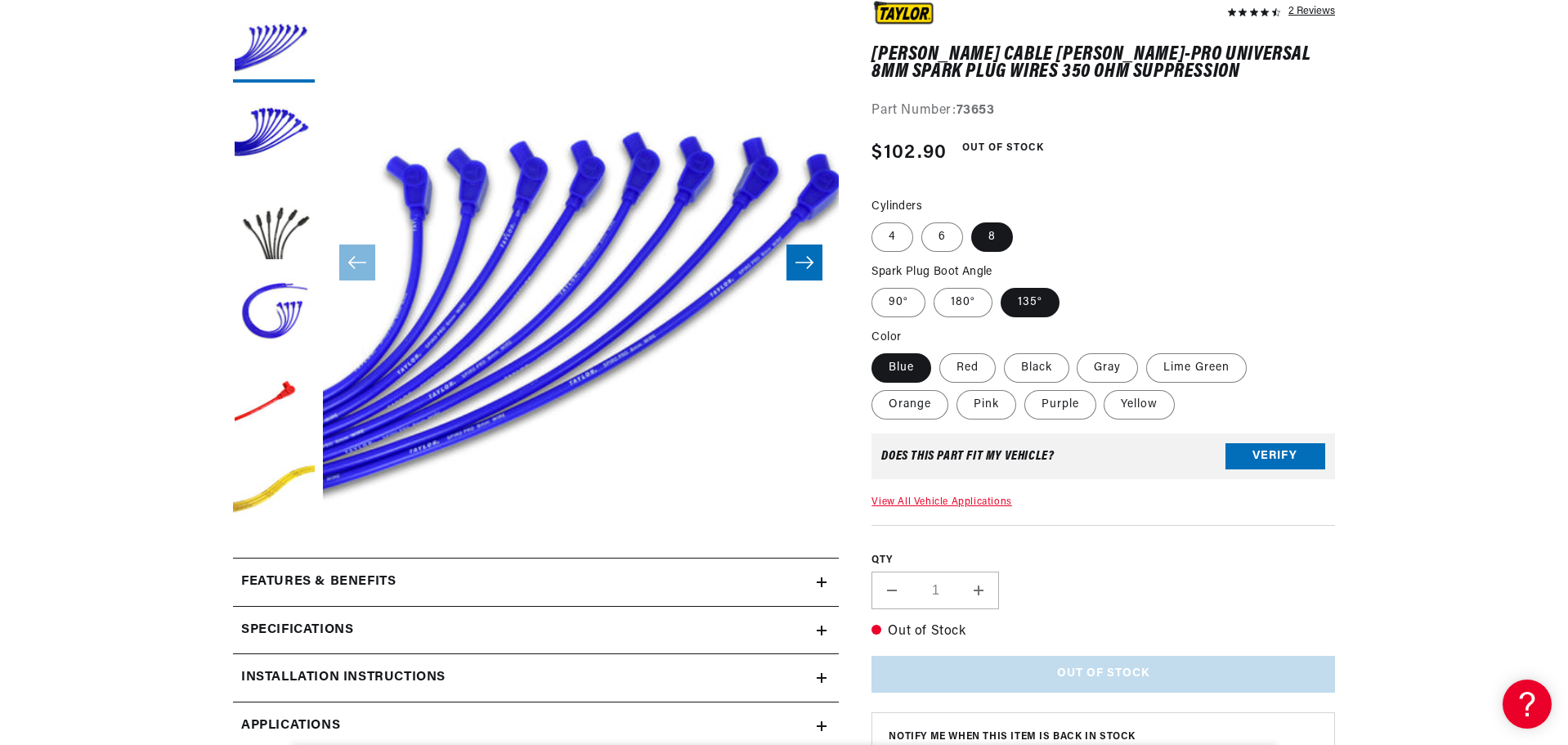
scroll to position [0, 1021]
click at [1064, 369] on label "Black" at bounding box center [1037, 367] width 66 height 29
click at [1005, 350] on input "Black" at bounding box center [1004, 350] width 1 height 1
radio input "true"
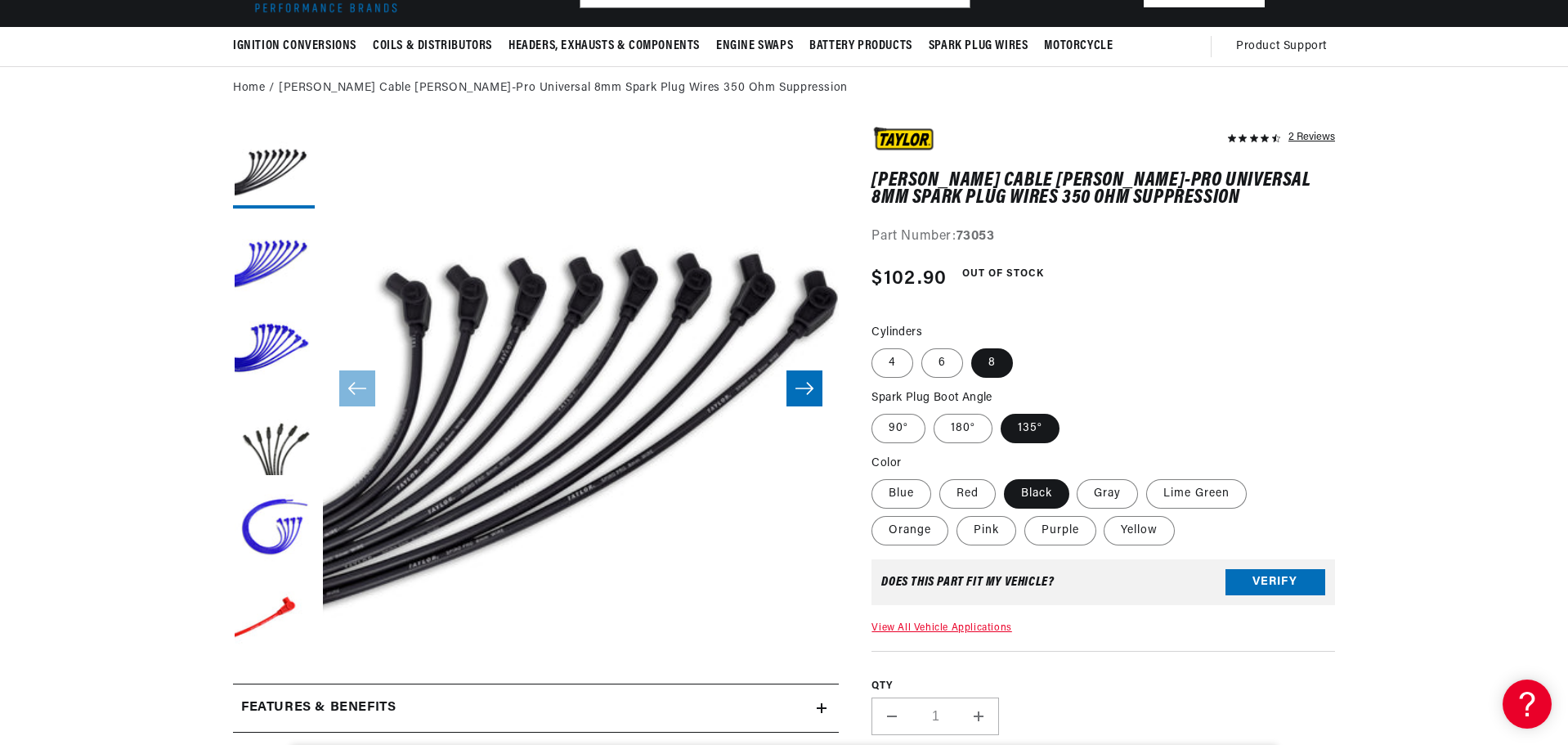
scroll to position [163, 0]
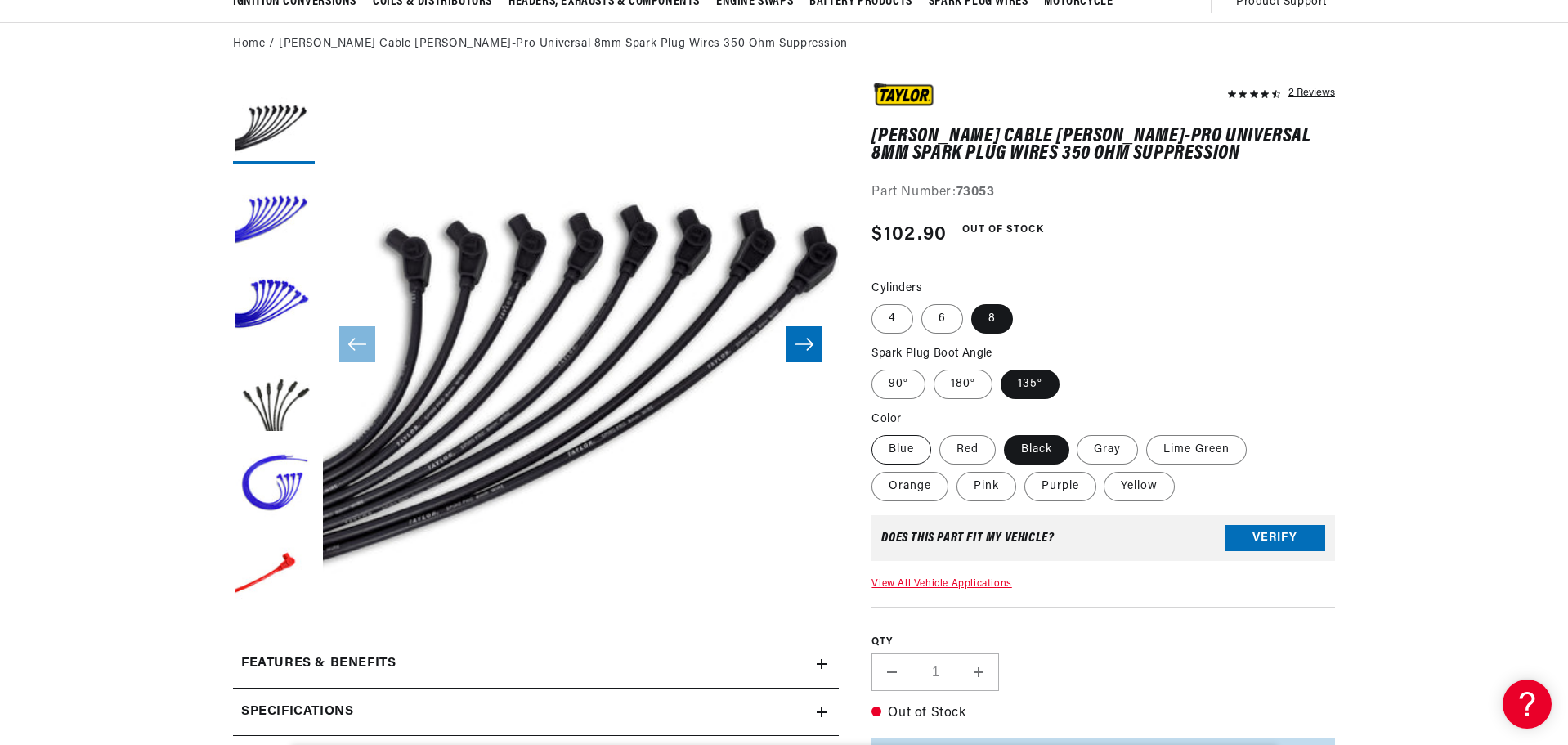
click at [904, 445] on label "Blue" at bounding box center [901, 449] width 59 height 29
click at [876, 433] on input "Blue" at bounding box center [875, 432] width 1 height 1
radio input "true"
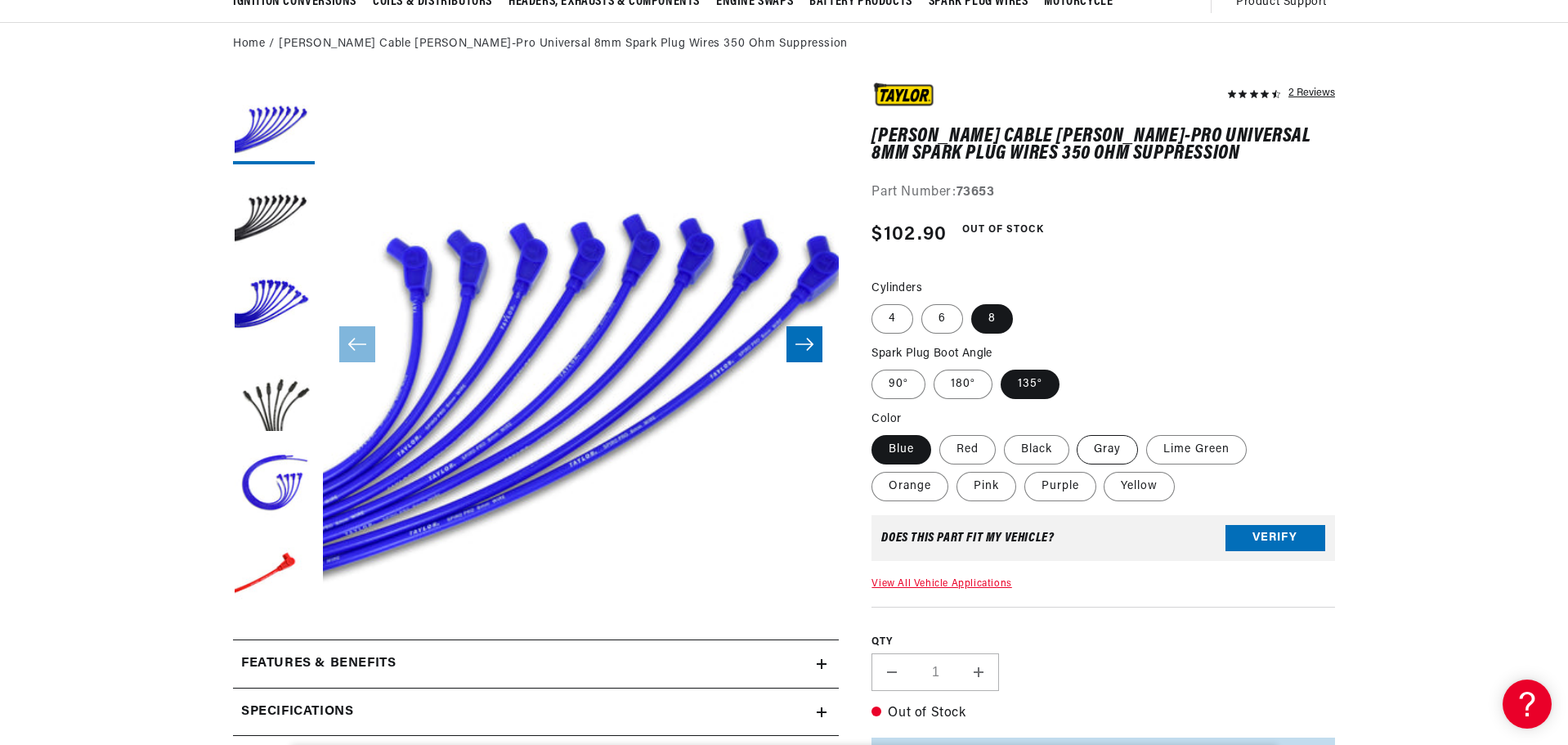
drag, startPoint x: 1081, startPoint y: 445, endPoint x: 1100, endPoint y: 450, distance: 19.6
click at [1083, 445] on label "Gray" at bounding box center [1107, 449] width 61 height 29
click at [1078, 433] on input "Gray" at bounding box center [1078, 432] width 1 height 1
radio input "true"
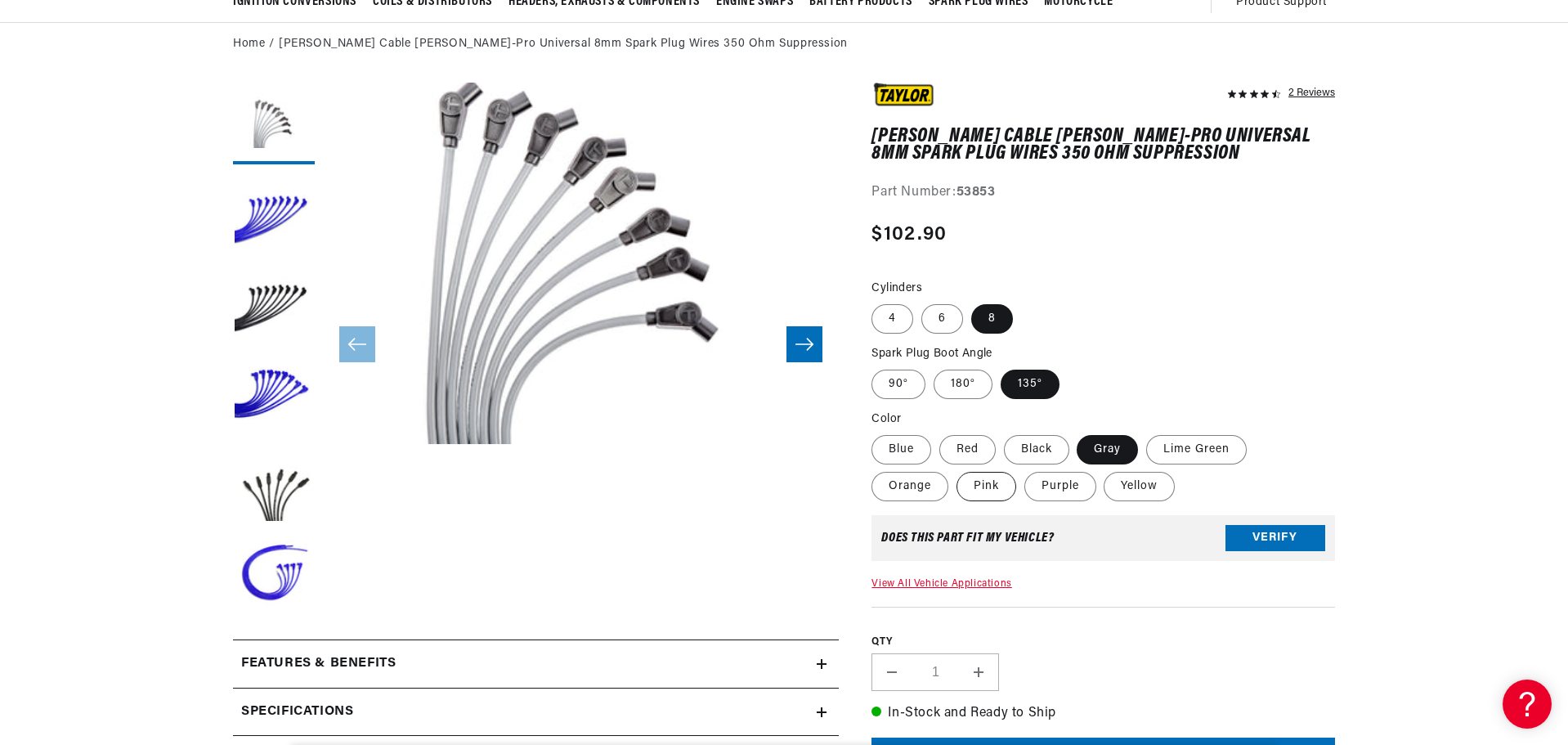
click at [989, 490] on label "Pink" at bounding box center [986, 486] width 59 height 29
click at [958, 469] on input "Pink" at bounding box center [957, 468] width 1 height 1
radio input "true"
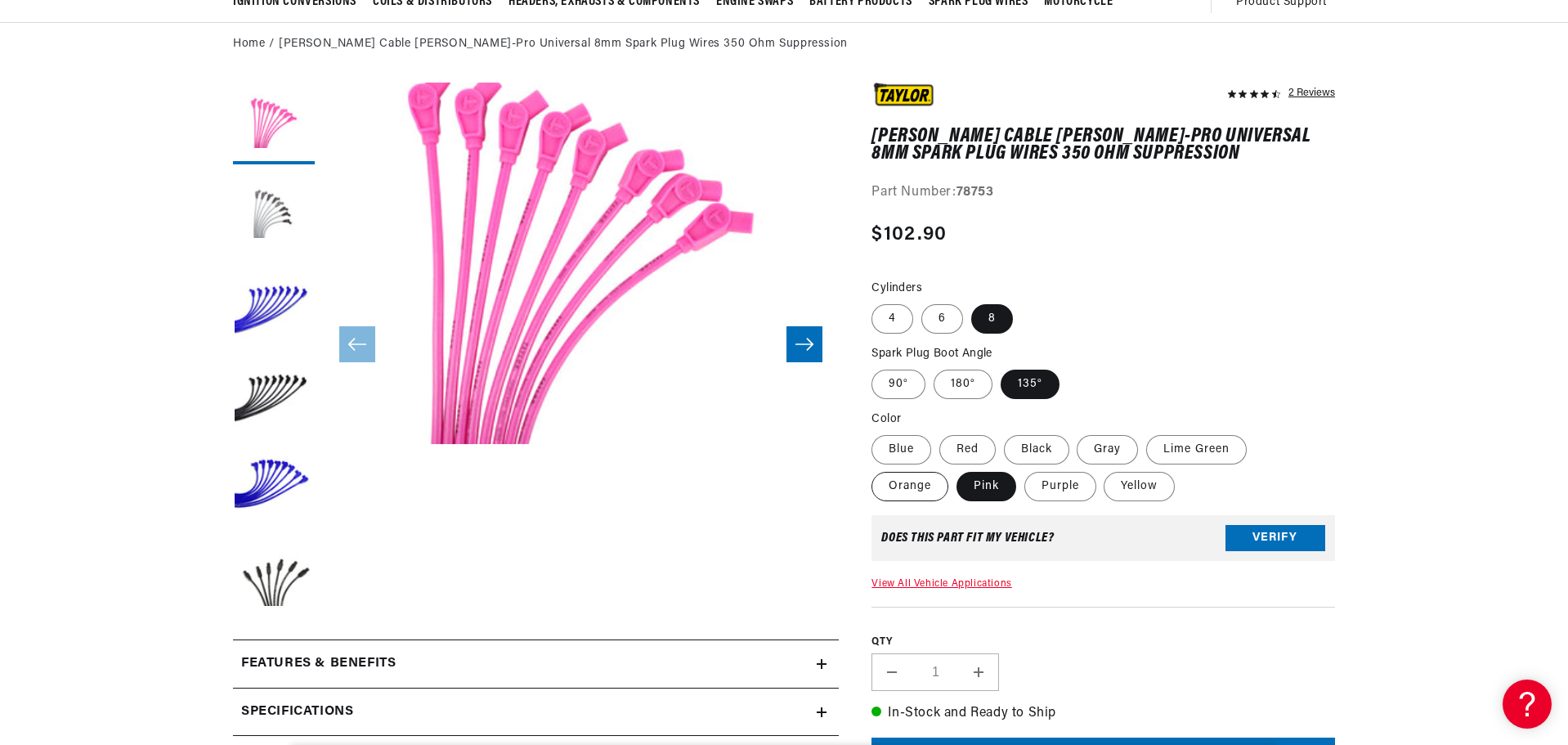
click at [922, 493] on label "Orange" at bounding box center [910, 486] width 77 height 29
click at [908, 450] on label "Blue" at bounding box center [901, 449] width 59 height 29
click at [876, 433] on input "Blue" at bounding box center [875, 432] width 1 height 1
radio input "true"
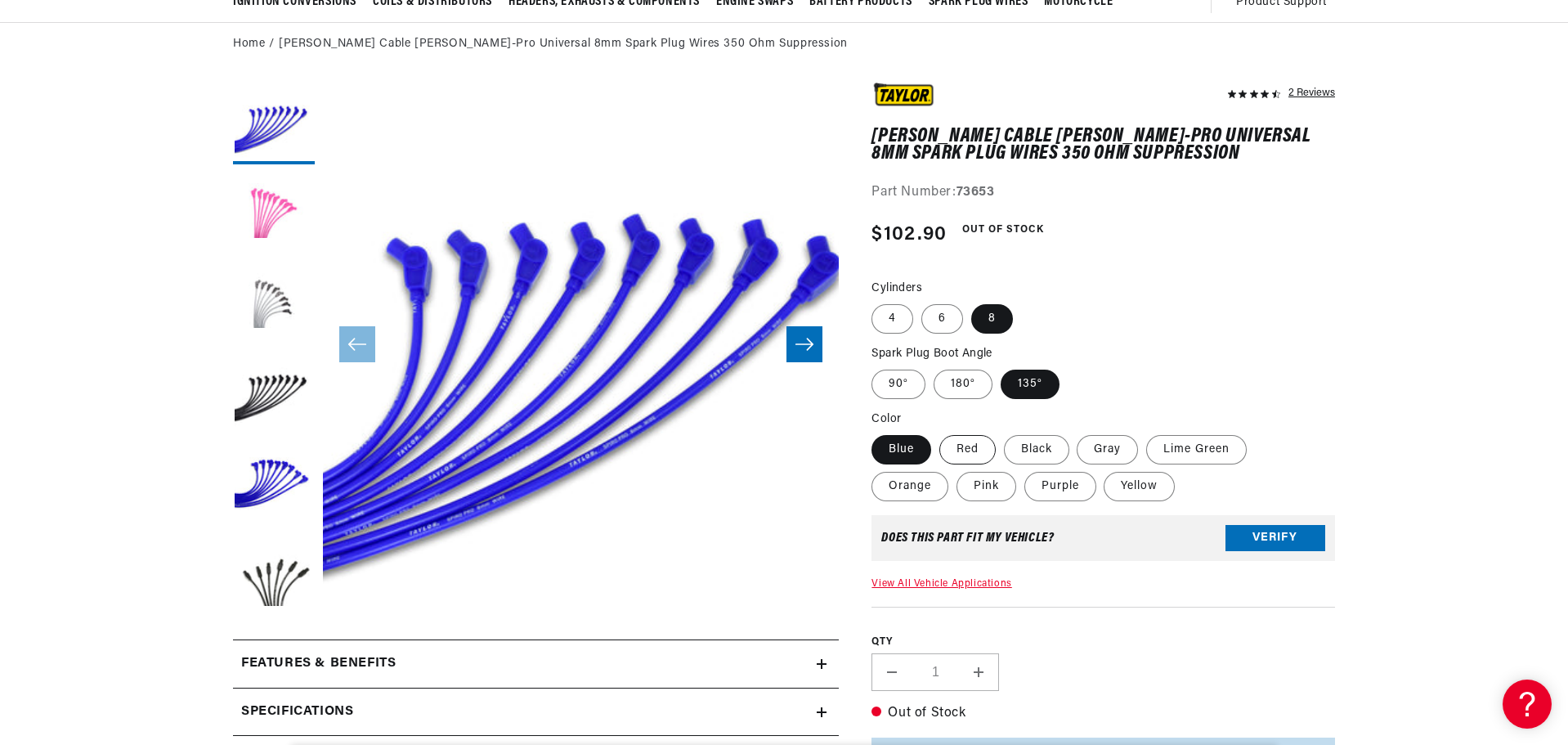
click at [984, 448] on label "Red" at bounding box center [968, 449] width 57 height 29
click at [940, 433] on input "Red" at bounding box center [939, 432] width 1 height 1
radio input "true"
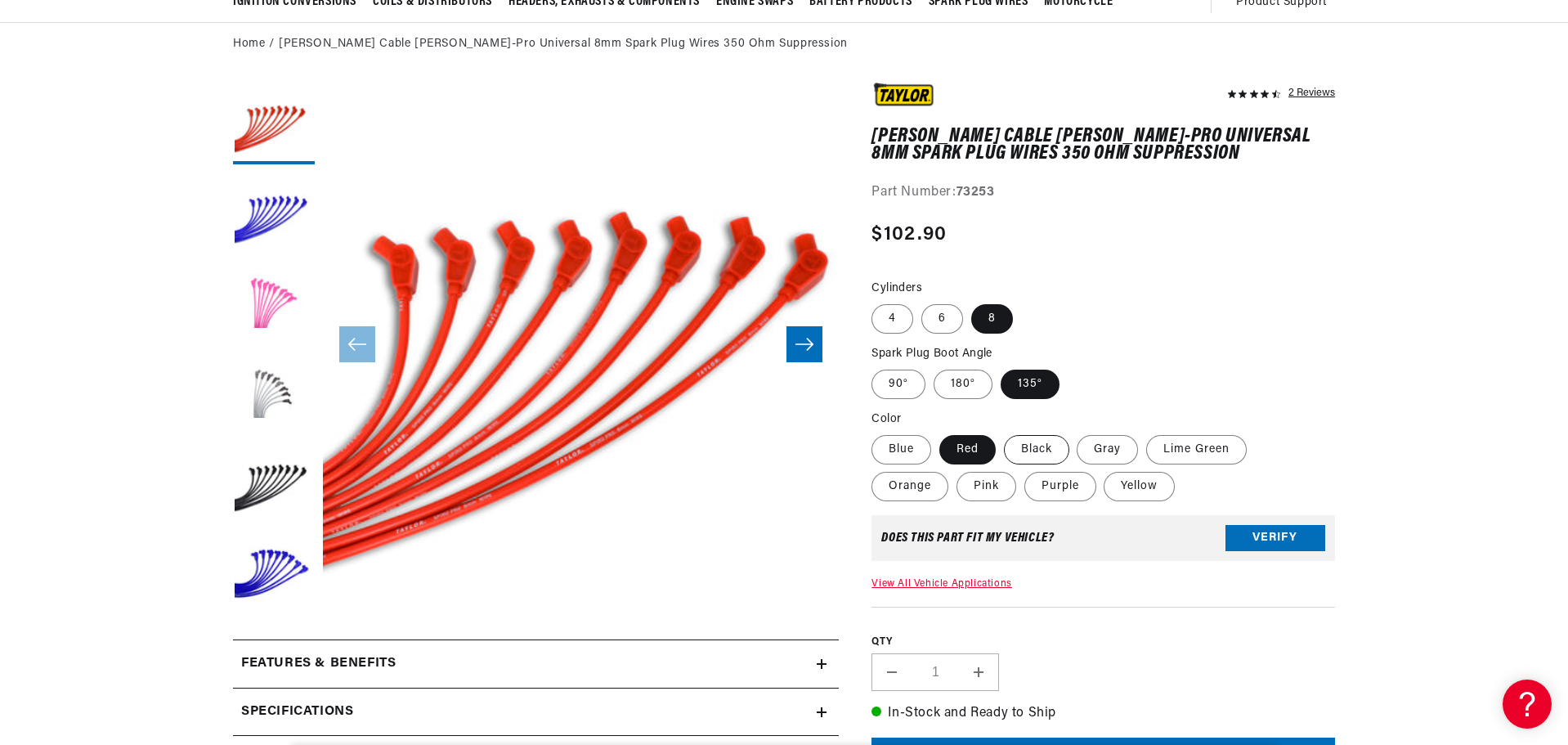
click at [1040, 447] on label "Black" at bounding box center [1037, 449] width 66 height 29
click at [1005, 433] on input "Black" at bounding box center [1004, 432] width 1 height 1
radio input "true"
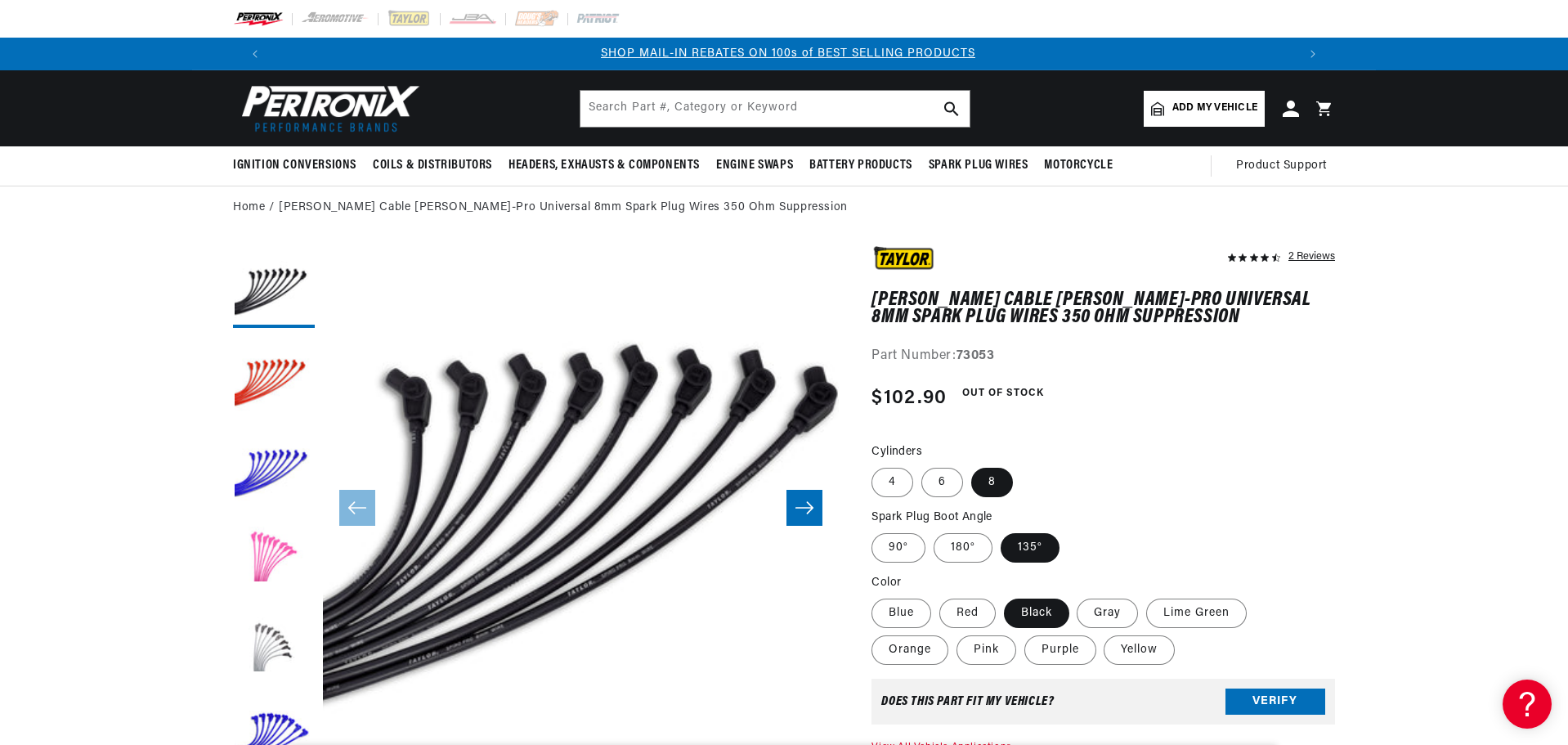
scroll to position [51, 0]
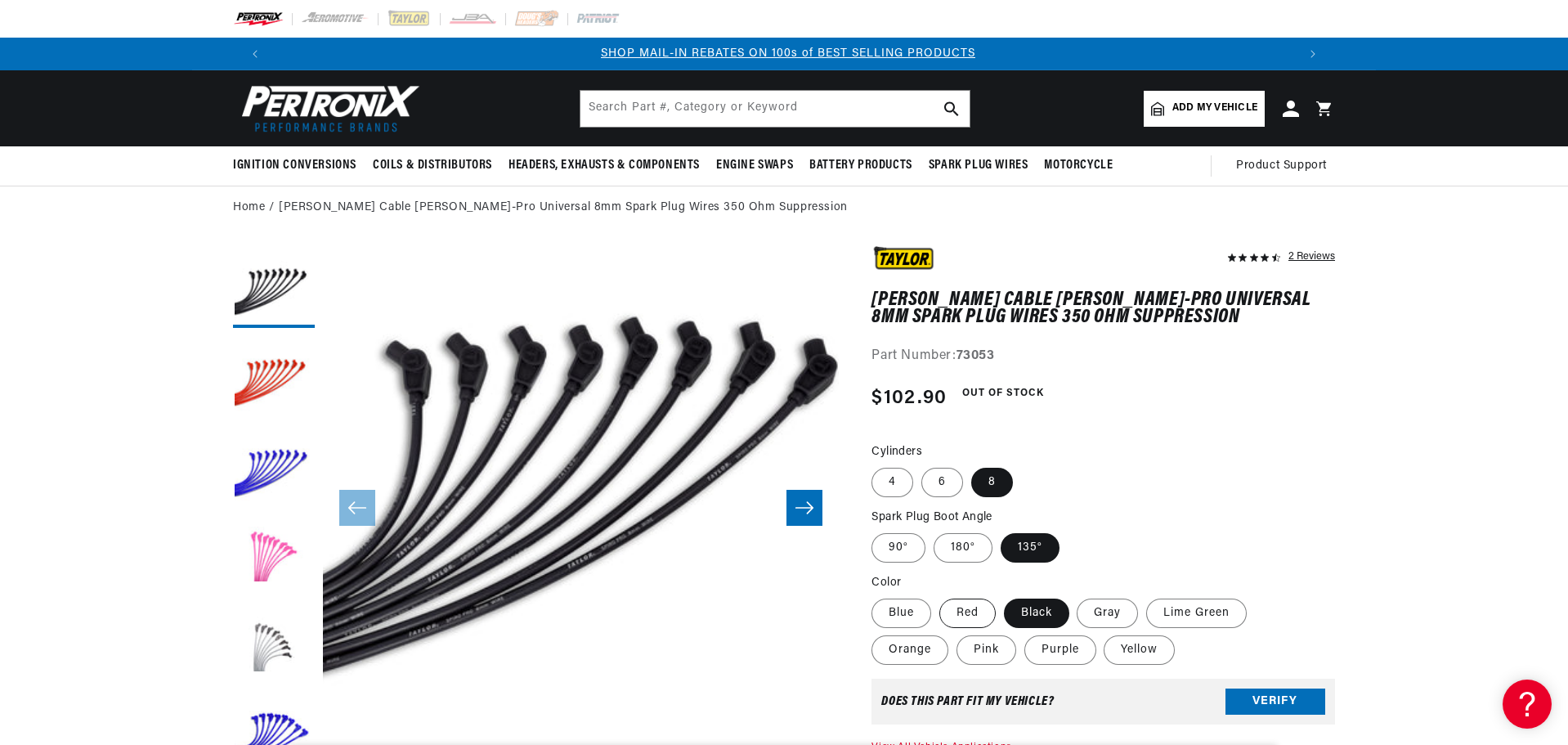
click at [984, 614] on label "Red" at bounding box center [968, 613] width 57 height 29
click at [940, 596] on input "Red" at bounding box center [939, 595] width 1 height 1
radio input "true"
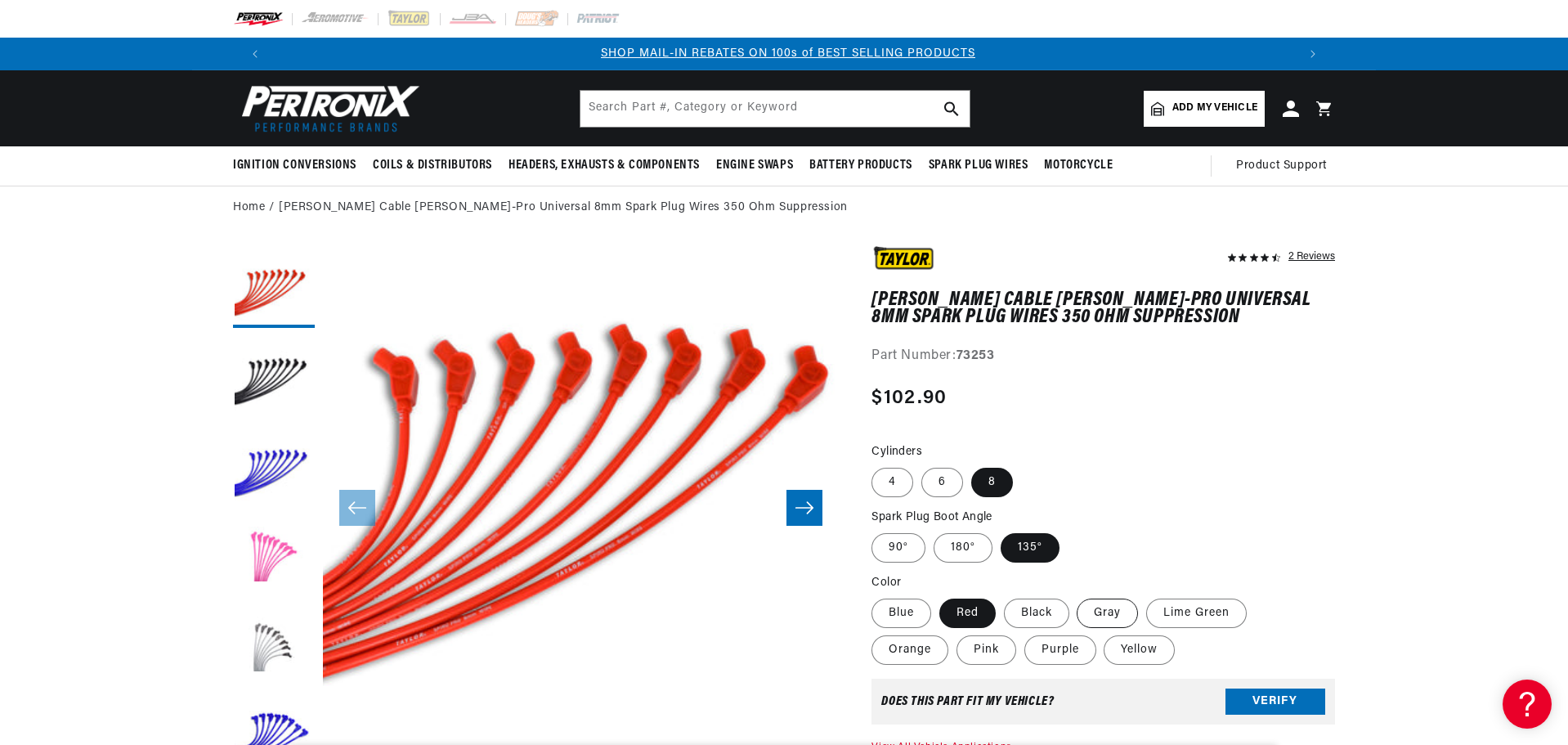
click at [1101, 614] on label "Gray" at bounding box center [1107, 613] width 61 height 29
click at [1078, 596] on input "Gray" at bounding box center [1078, 595] width 1 height 1
radio input "true"
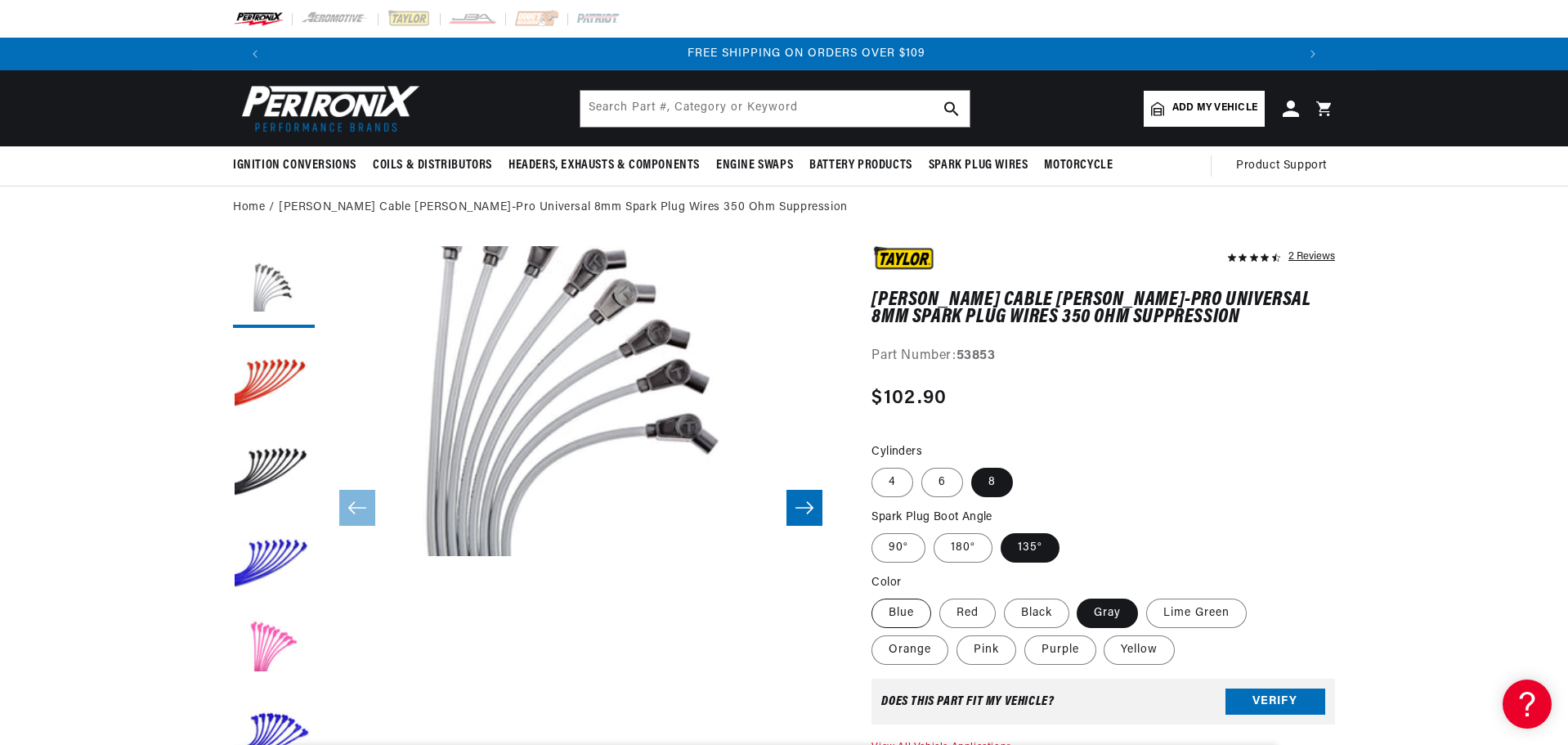
click at [917, 616] on label "Blue" at bounding box center [901, 613] width 59 height 29
click at [876, 596] on input "Blue" at bounding box center [875, 595] width 1 height 1
radio input "true"
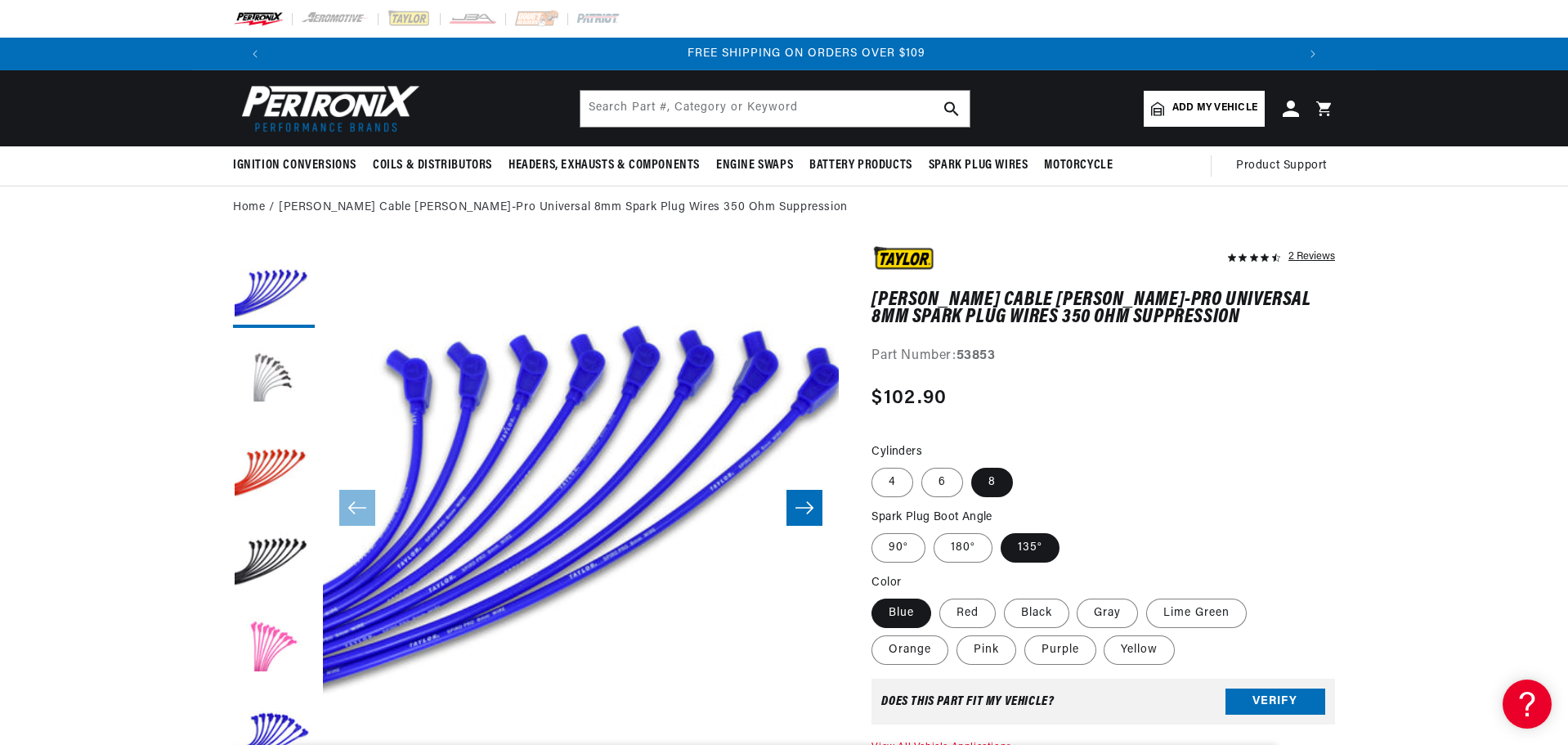
scroll to position [0, 2042]
click at [968, 612] on label "Red" at bounding box center [968, 613] width 57 height 29
click at [940, 596] on input "Red" at bounding box center [939, 595] width 1 height 1
radio input "true"
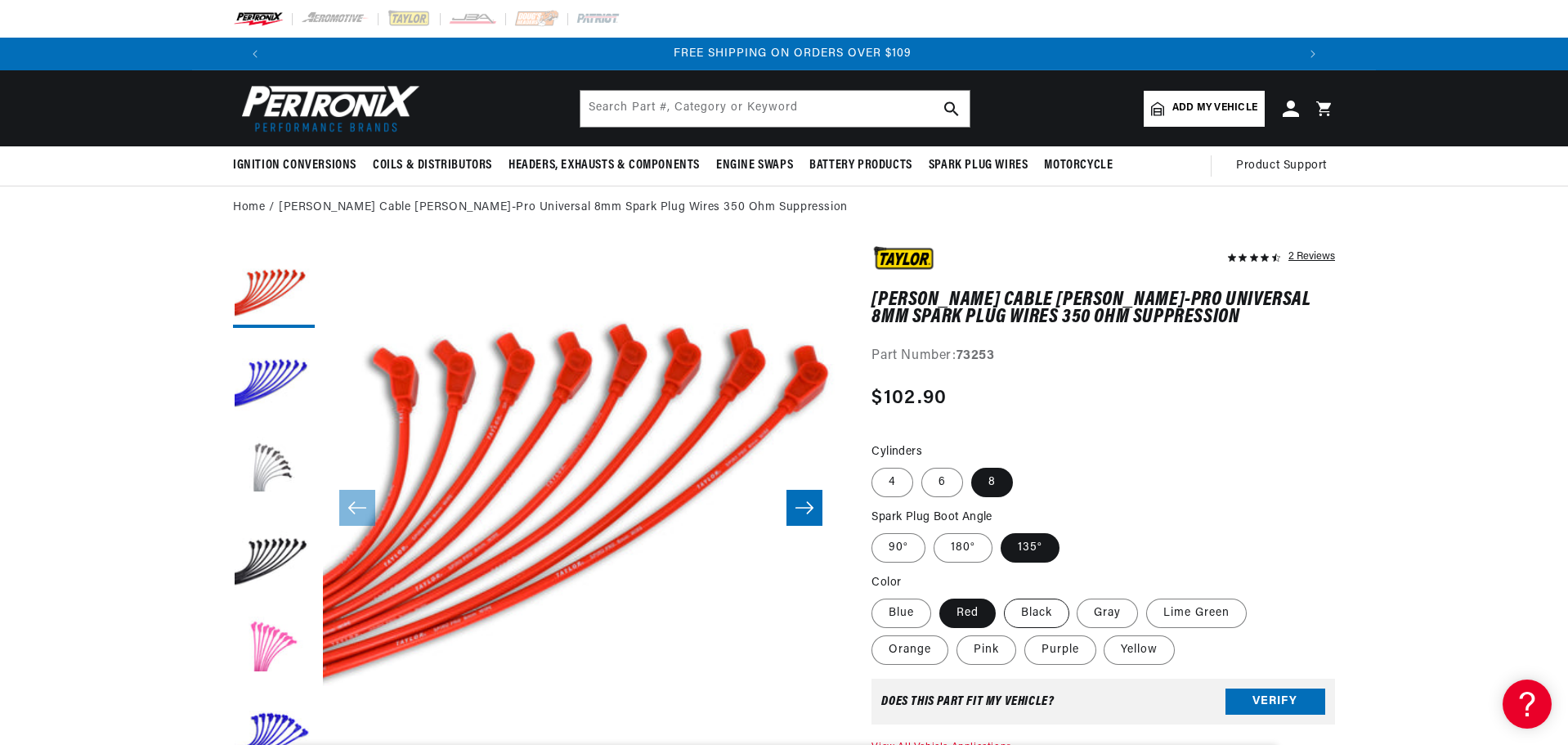
click at [1036, 617] on label "Black" at bounding box center [1037, 613] width 66 height 29
click at [1005, 596] on input "Black" at bounding box center [1004, 595] width 1 height 1
radio input "true"
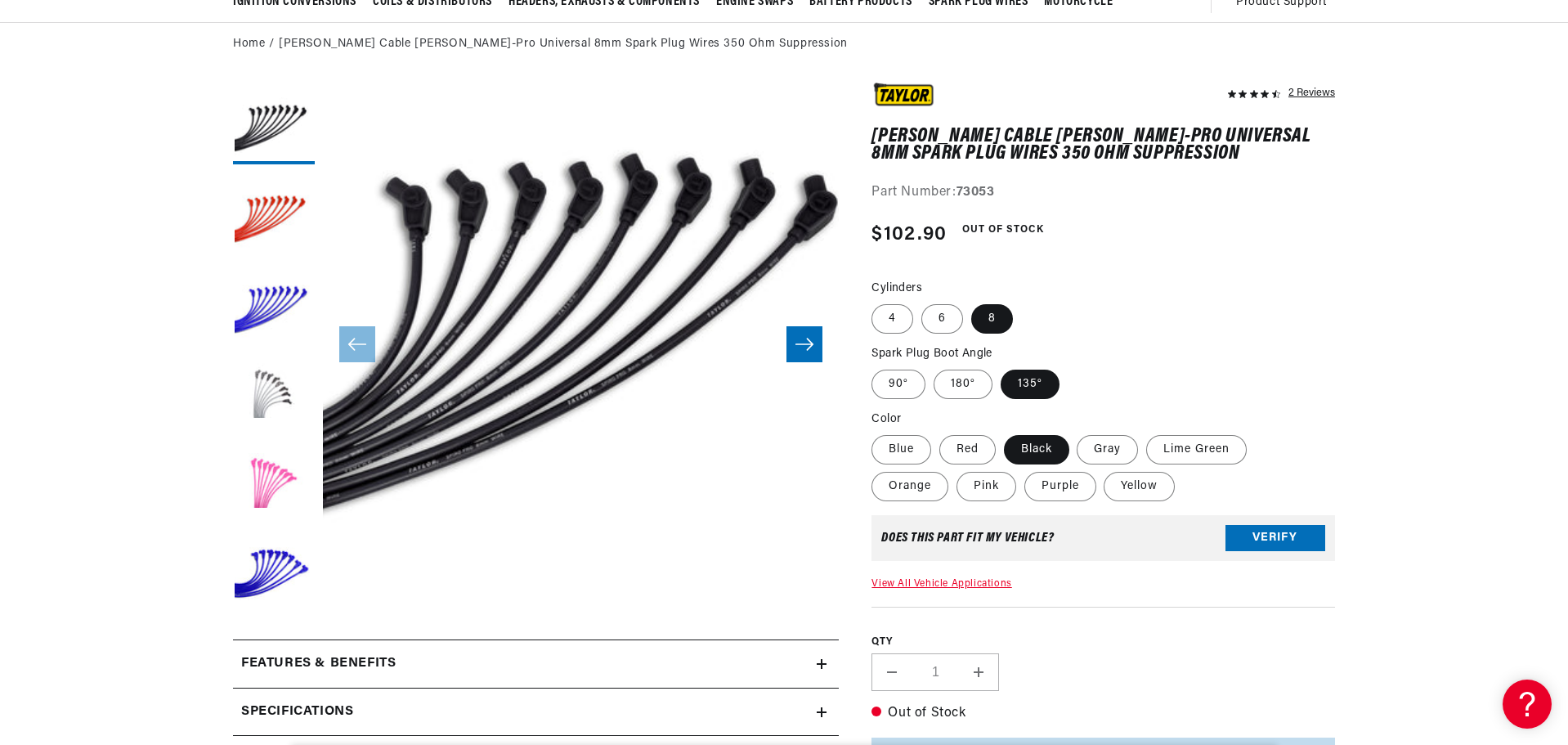
scroll to position [0, 1021]
click at [271, 599] on button "Open media 28 in modal" at bounding box center [271, 599] width 0 height 0
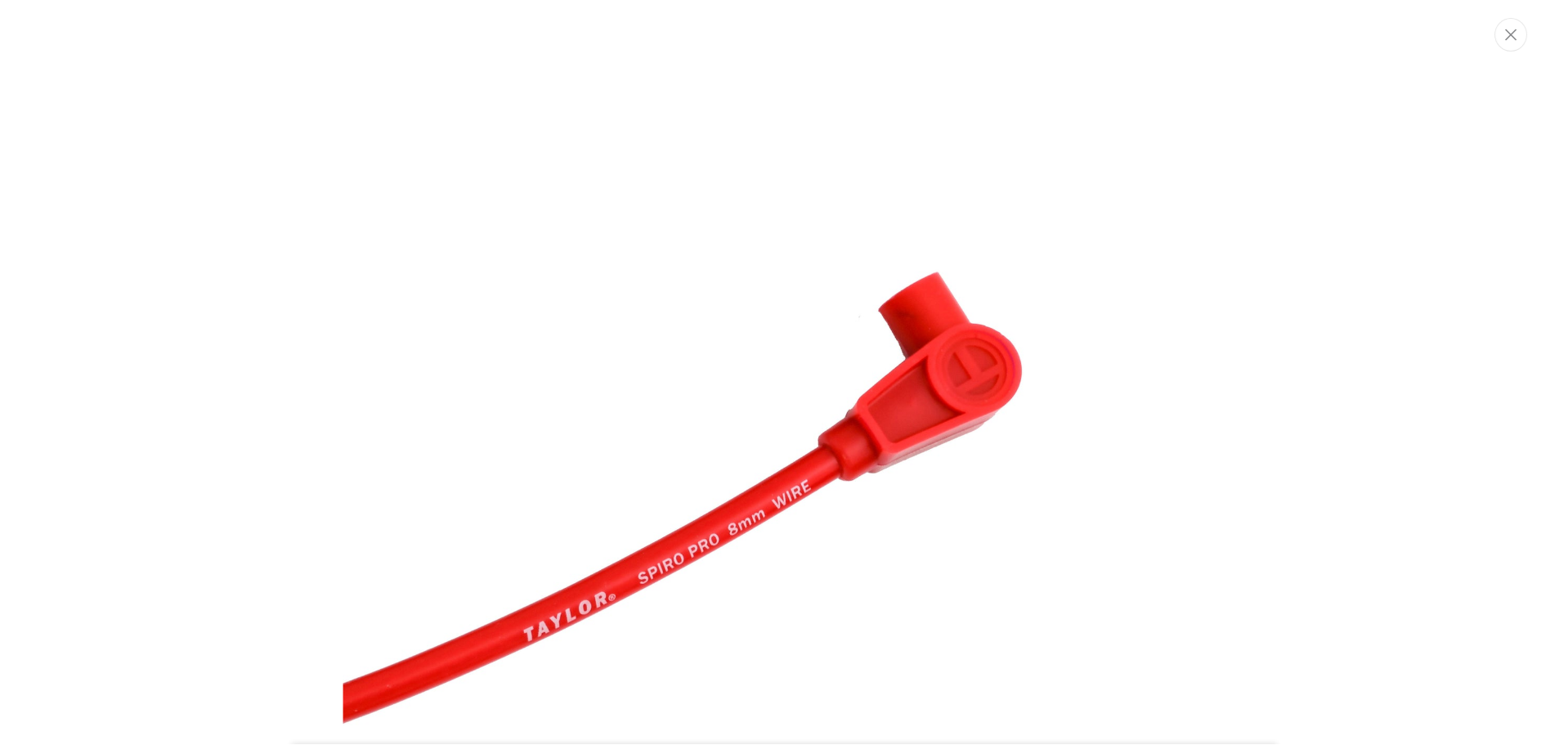
scroll to position [0, 0]
click at [874, 370] on img "Media gallery" at bounding box center [785, 487] width 883 height 883
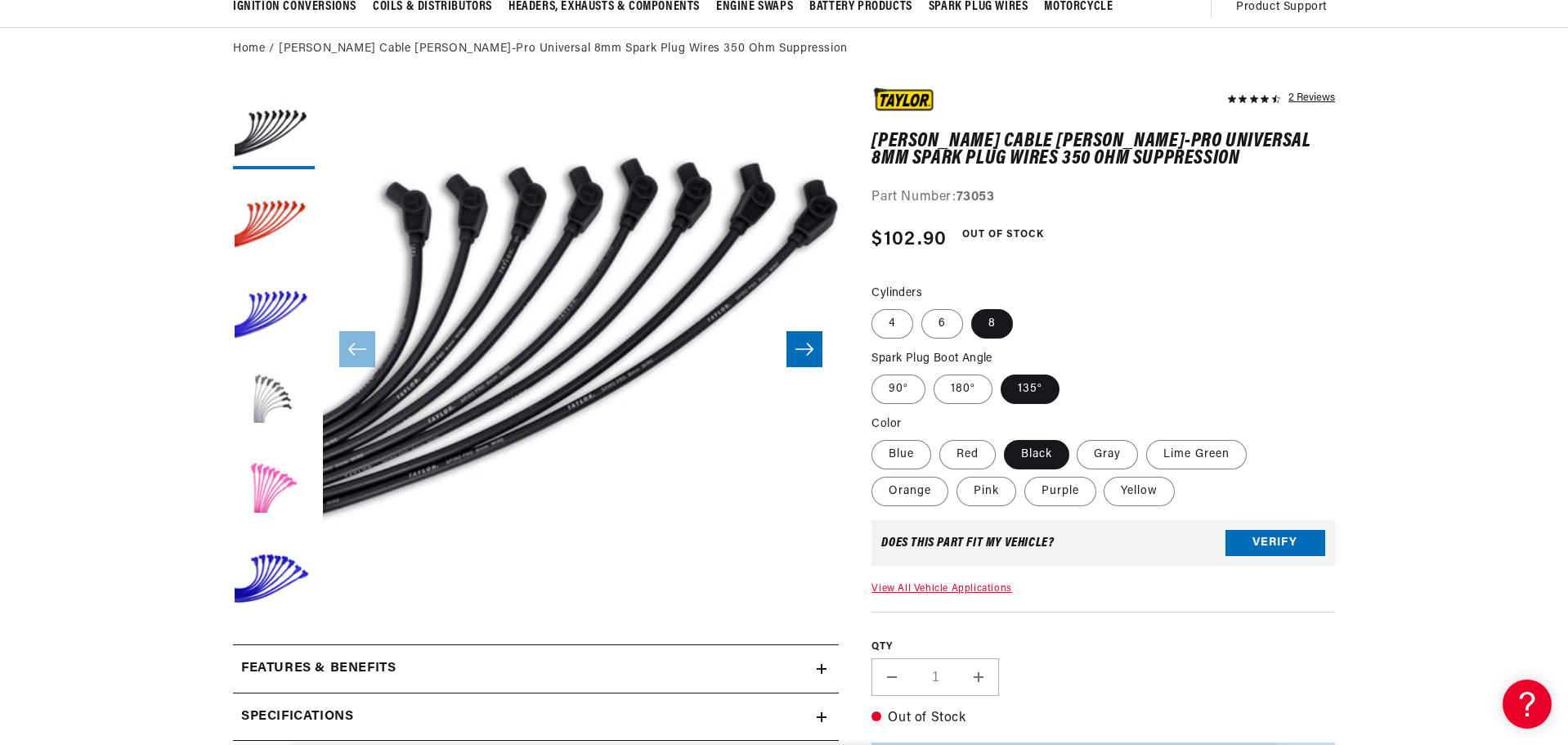
scroll to position [163, 0]
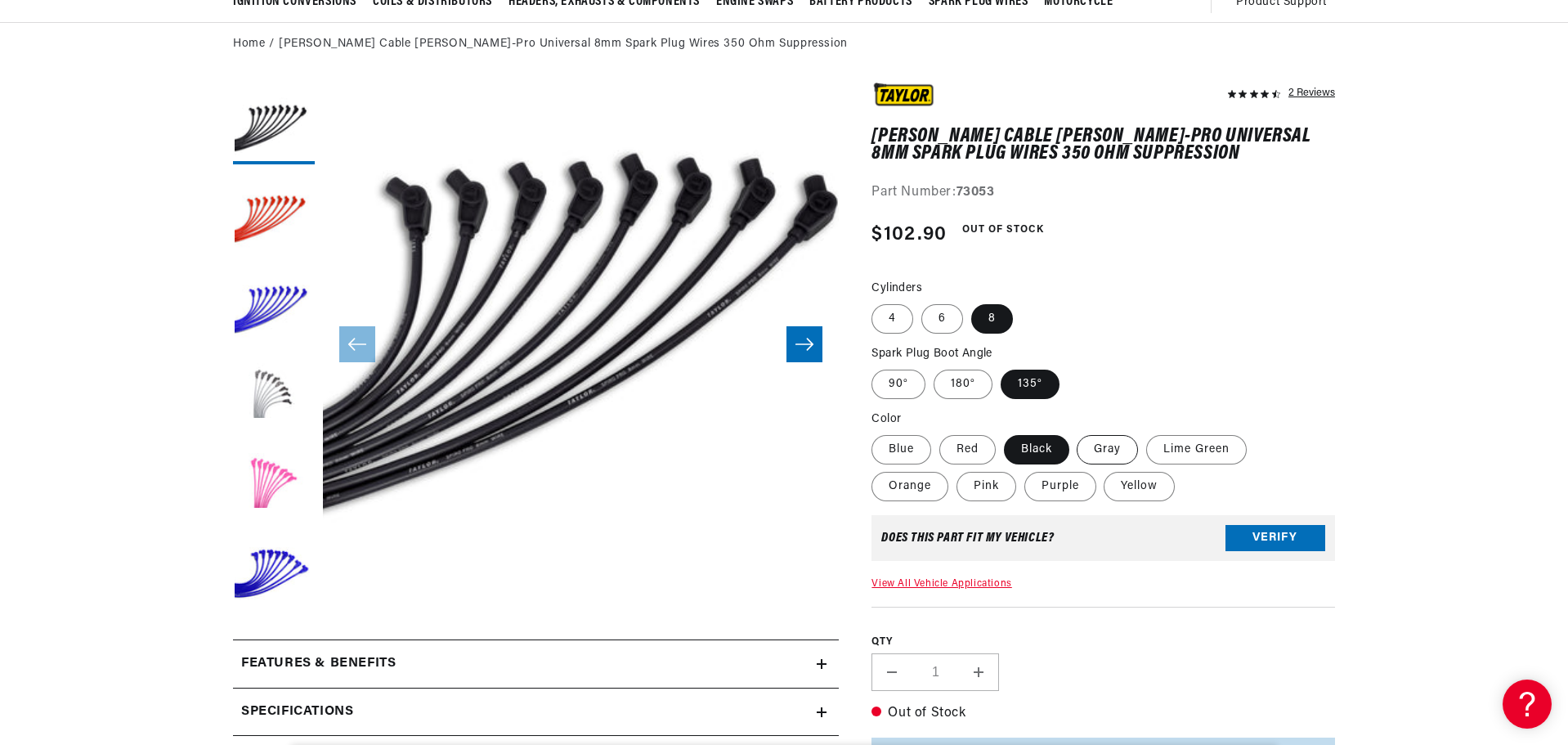
click at [1116, 449] on label "Gray" at bounding box center [1107, 449] width 61 height 29
click at [1078, 433] on input "Gray" at bounding box center [1078, 432] width 1 height 1
radio input "true"
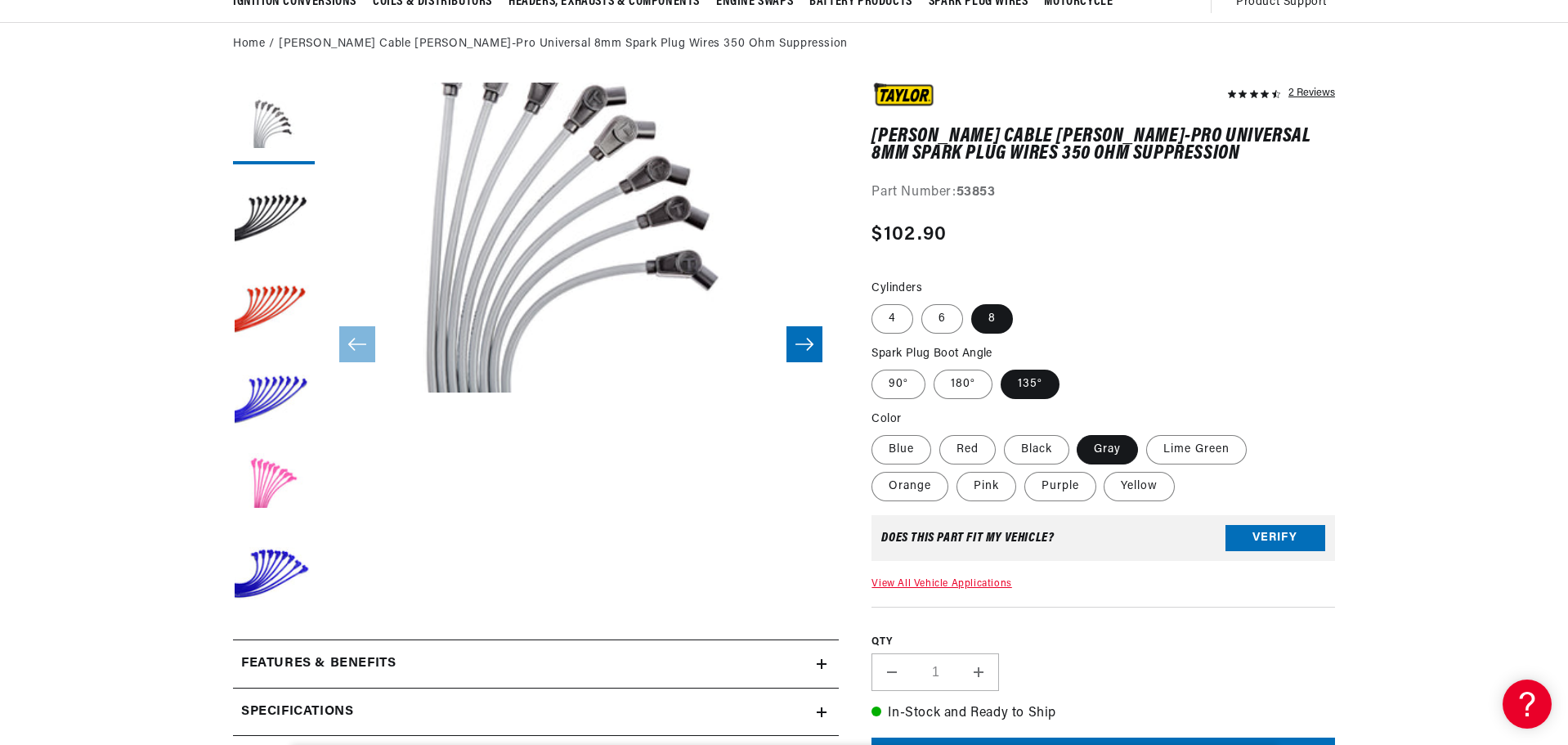
scroll to position [0, 2042]
click at [1176, 450] on label "Lime Green" at bounding box center [1196, 449] width 100 height 29
click at [1147, 433] on input "Lime Green" at bounding box center [1147, 432] width 1 height 1
radio input "true"
click at [1055, 487] on label "Purple" at bounding box center [1060, 486] width 72 height 29
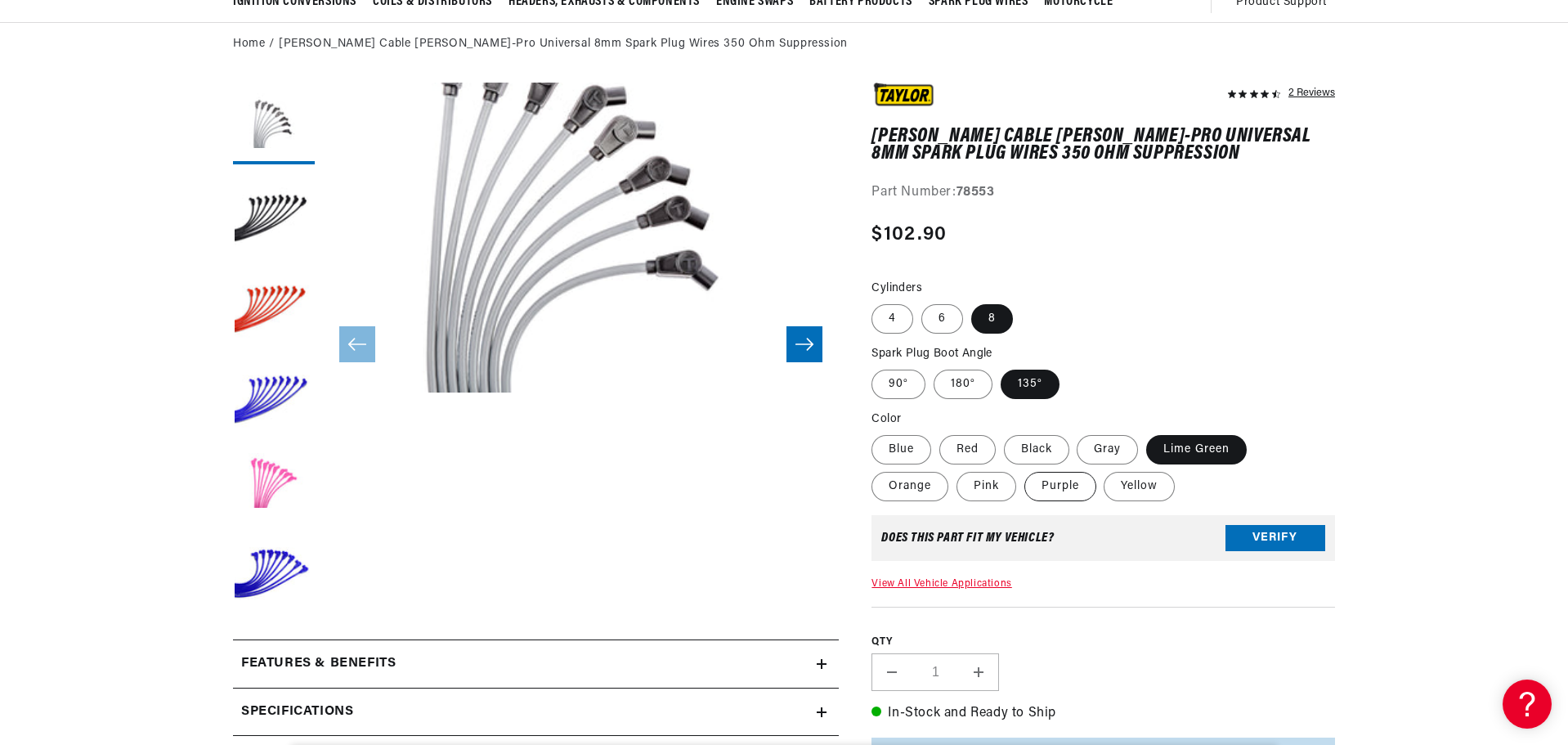
click at [1025, 469] on input "Purple" at bounding box center [1024, 468] width 1 height 1
radio input "true"
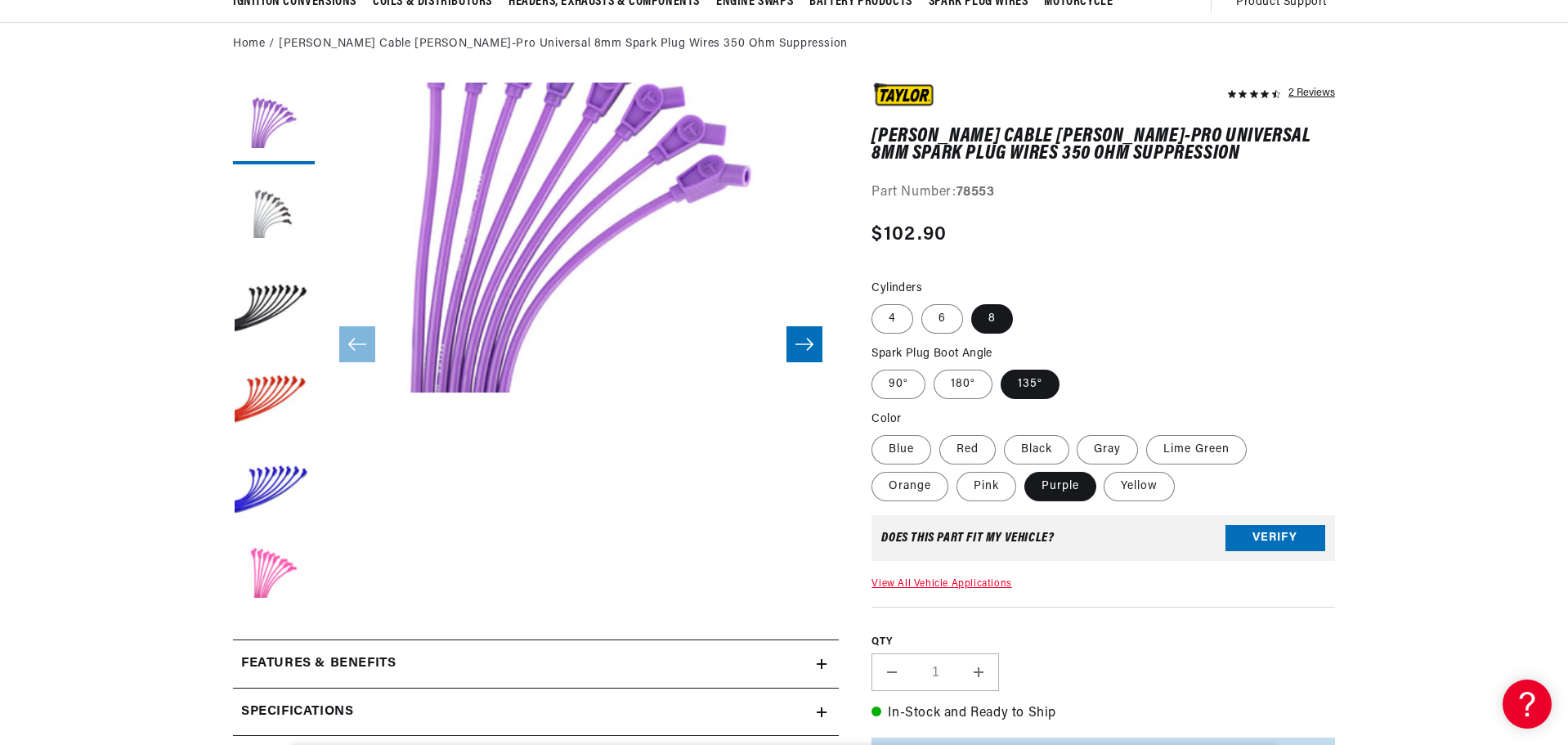
scroll to position [7147, 0]
click at [904, 492] on label "Orange" at bounding box center [910, 486] width 77 height 29
click at [1255, 433] on input "Orange" at bounding box center [1255, 432] width 1 height 1
radio input "true"
click at [905, 446] on label "Blue" at bounding box center [901, 449] width 59 height 29
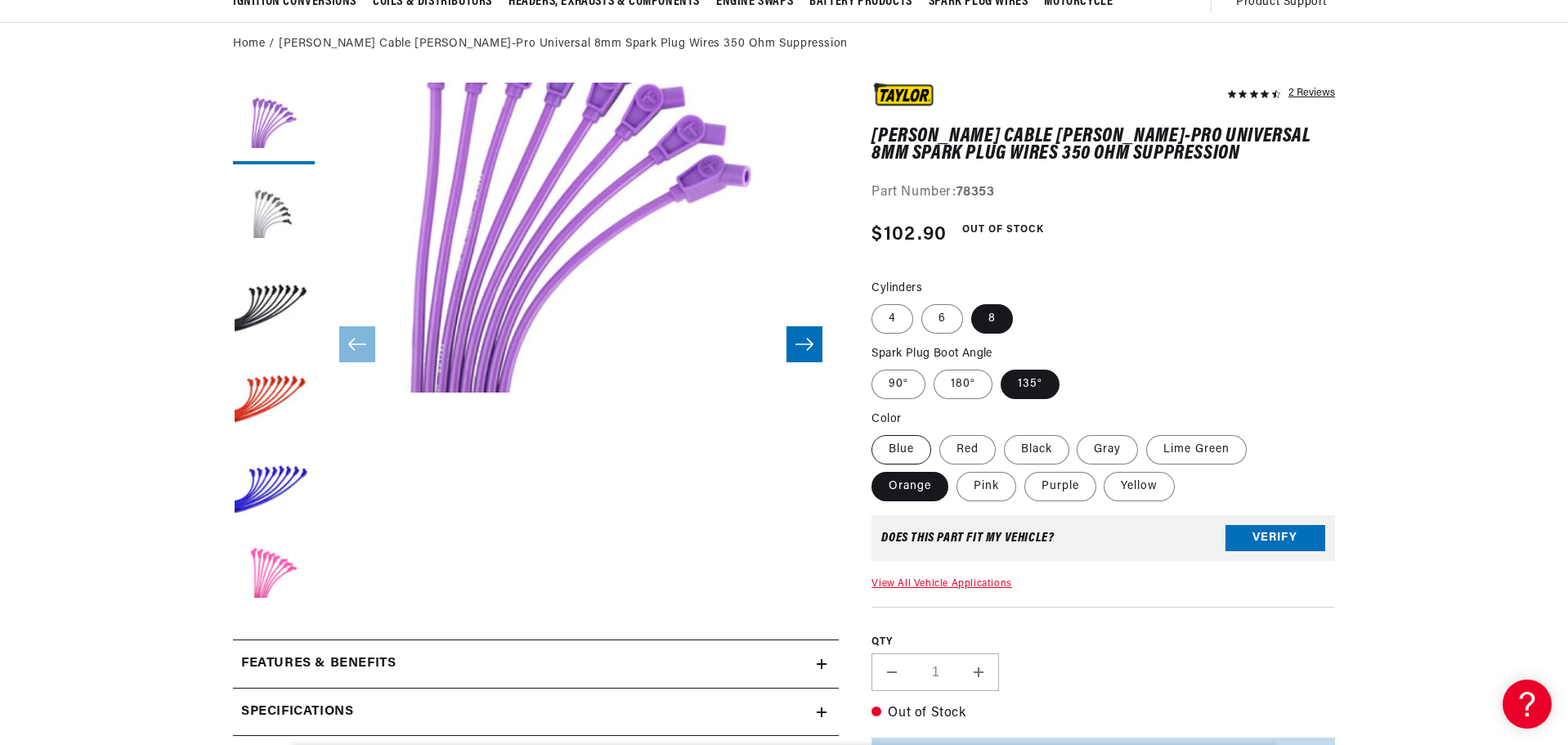
click at [876, 433] on input "Blue" at bounding box center [875, 432] width 1 height 1
radio input "true"
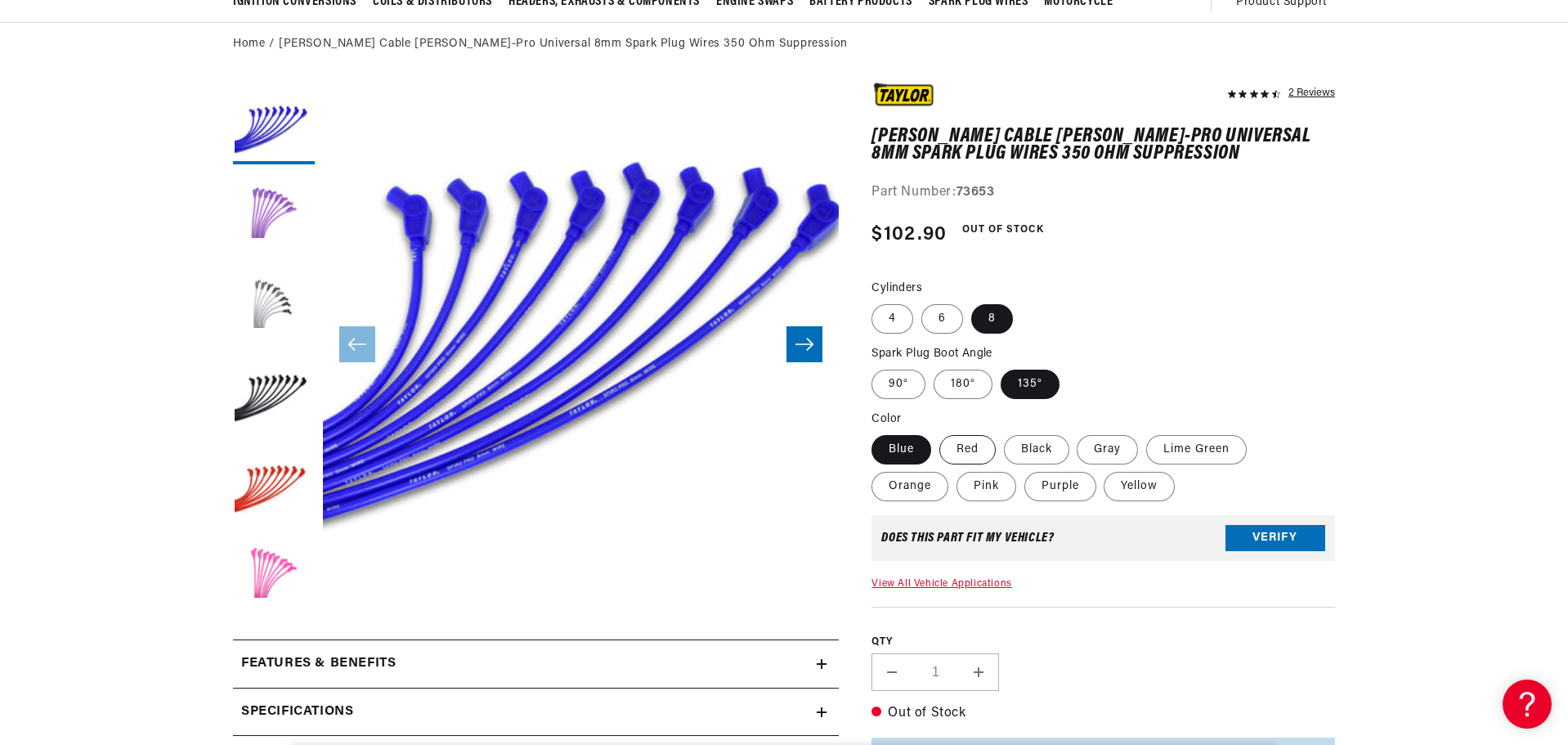
click at [979, 443] on label "Red" at bounding box center [968, 449] width 57 height 29
click at [940, 433] on input "Red" at bounding box center [939, 432] width 1 height 1
radio input "true"
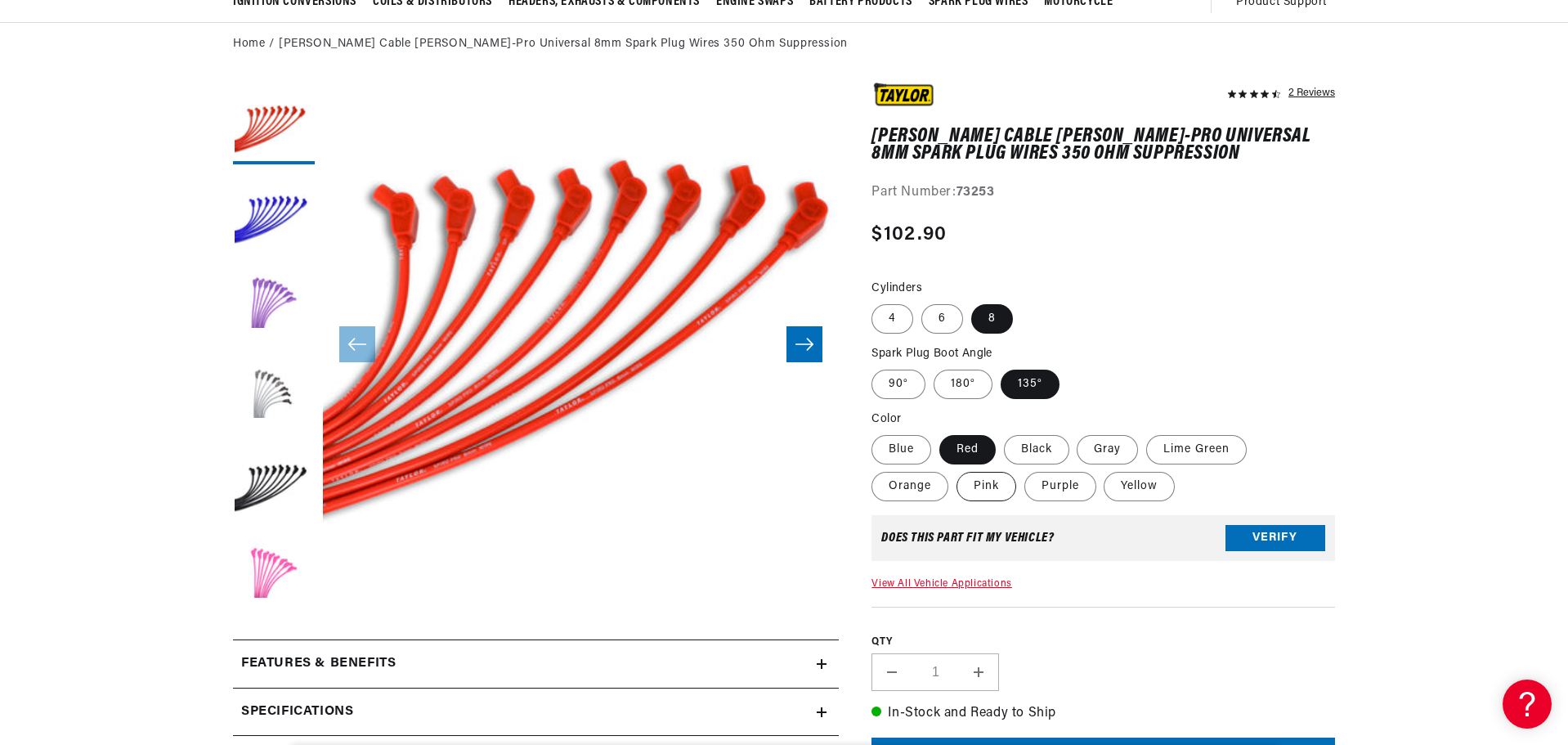
click at [988, 490] on label "Pink" at bounding box center [986, 486] width 59 height 29
click at [958, 469] on input "Pink" at bounding box center [957, 468] width 1 height 1
radio input "true"
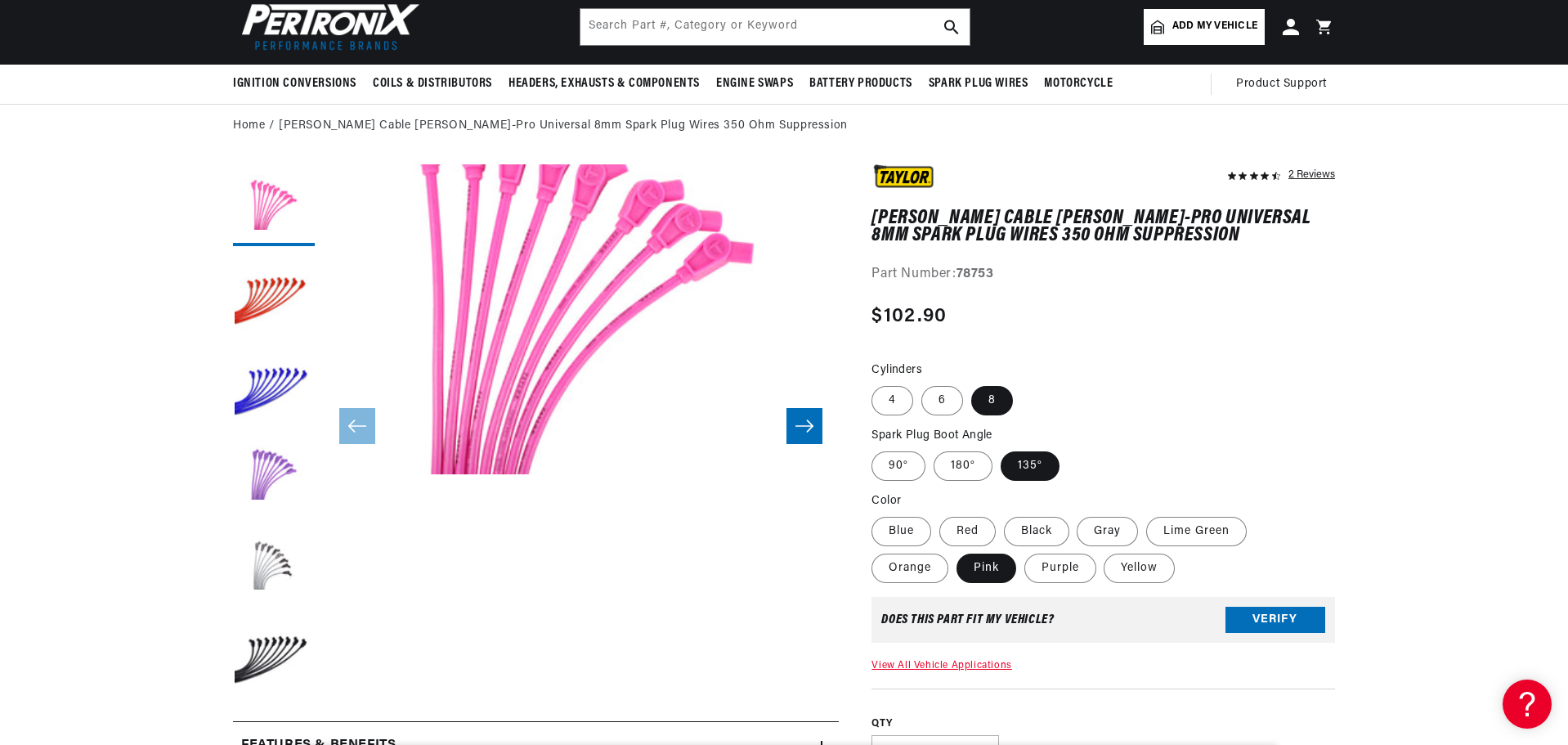
scroll to position [0, 2042]
click at [1031, 528] on label "Black" at bounding box center [1037, 531] width 66 height 29
click at [1005, 514] on input "Black" at bounding box center [1004, 514] width 1 height 1
radio input "true"
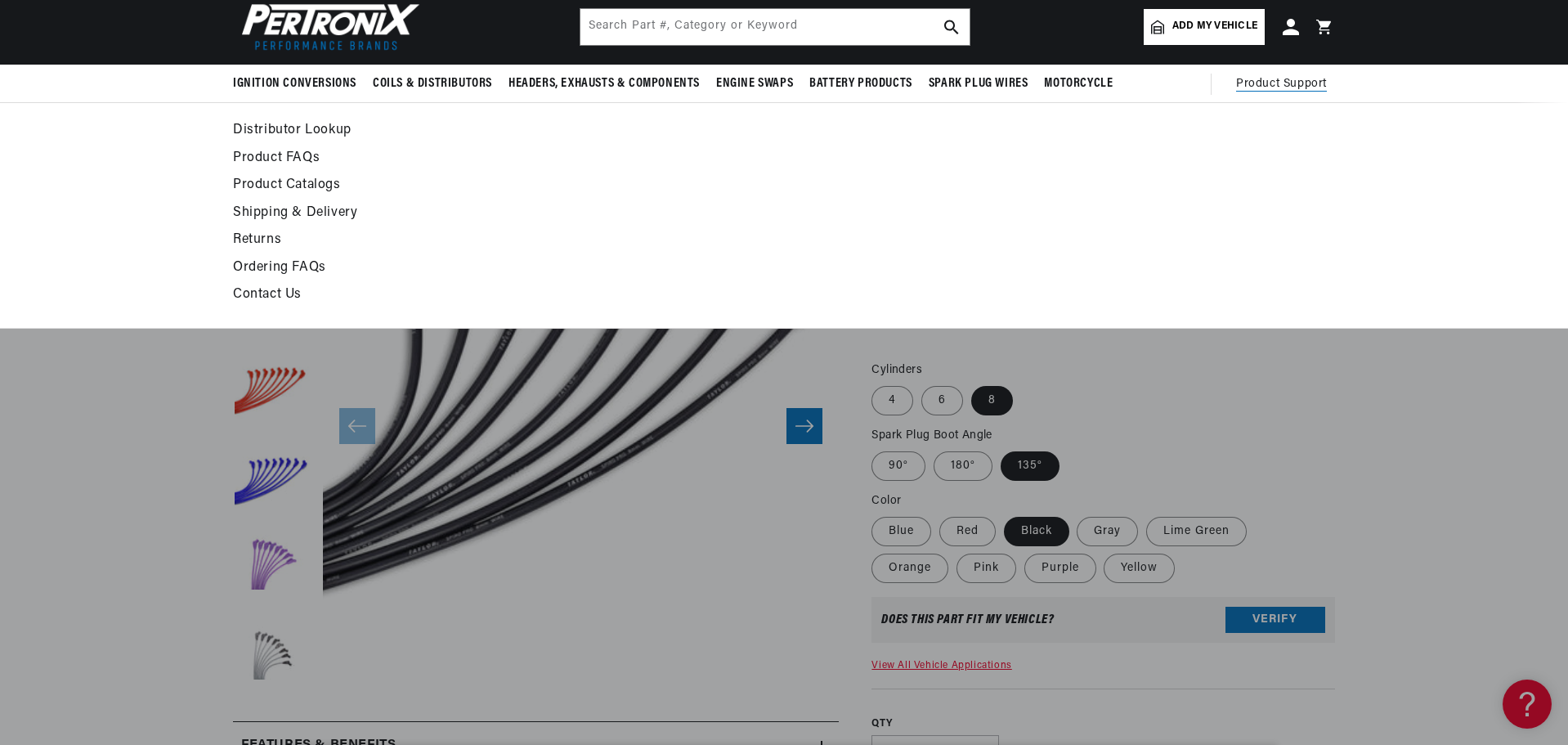
scroll to position [0, 2042]
click at [313, 178] on link "Product Catalogs" at bounding box center [635, 185] width 804 height 23
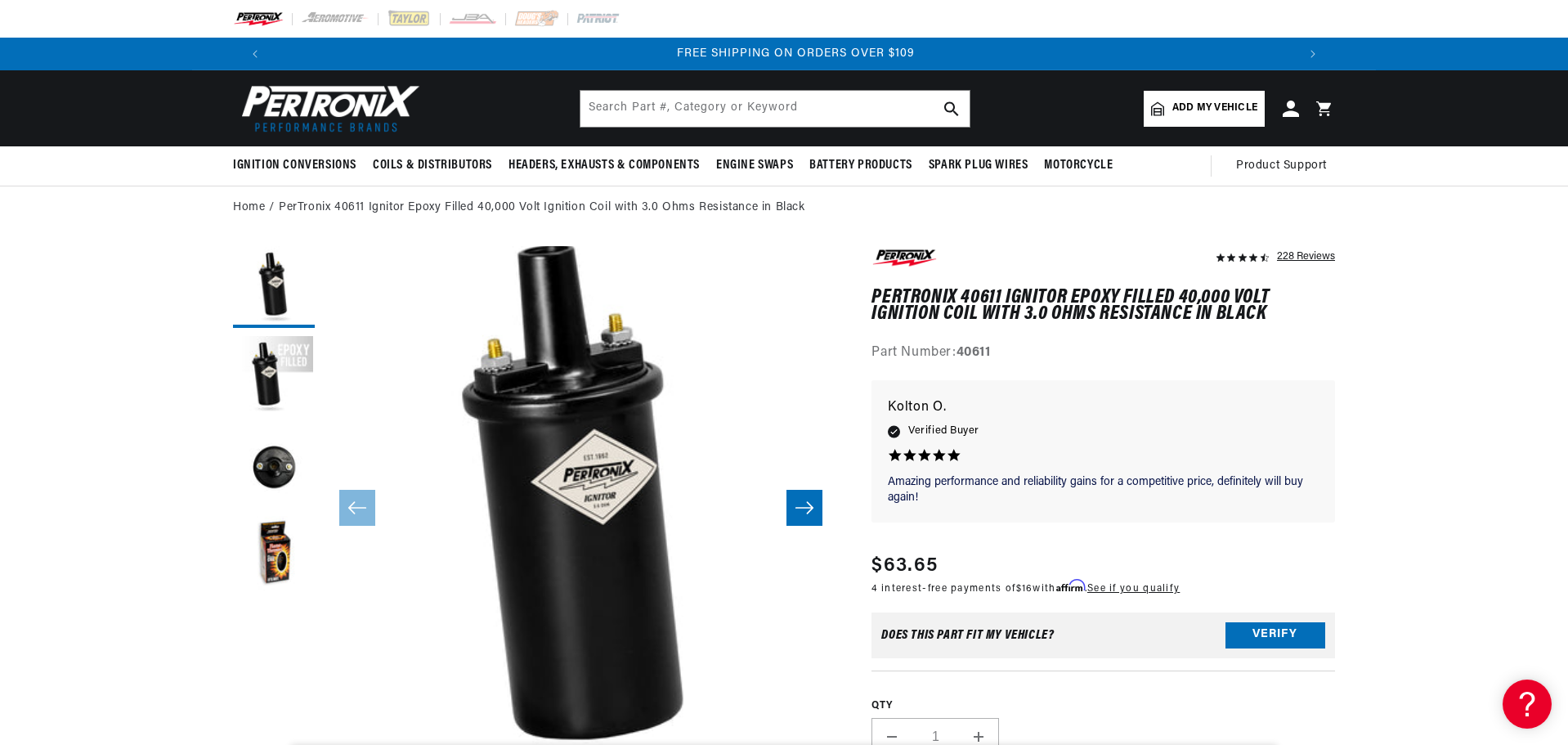
scroll to position [0, 2042]
click at [727, 108] on input "text" at bounding box center [775, 108] width 389 height 36
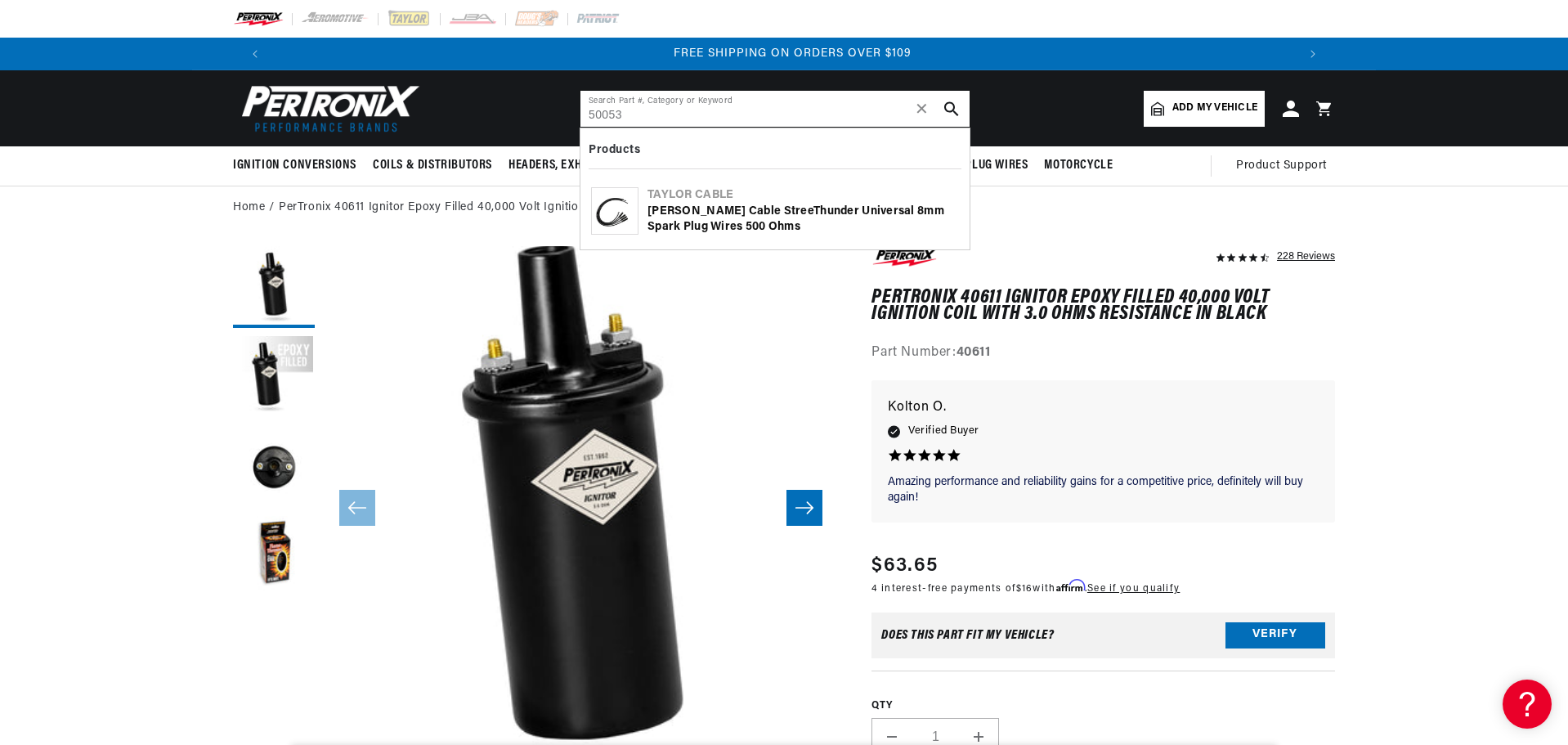
type input "50053"
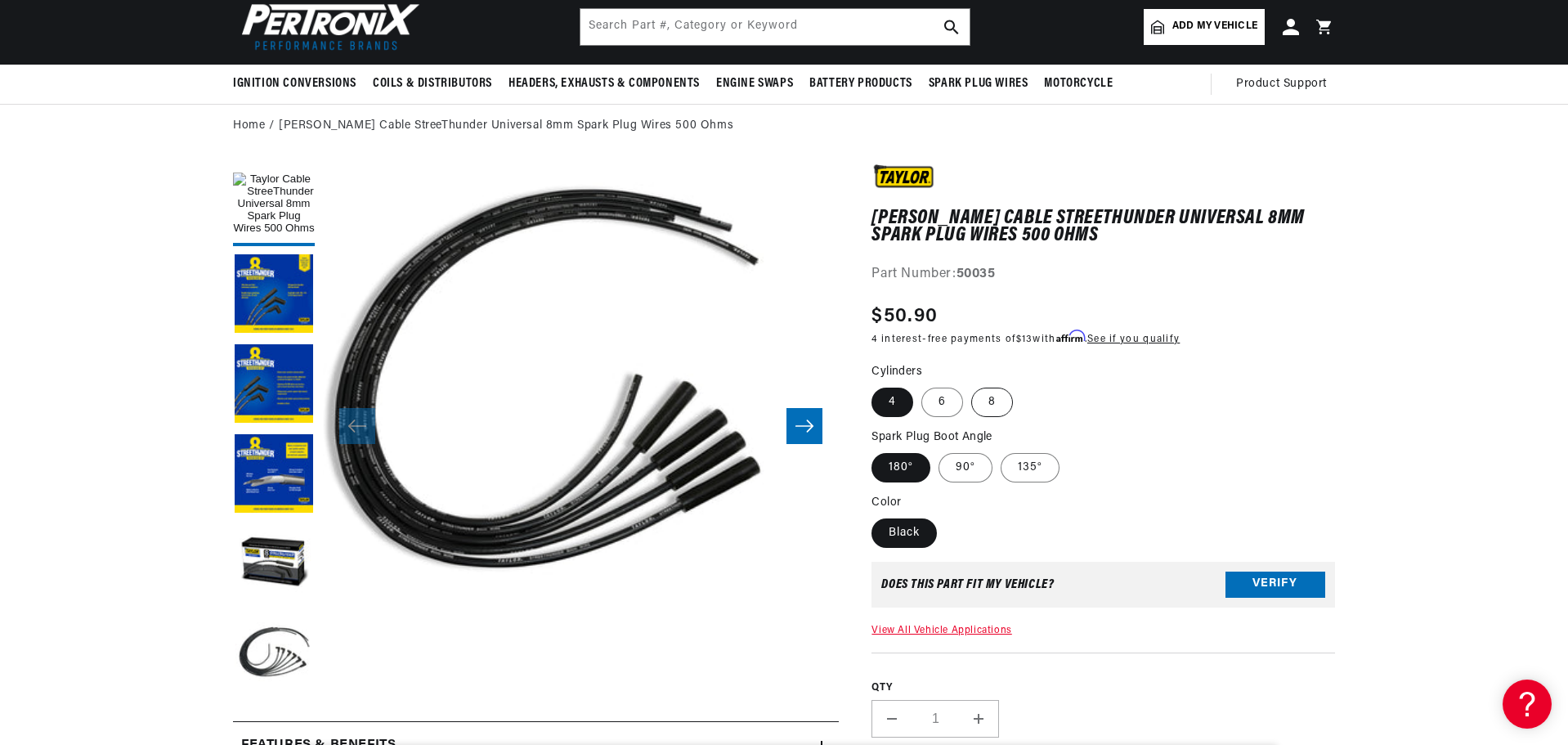
click at [996, 399] on label "8" at bounding box center [992, 402] width 42 height 29
click at [972, 385] on input "8" at bounding box center [971, 384] width 1 height 1
radio input "true"
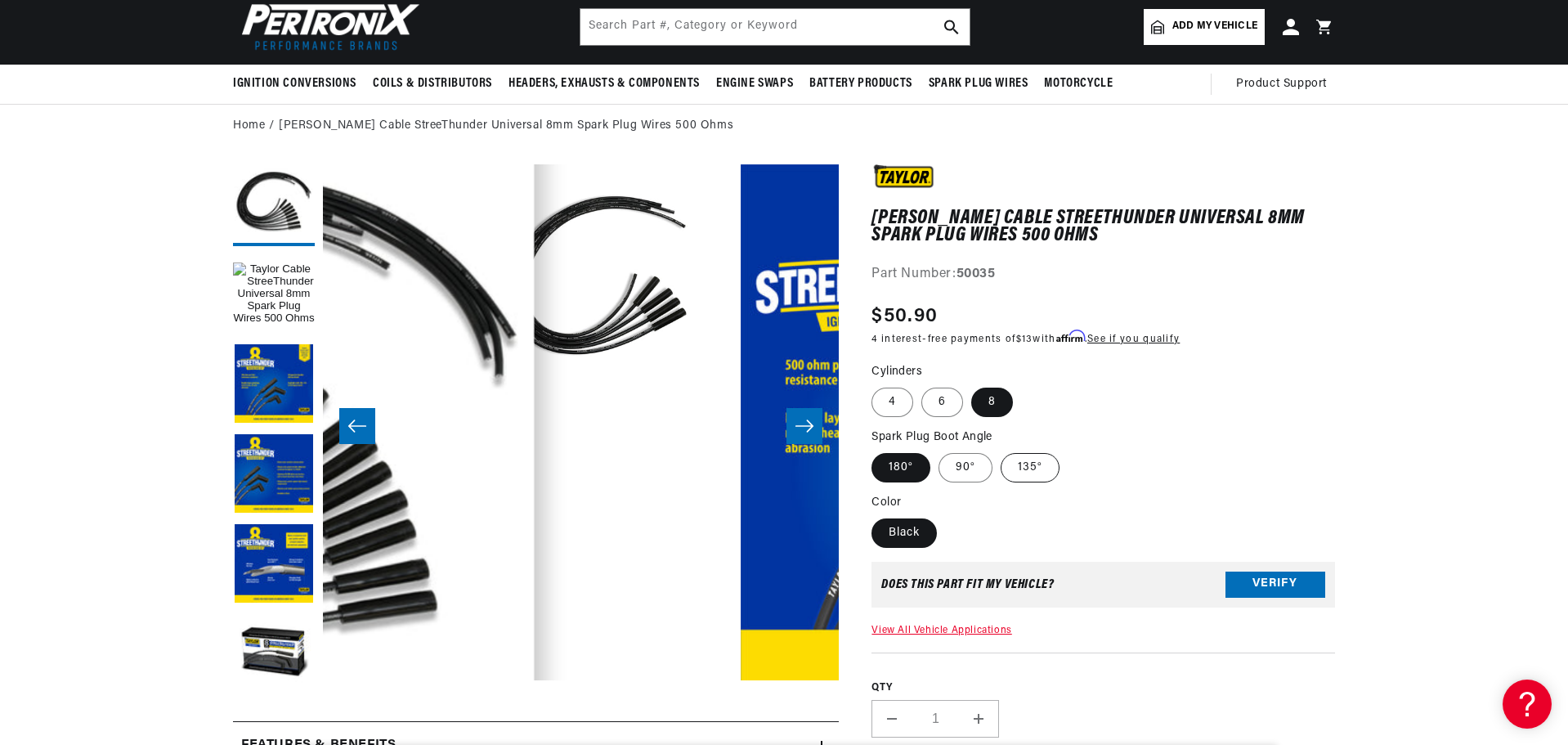
scroll to position [0, 16]
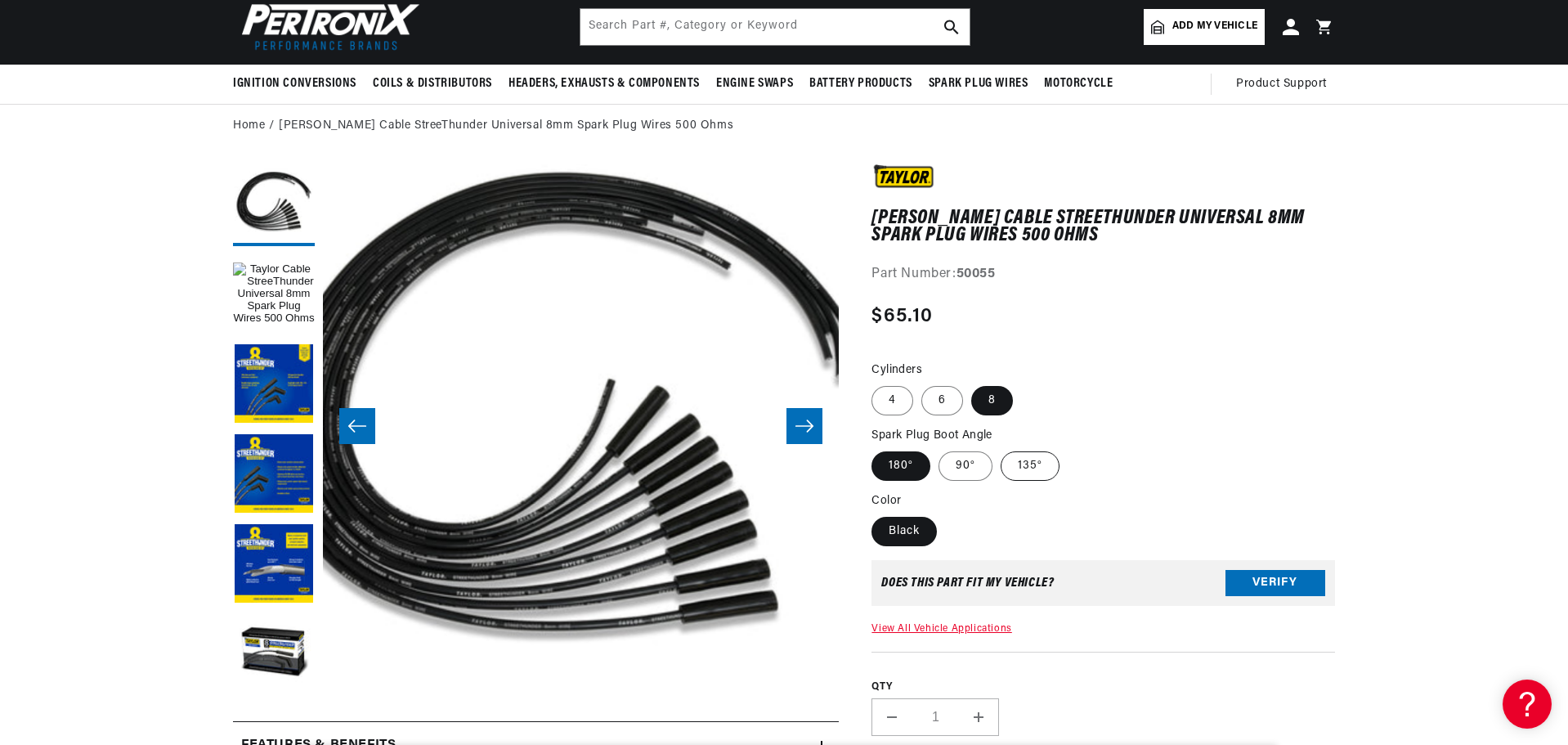
click at [1021, 469] on label "135°" at bounding box center [1030, 466] width 59 height 29
click at [1001, 449] on input "135°" at bounding box center [1000, 448] width 1 height 1
radio input "true"
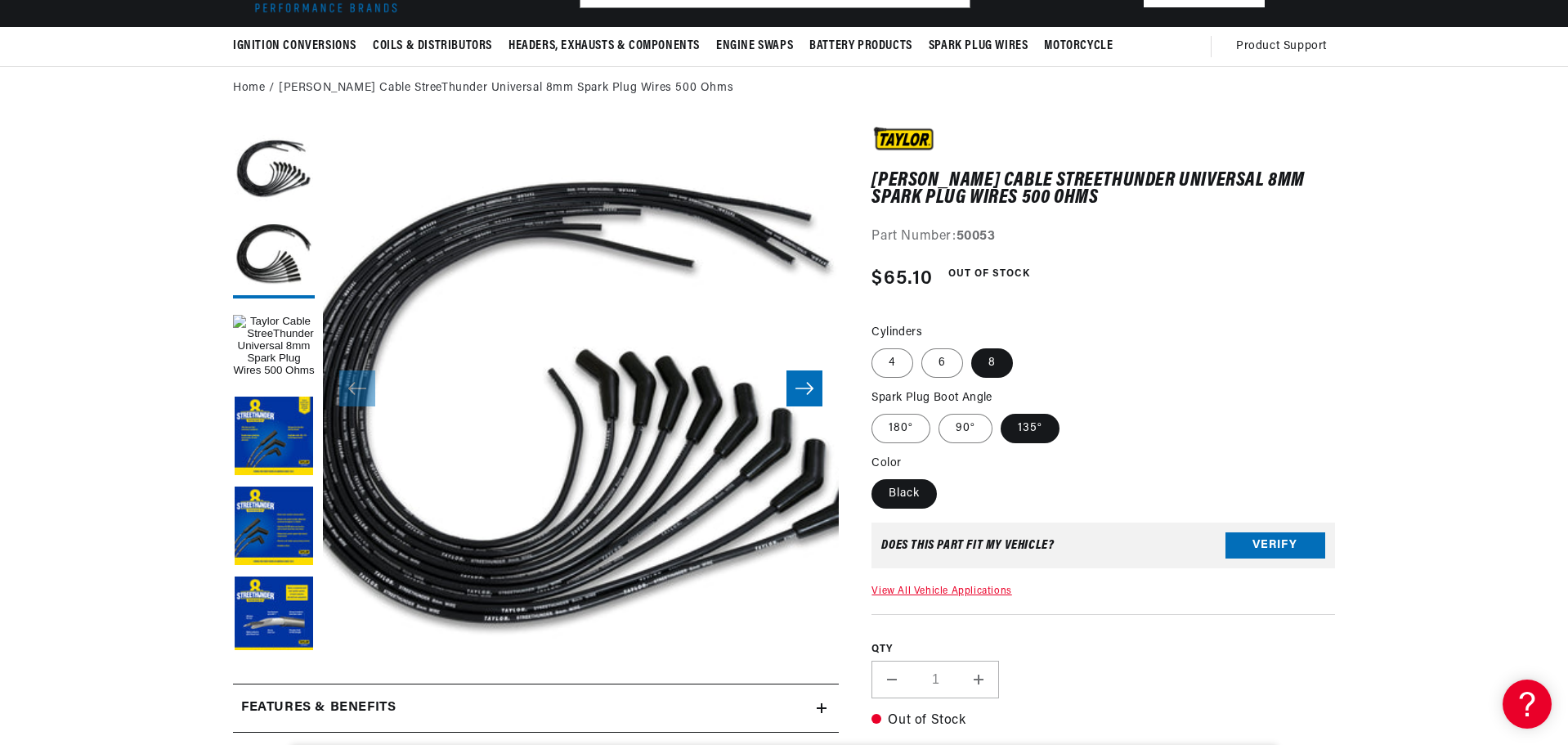
scroll to position [163, 0]
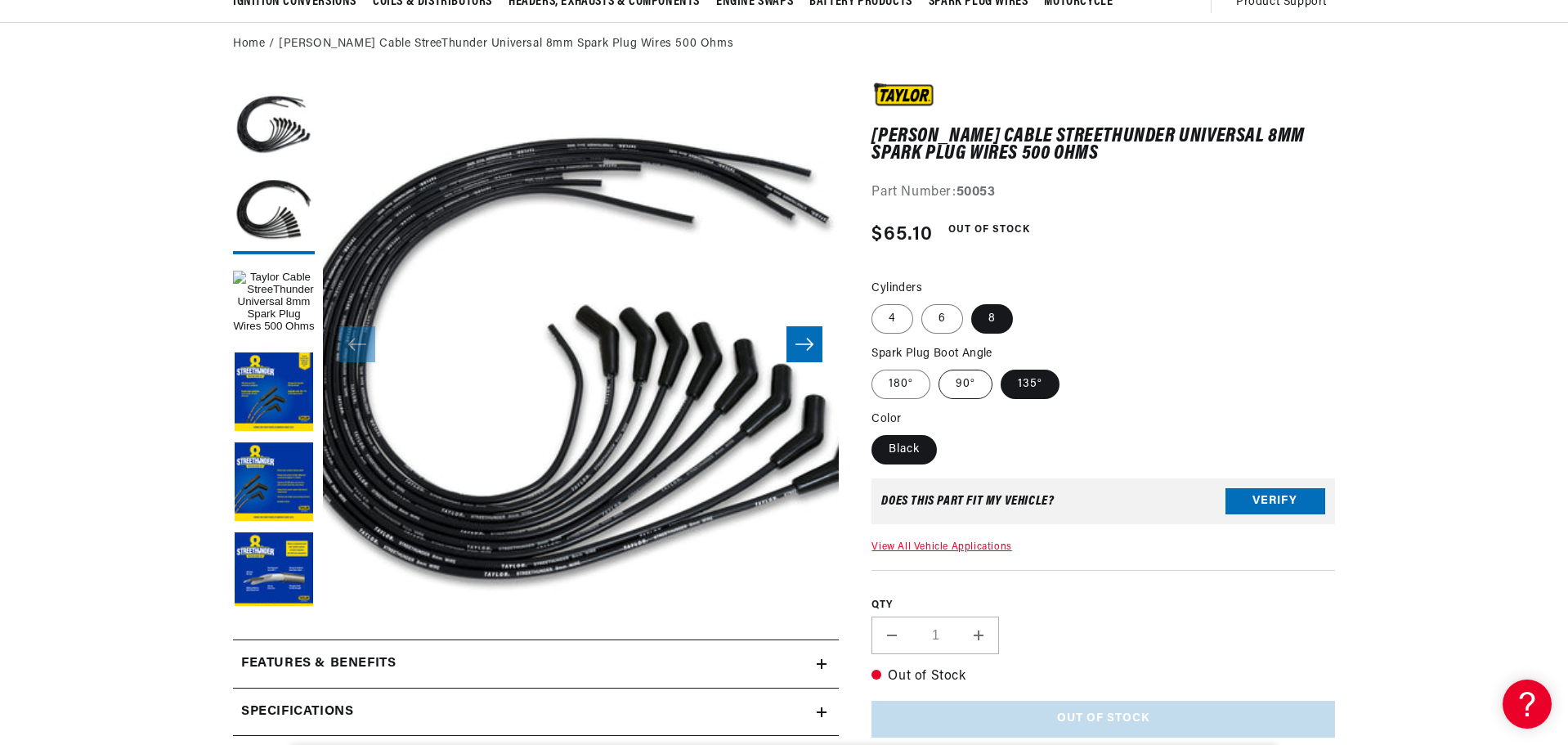
click at [958, 391] on label "90°" at bounding box center [965, 384] width 54 height 29
click at [939, 367] on input "90°" at bounding box center [938, 366] width 1 height 1
radio input "true"
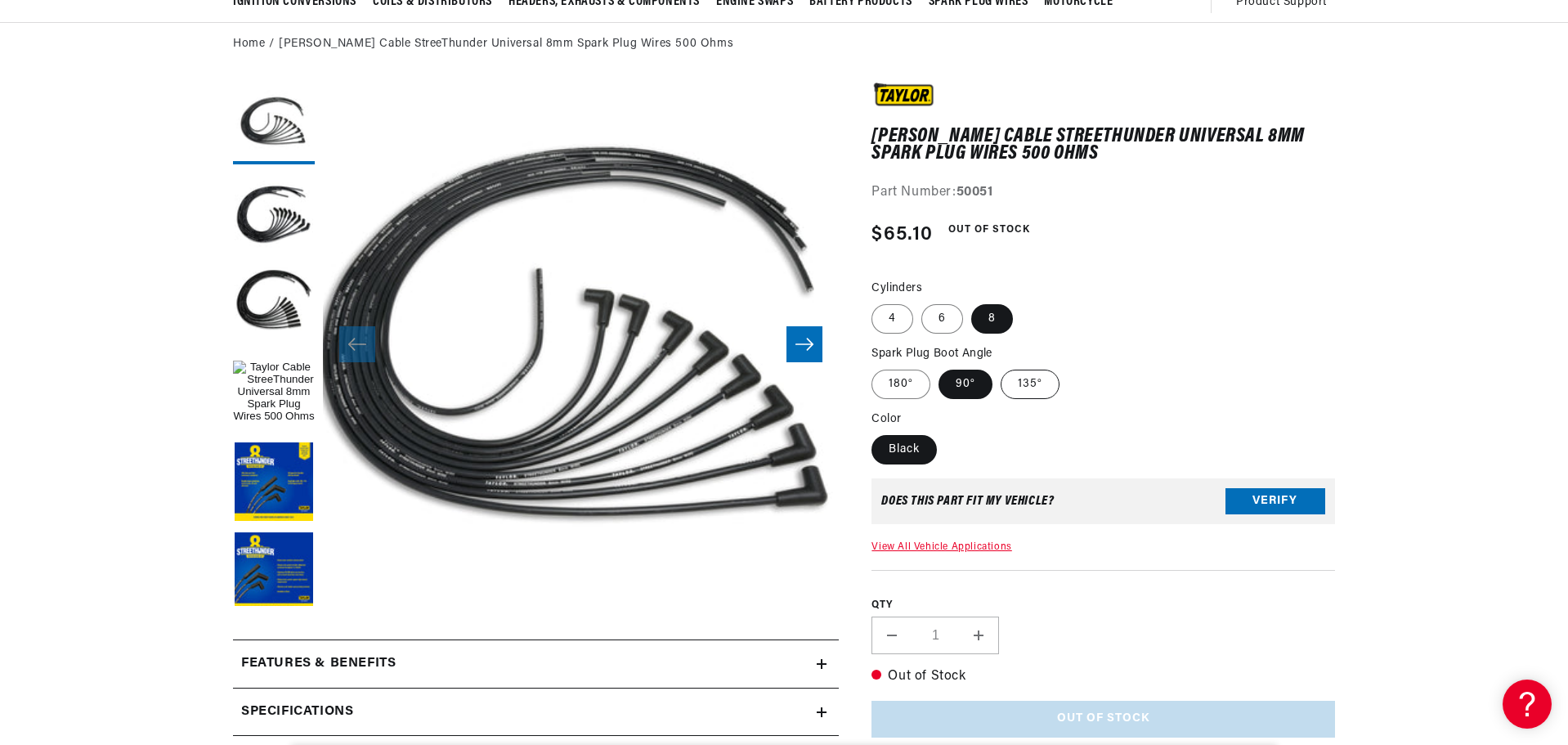
click at [1019, 388] on label "135°" at bounding box center [1030, 384] width 59 height 29
click at [1001, 367] on input "135°" at bounding box center [1000, 366] width 1 height 1
radio input "true"
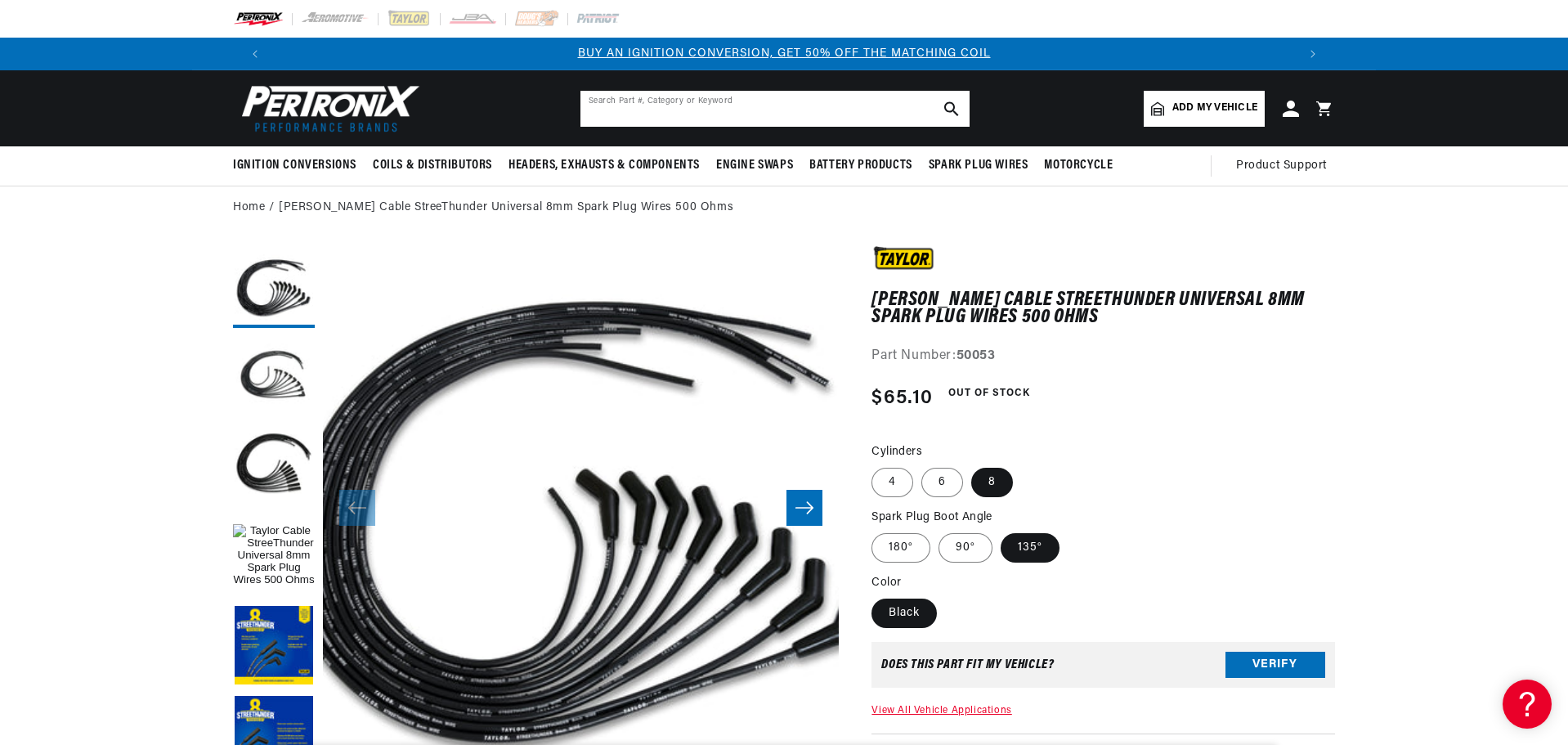
click at [796, 108] on input "text" at bounding box center [775, 108] width 389 height 36
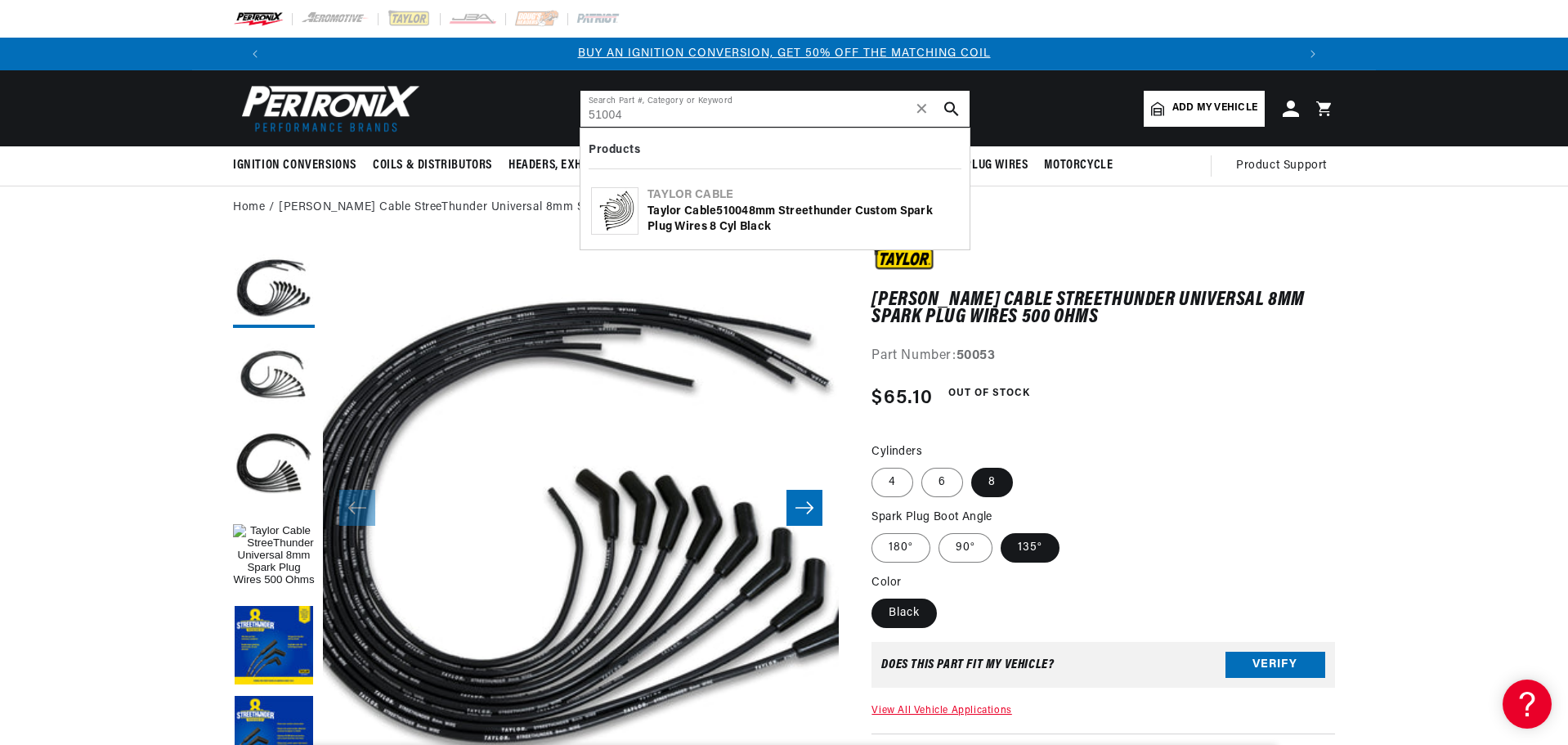
type input "51004"
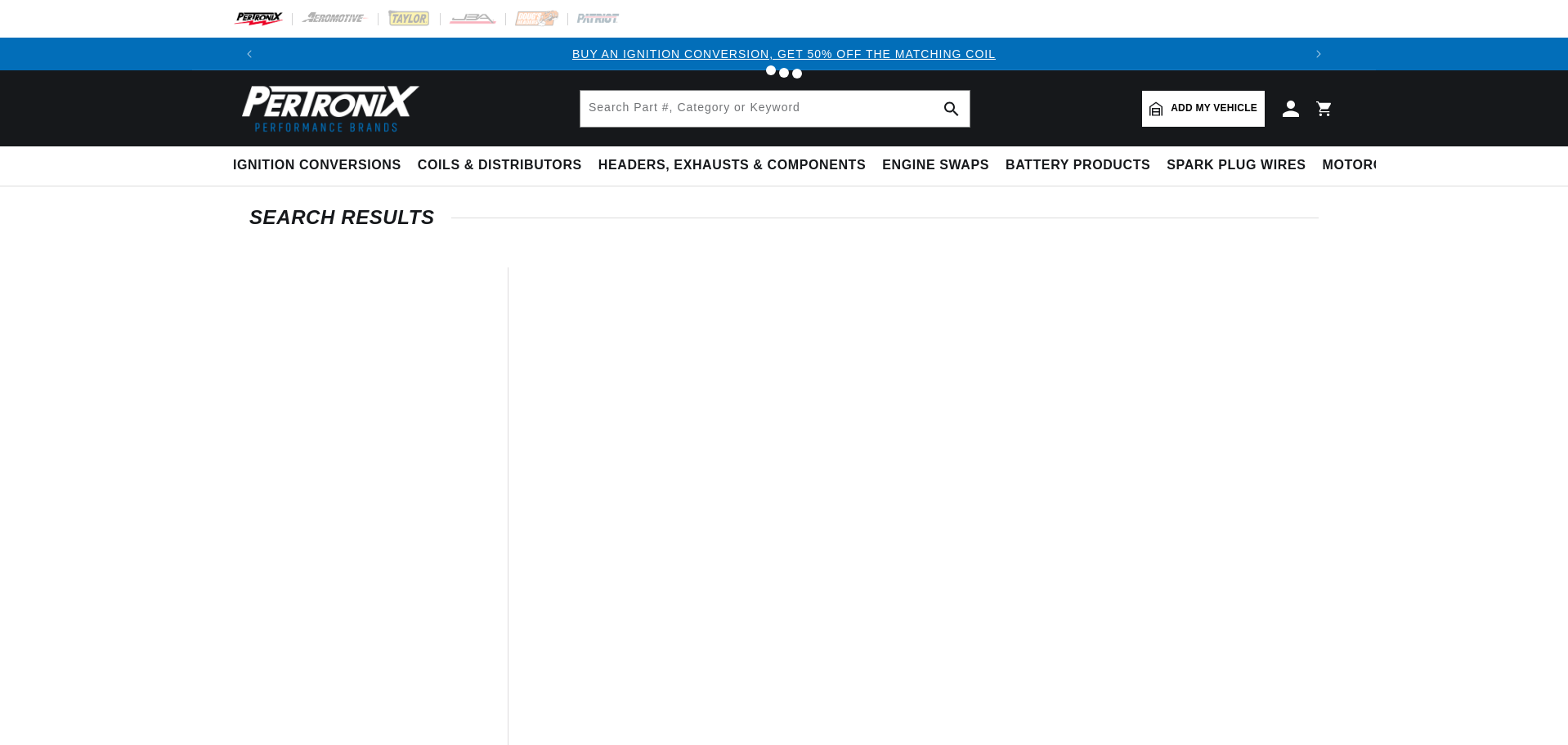
type input "51004"
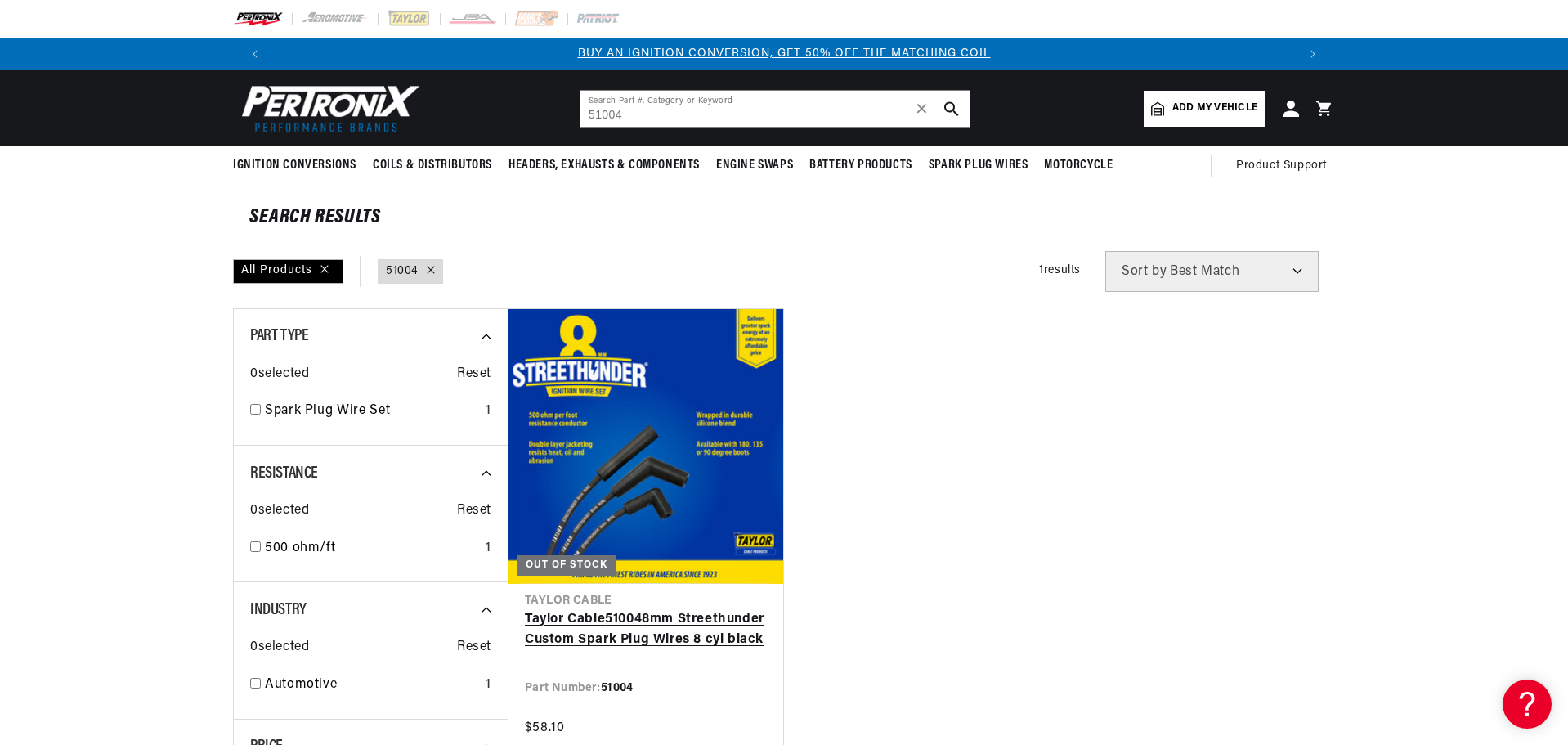
click at [677, 609] on link "[PERSON_NAME] Cable 51004 8mm Streethunder Custom Spark Plug Wires 8 cyl black" at bounding box center [646, 630] width 242 height 42
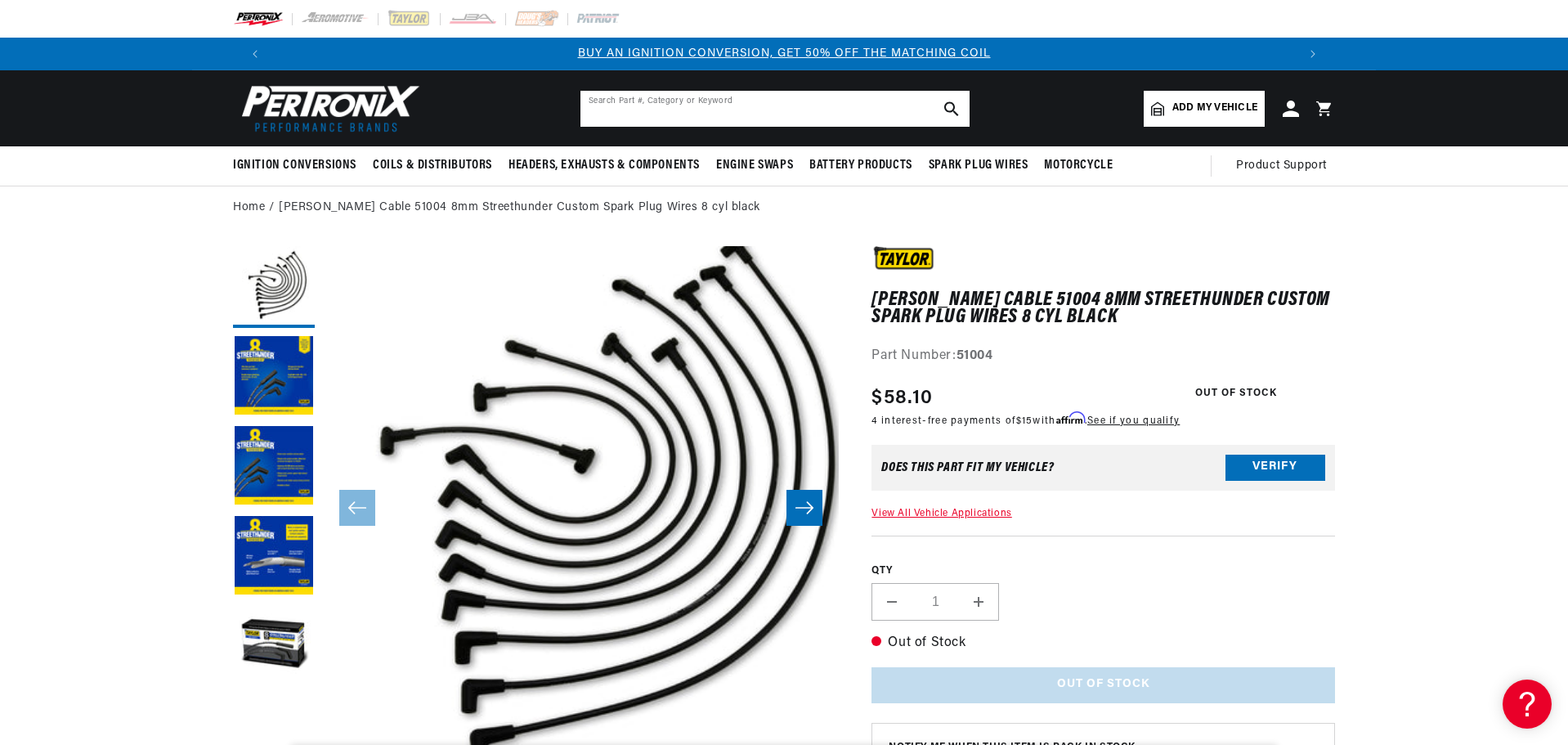
click at [691, 107] on input "text" at bounding box center [775, 108] width 389 height 36
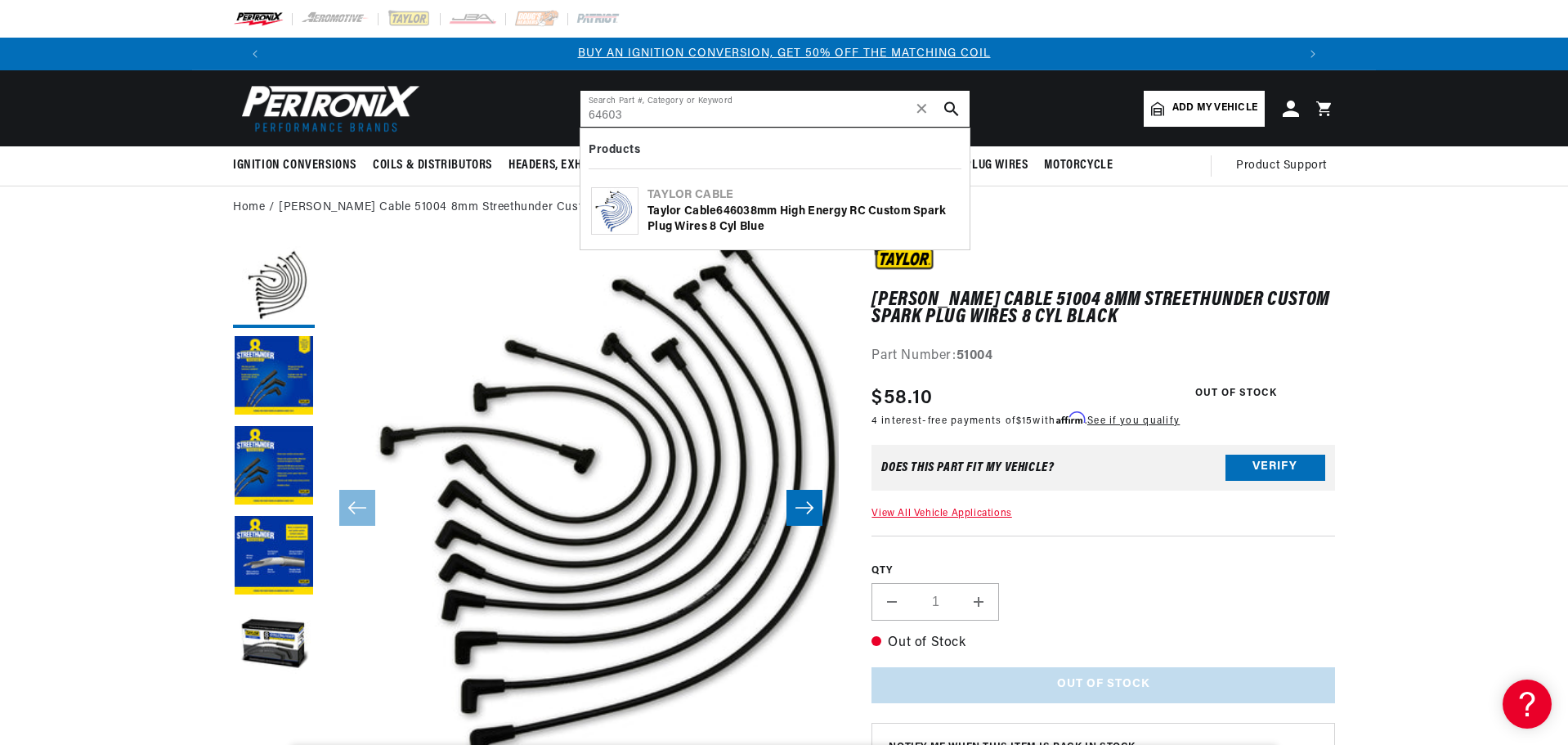
type input "64603"
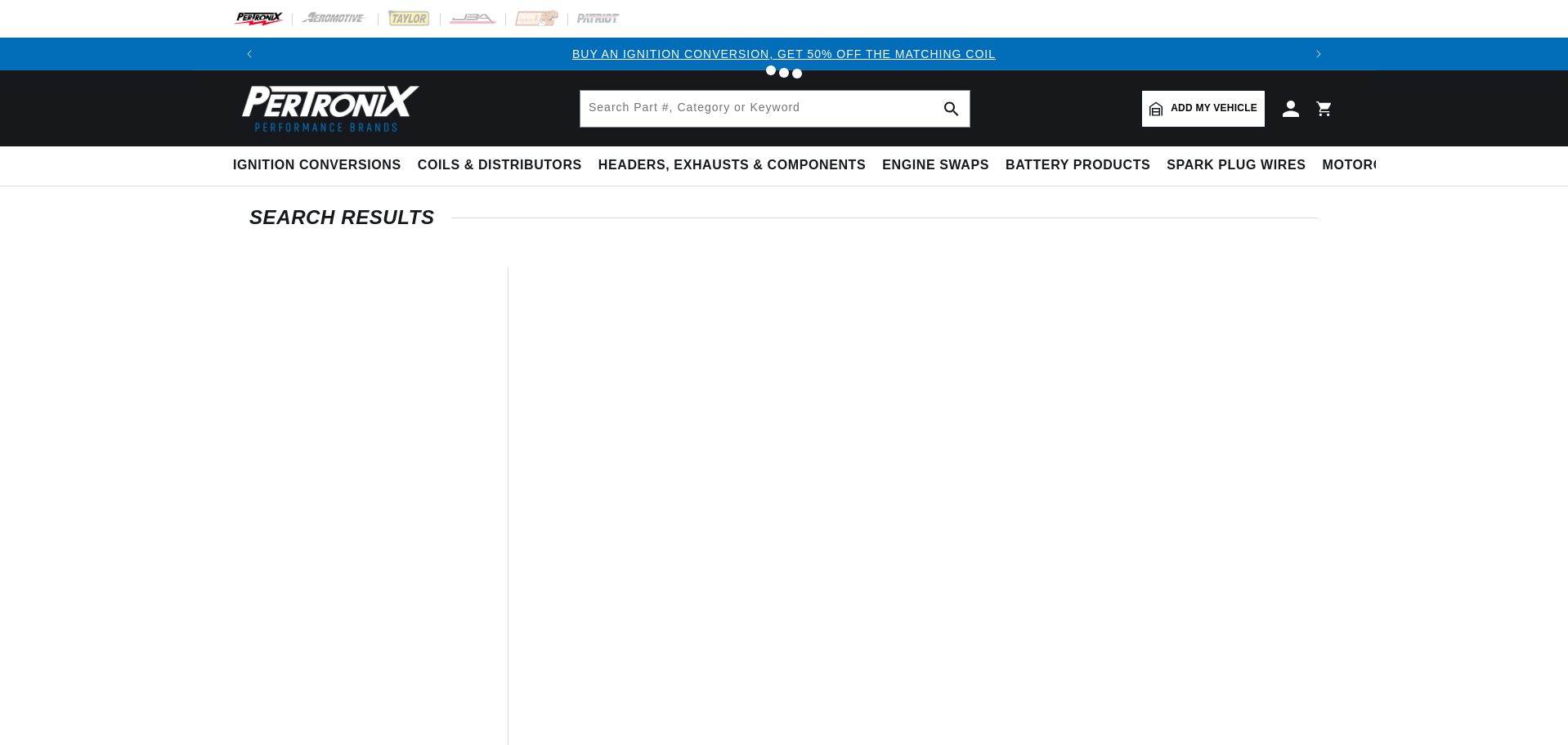
type input "64603"
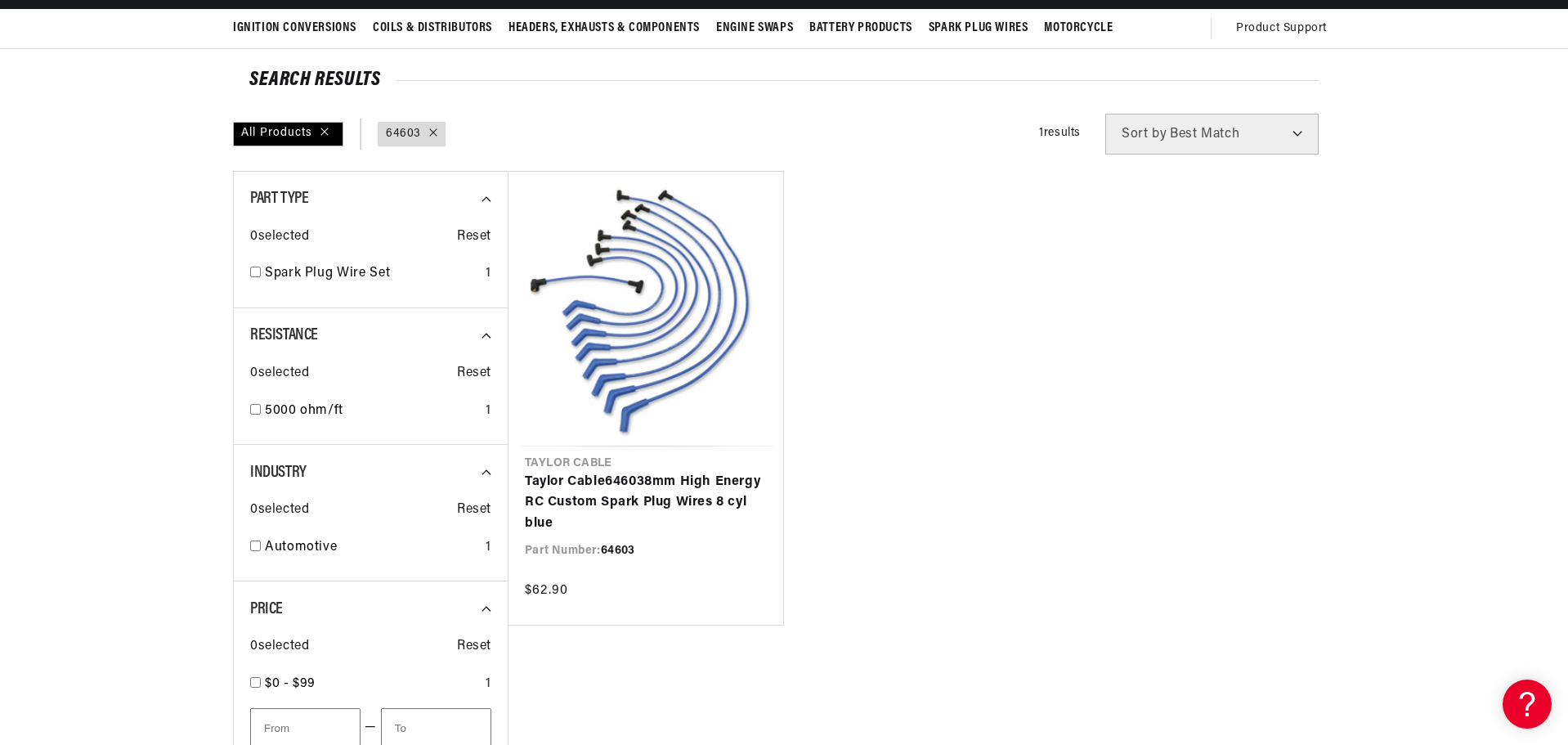
scroll to position [163, 0]
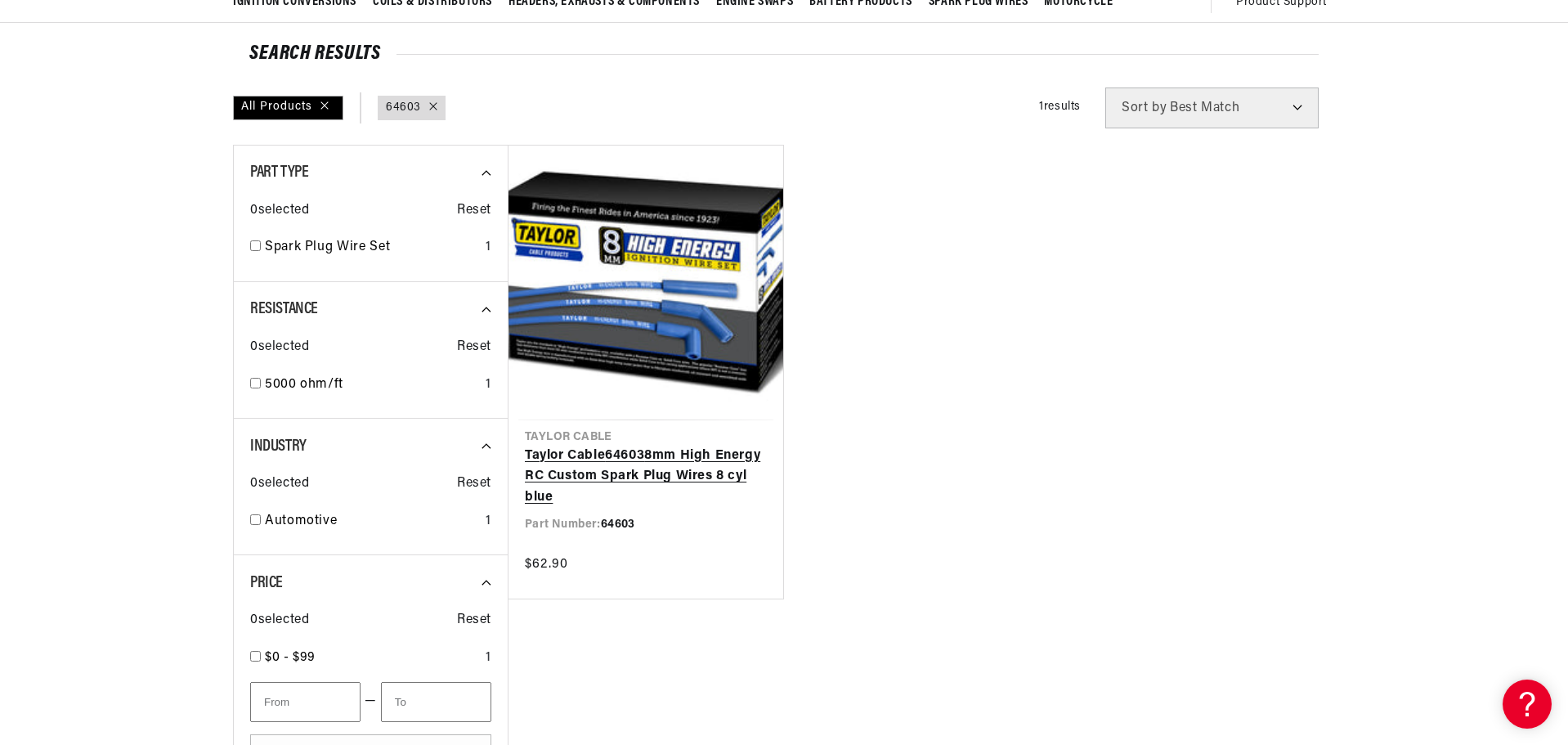
click at [686, 445] on link "Taylor Cable 64603 8mm High Energy RC Custom Spark Plug Wires 8 cyl blue" at bounding box center [646, 476] width 242 height 63
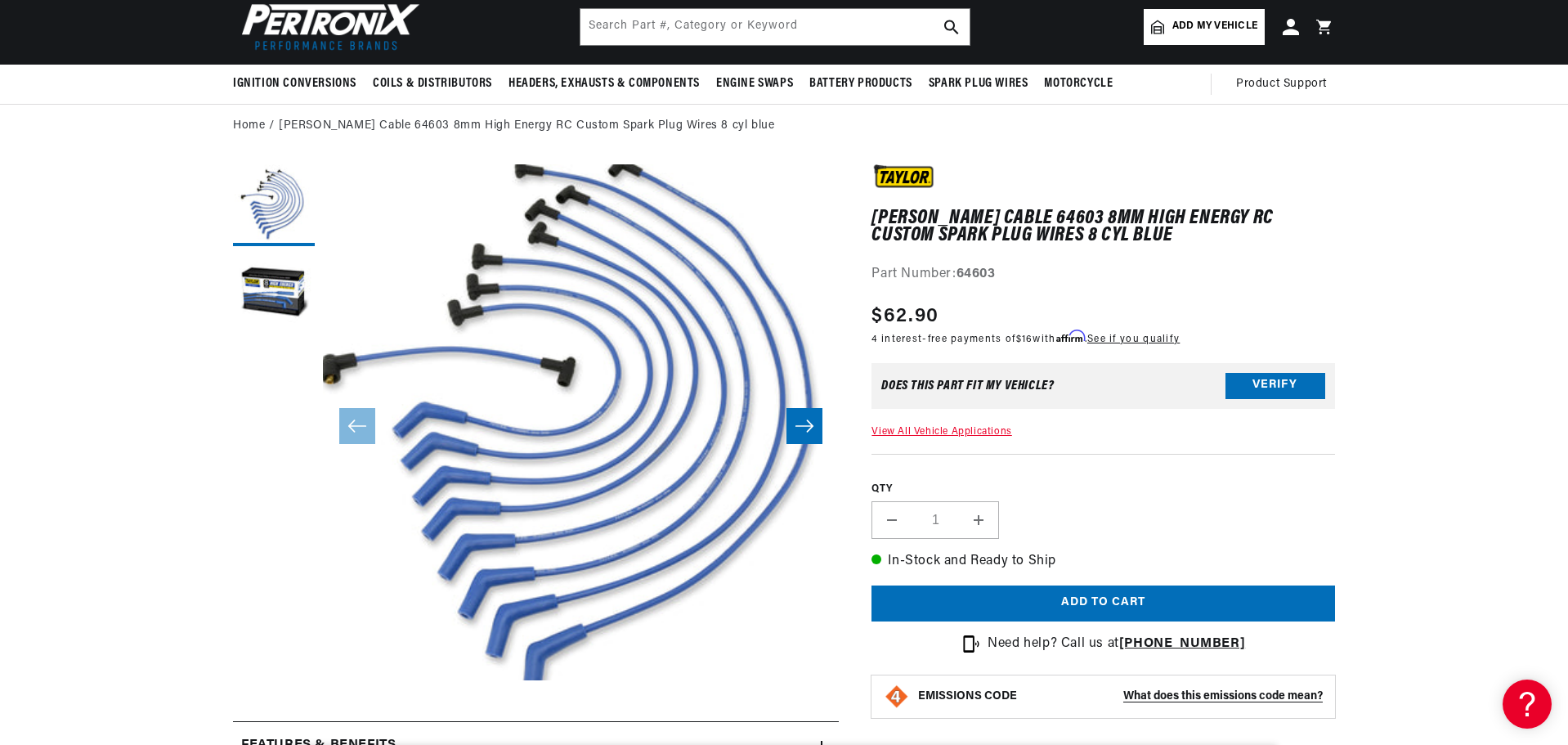
scroll to position [0, 2042]
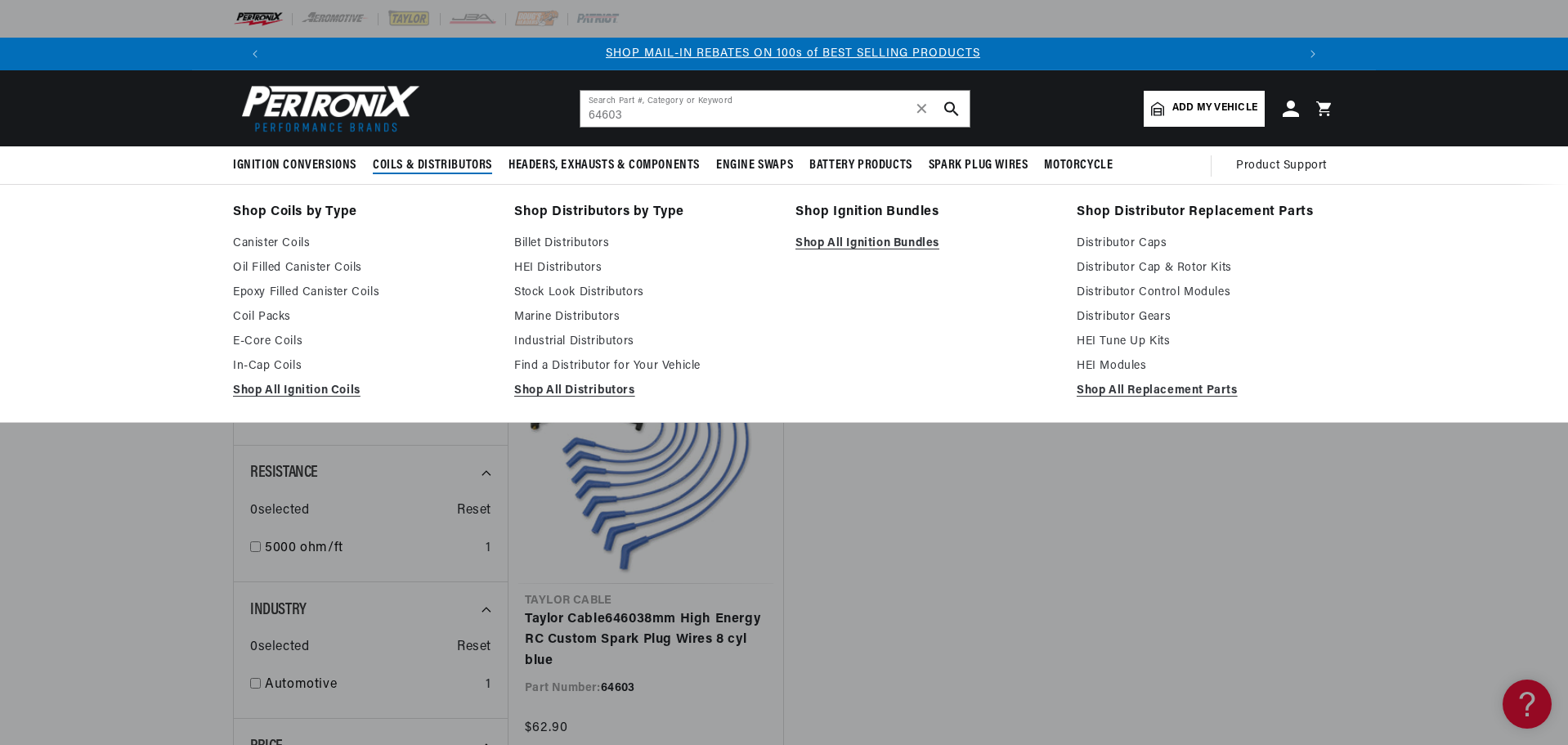
scroll to position [0, 1021]
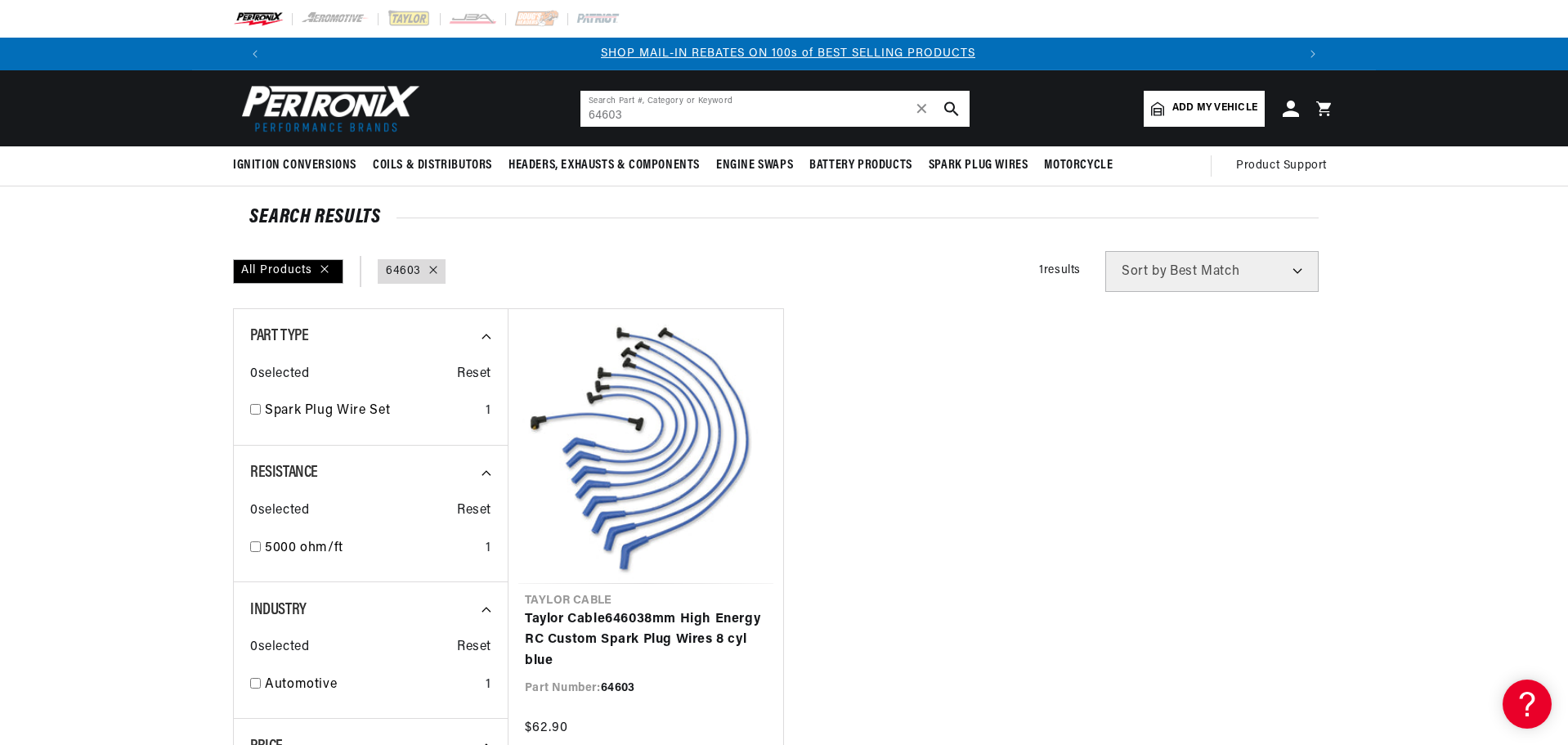
click at [670, 121] on input "64603" at bounding box center [775, 108] width 389 height 36
type input "6"
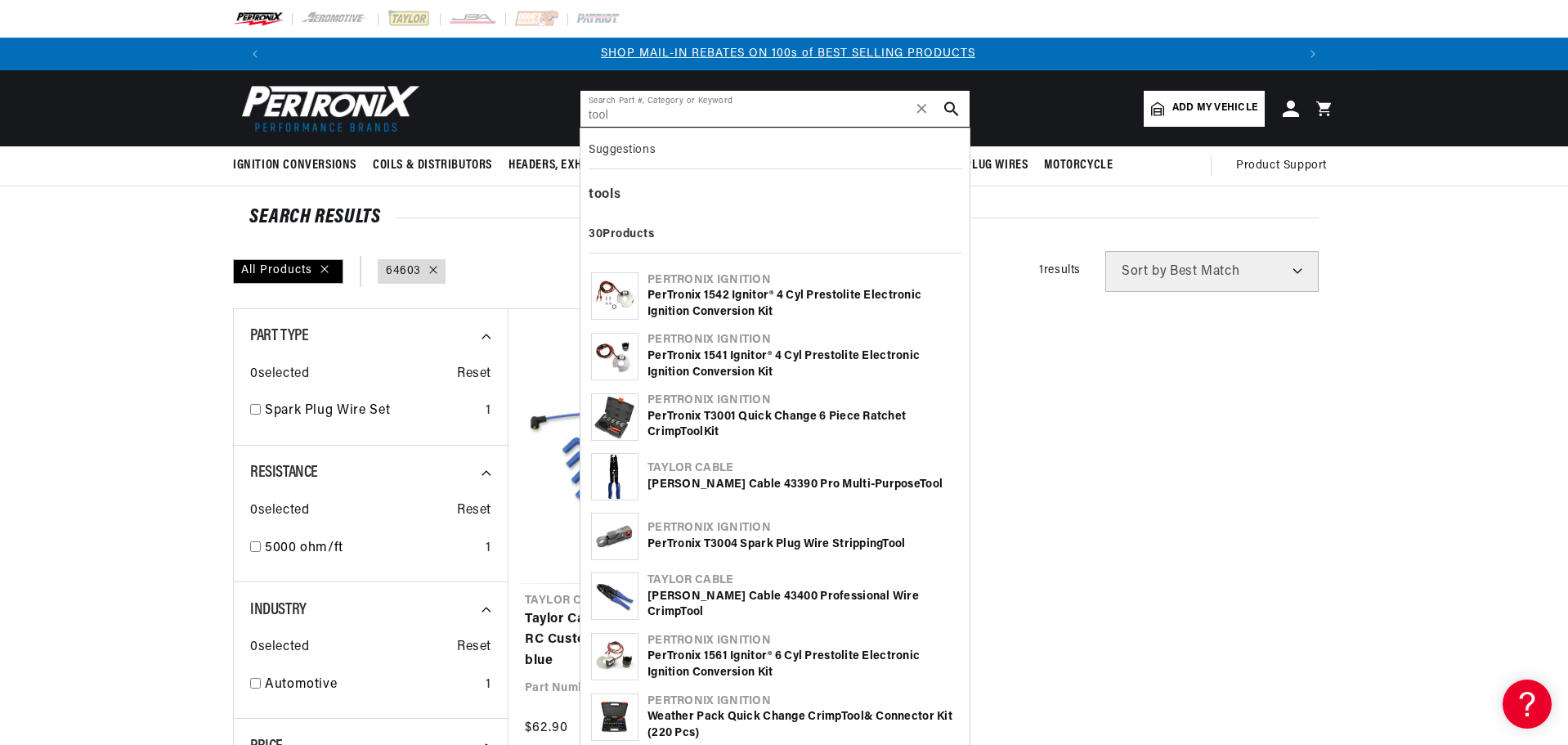
type input "tool"
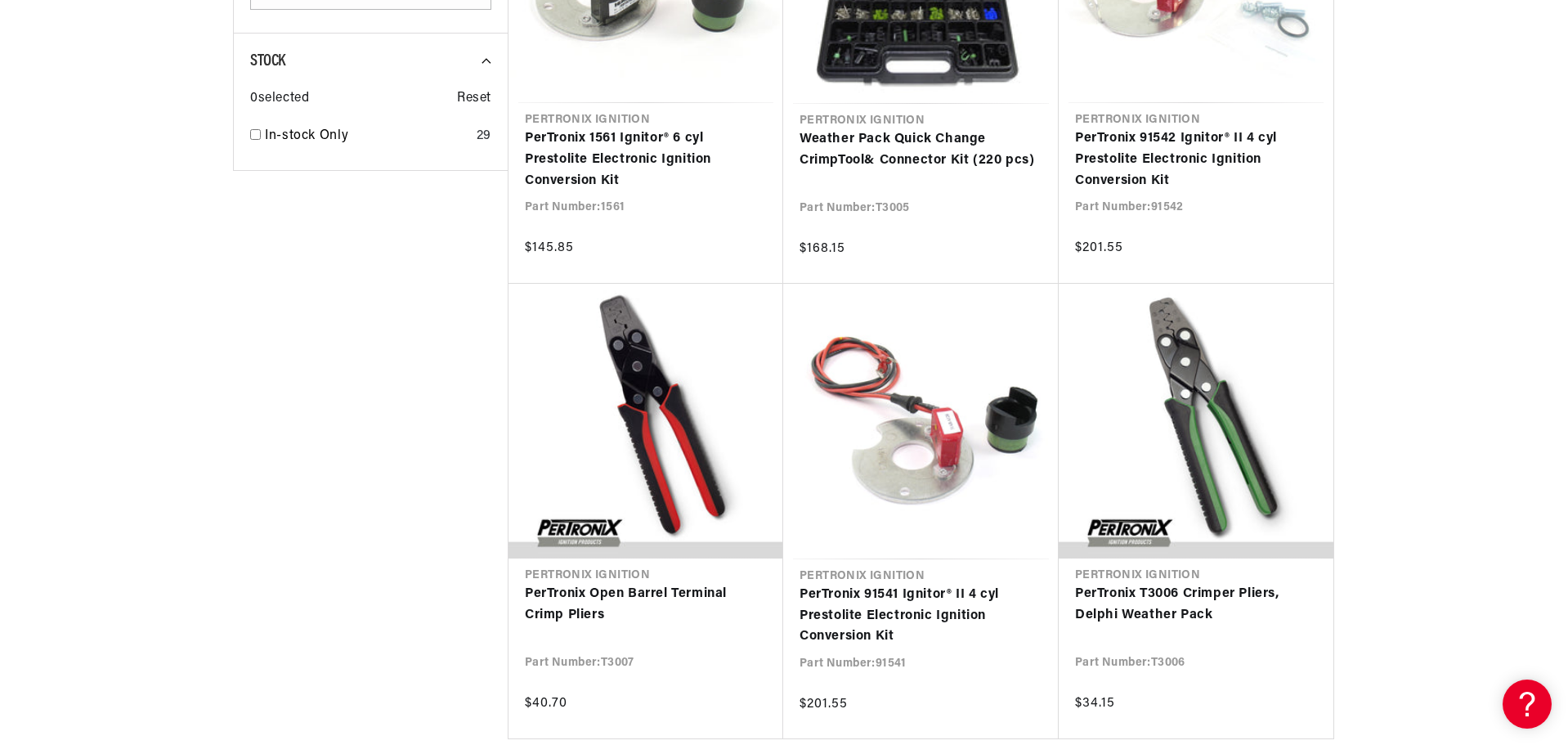
scroll to position [0, 2042]
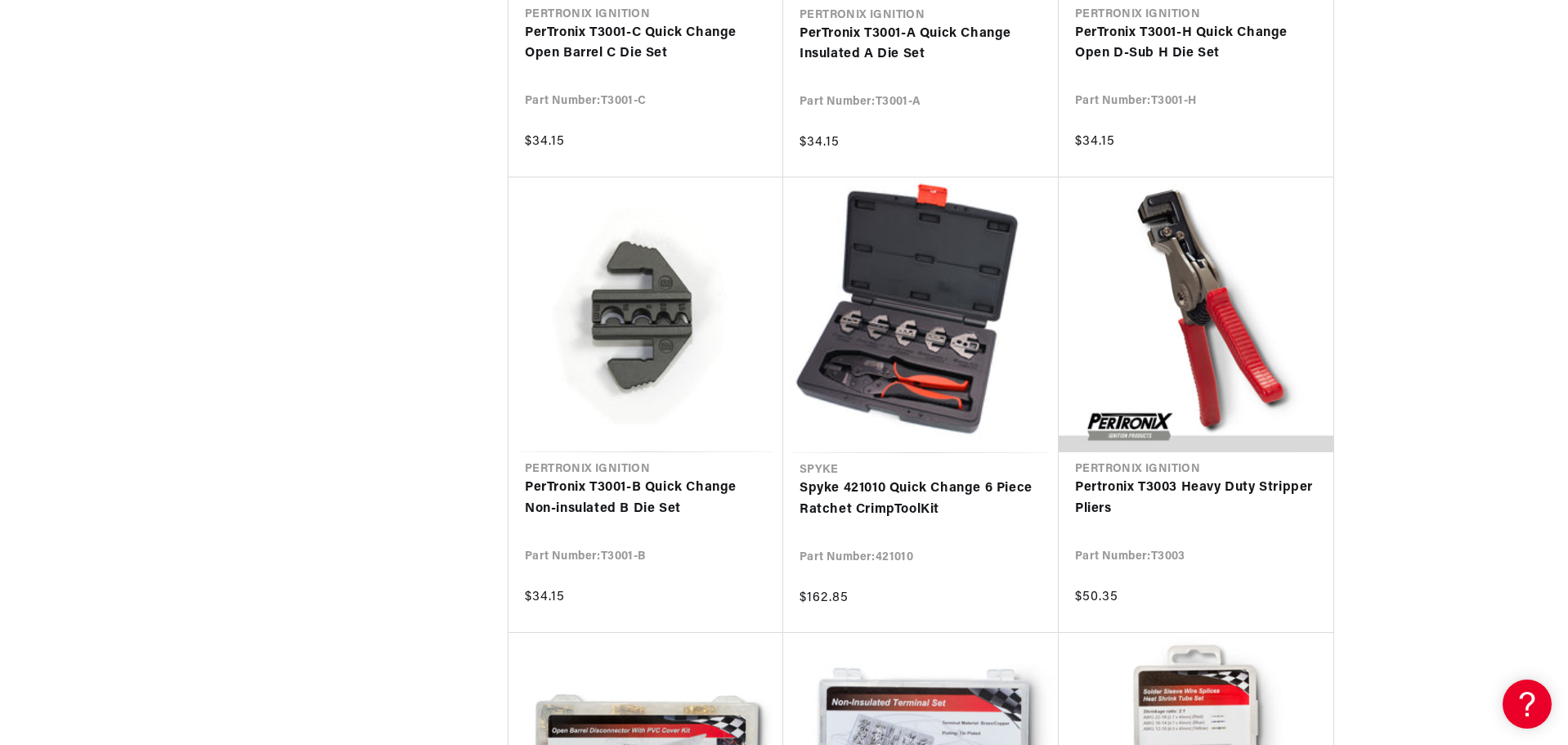
scroll to position [0, 2042]
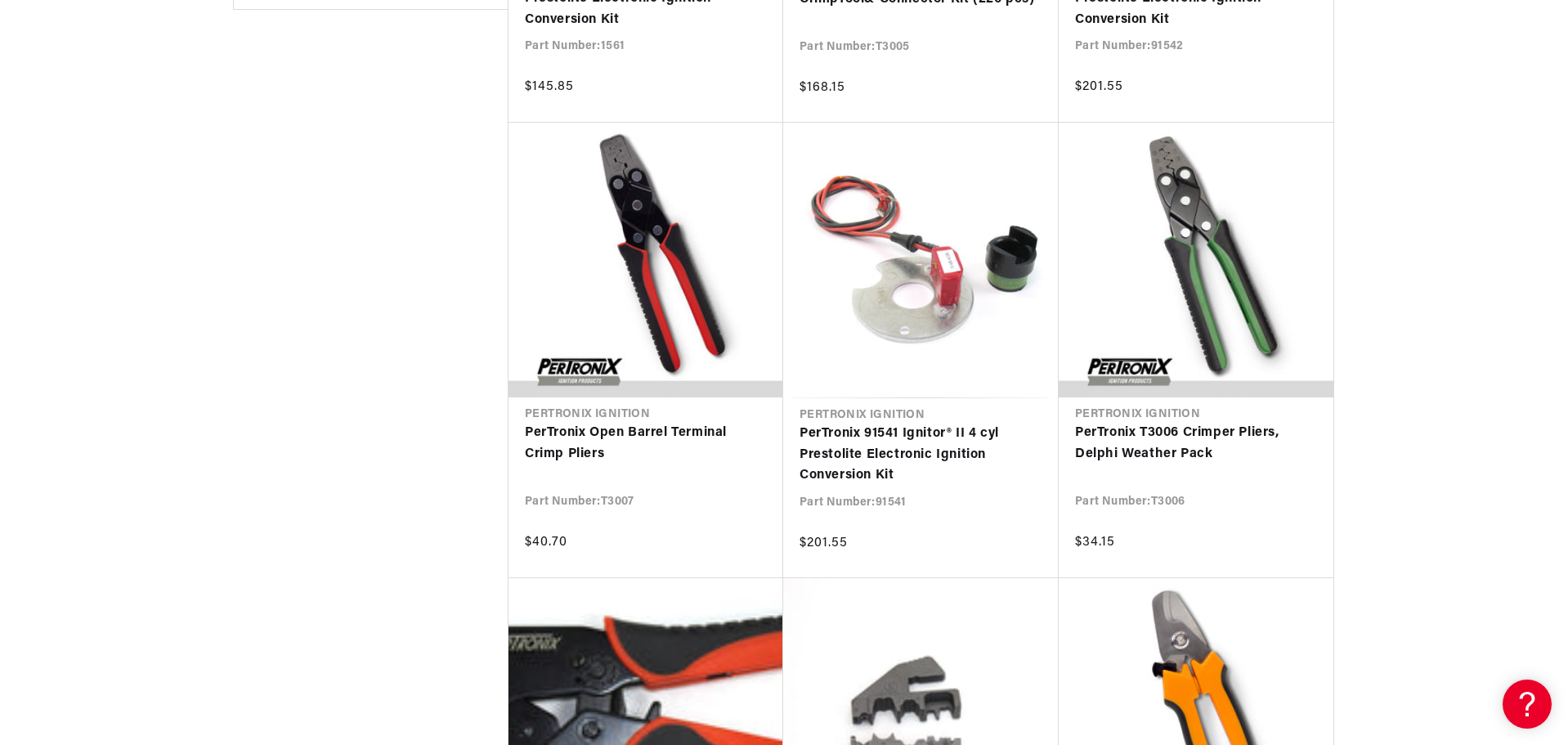
scroll to position [1554, 0]
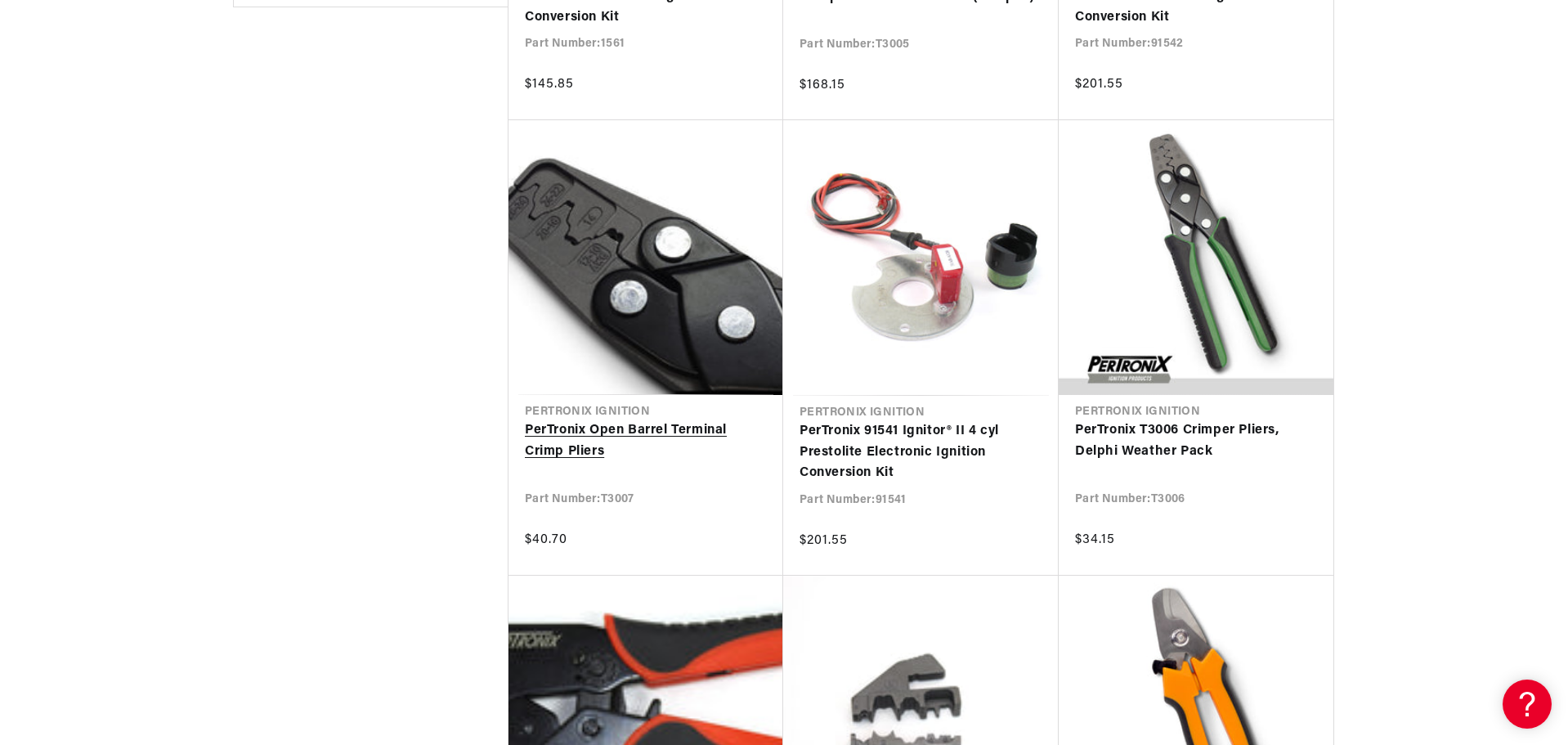
click at [629, 420] on link "PerTronix Open Barrel Terminal Crimp Pliers" at bounding box center [646, 441] width 242 height 42
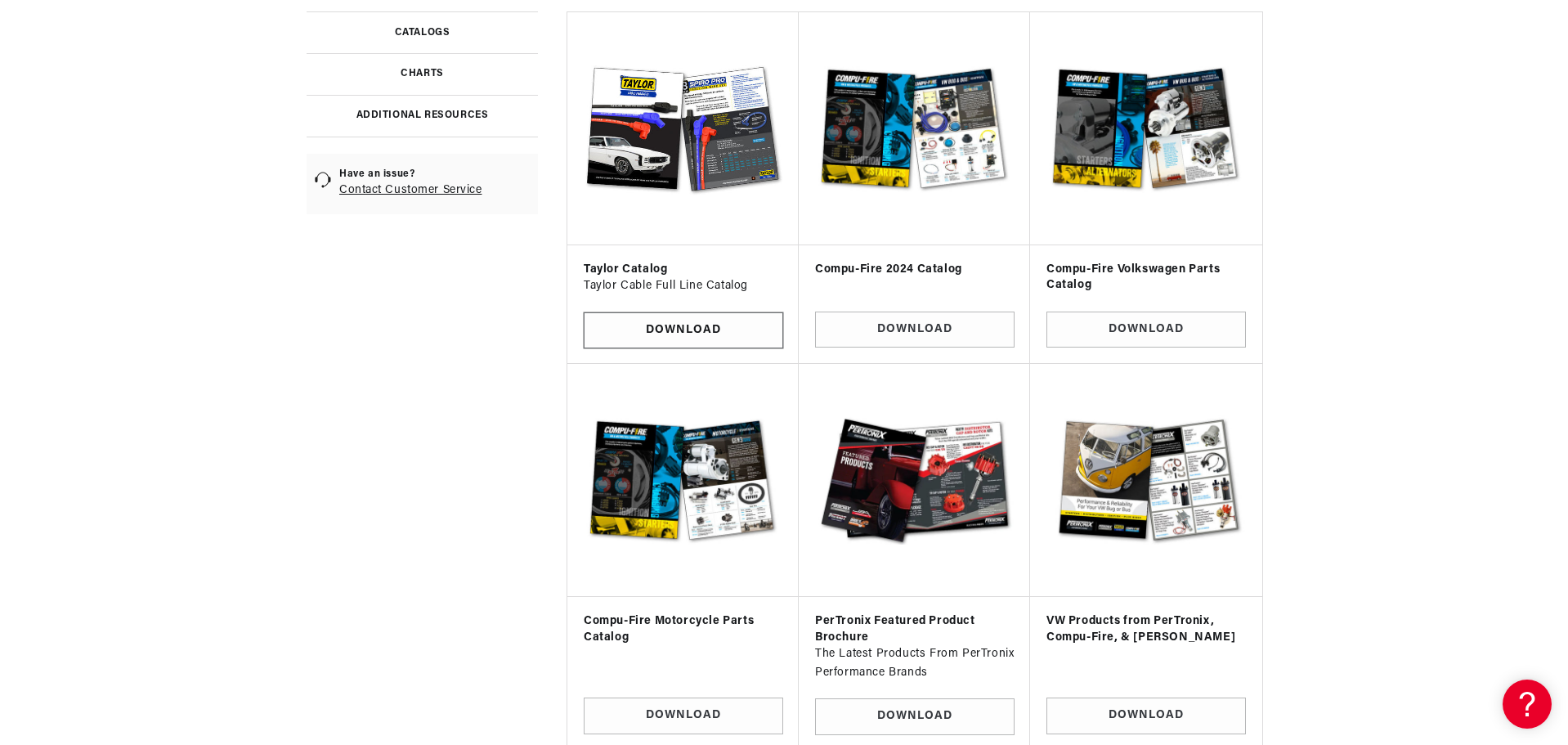
scroll to position [0, 1021]
click at [658, 323] on link "Download" at bounding box center [683, 330] width 200 height 36
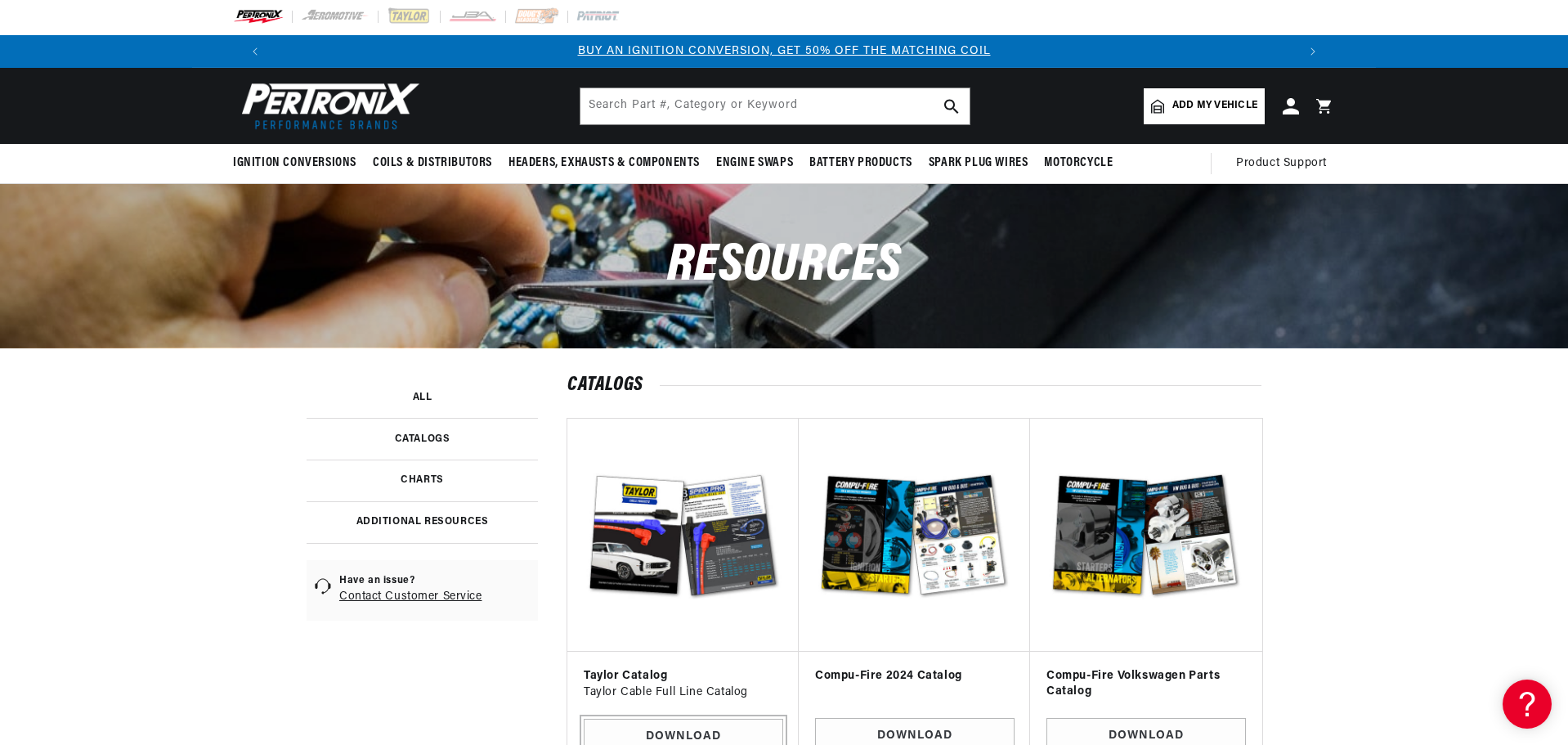
scroll to position [0, 0]
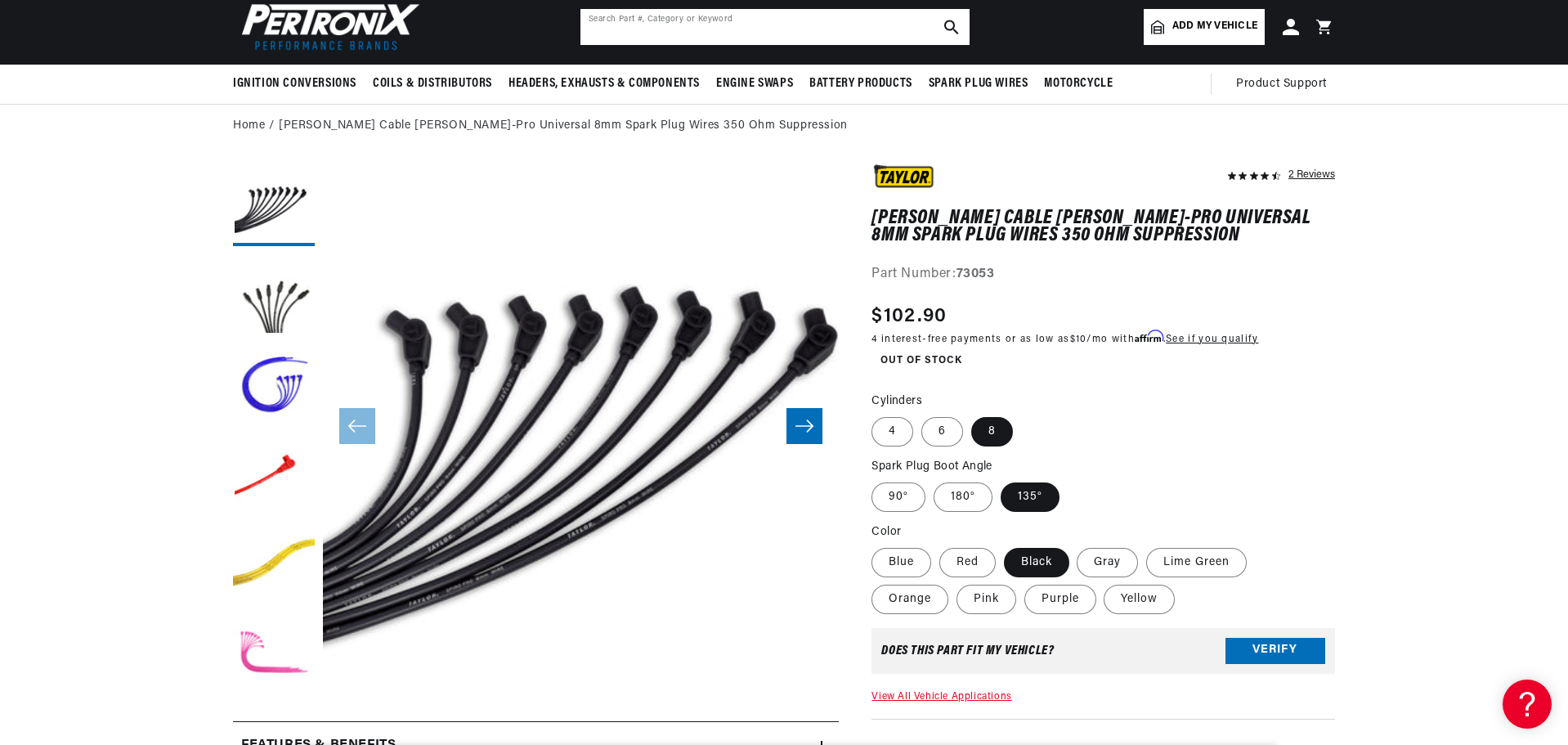
click at [682, 37] on input "text" at bounding box center [775, 27] width 389 height 36
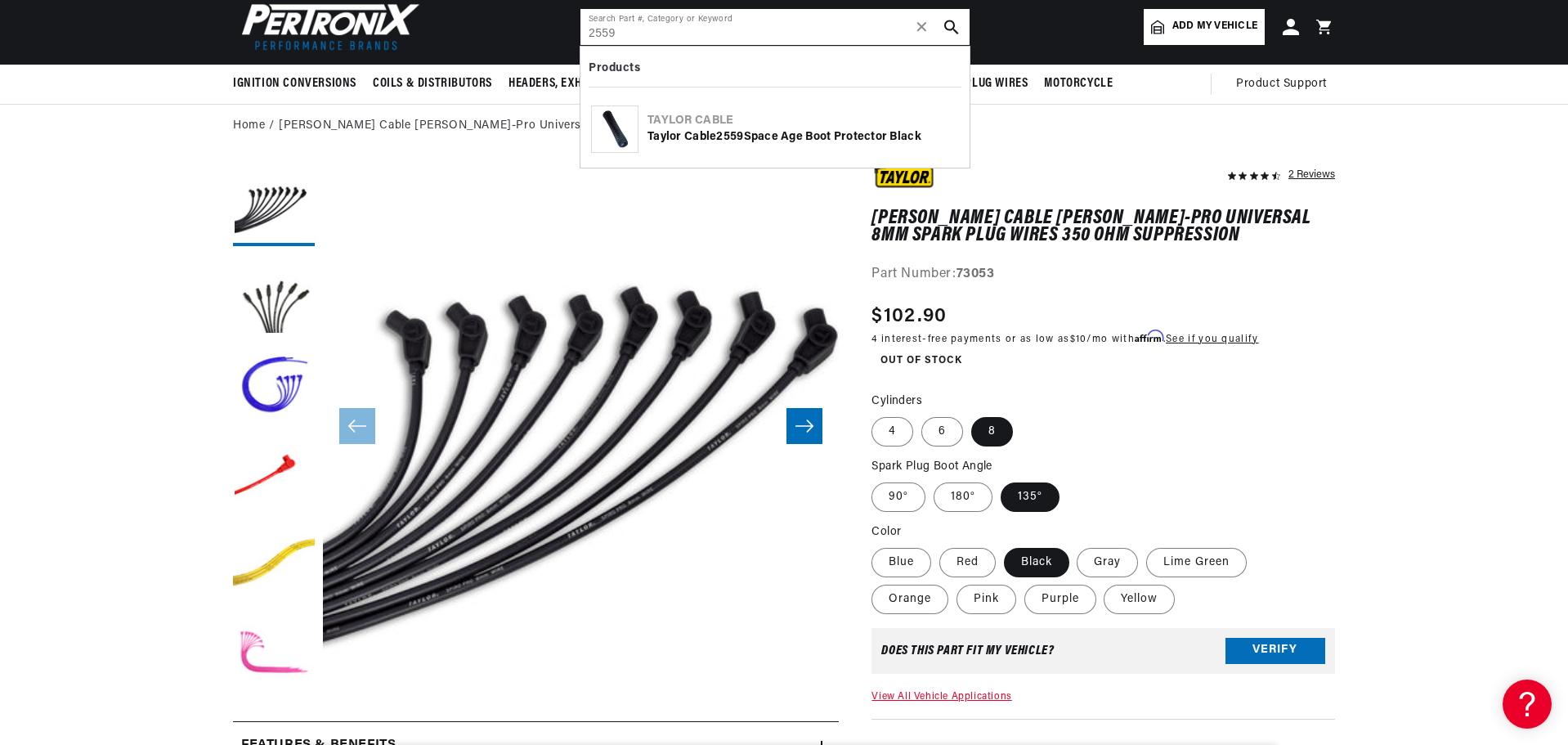
type input "2559"
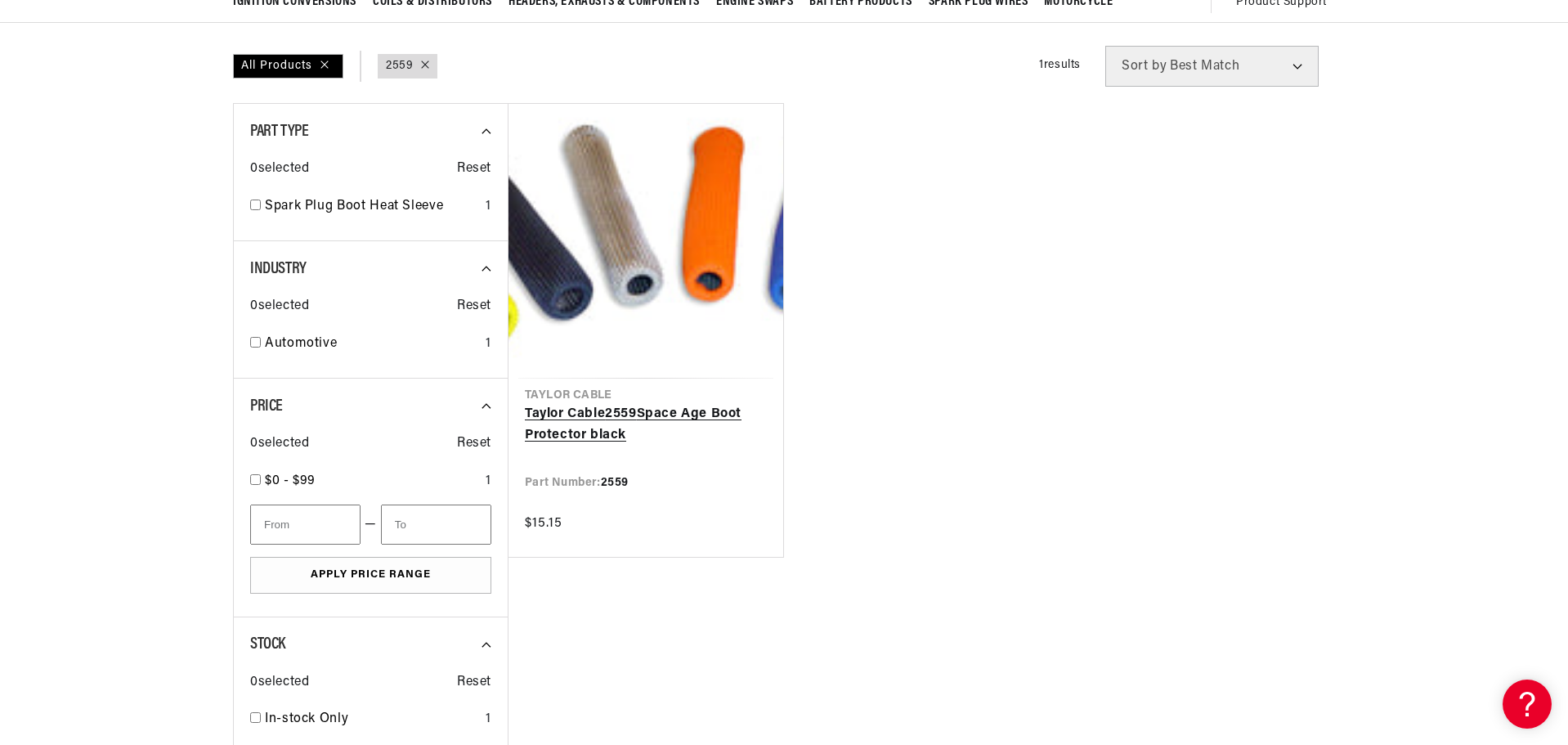
click at [543, 404] on link "[PERSON_NAME] Cable 2559 Space Age Boot Protector black" at bounding box center [646, 424] width 242 height 42
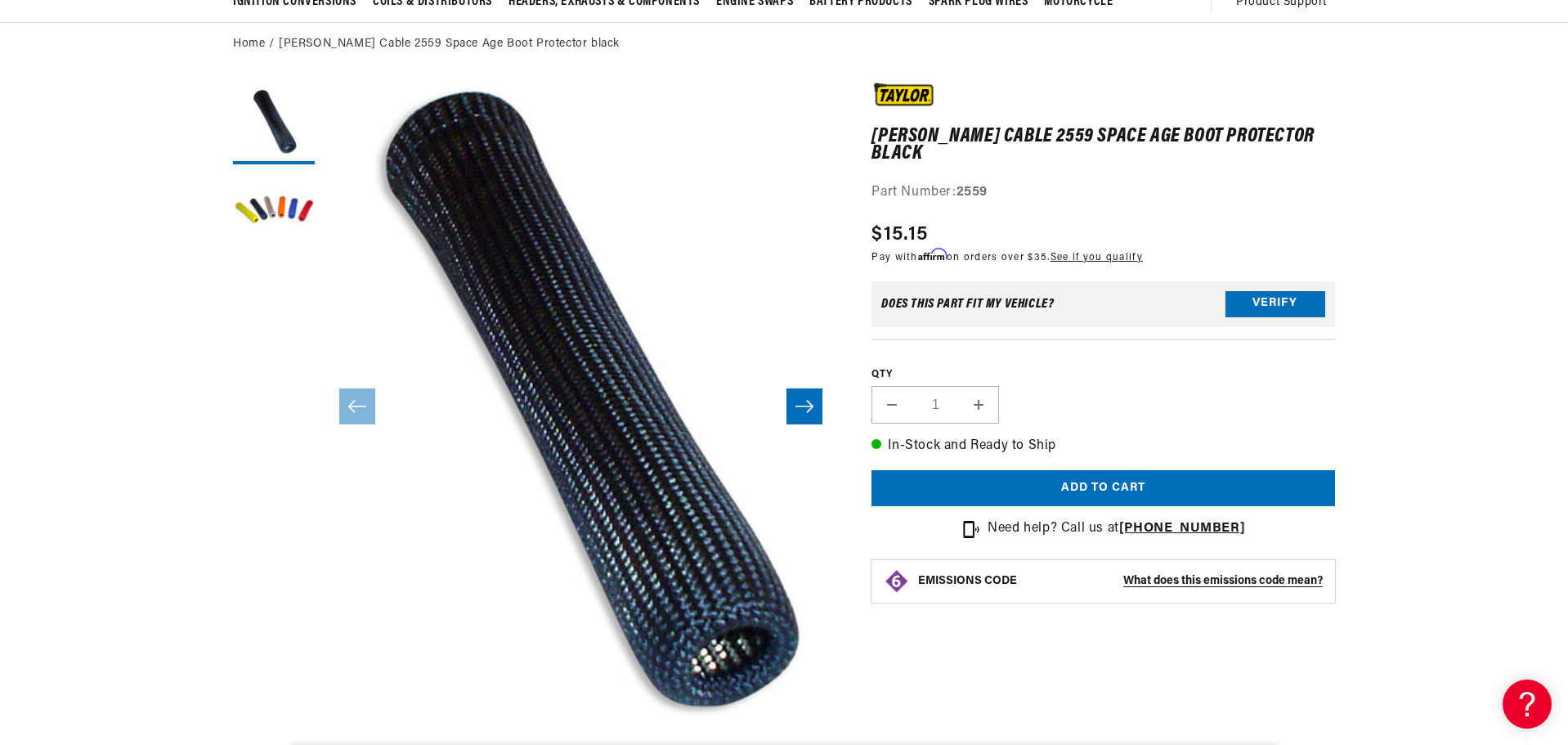
click at [810, 407] on icon "Slide right" at bounding box center [804, 406] width 20 height 16
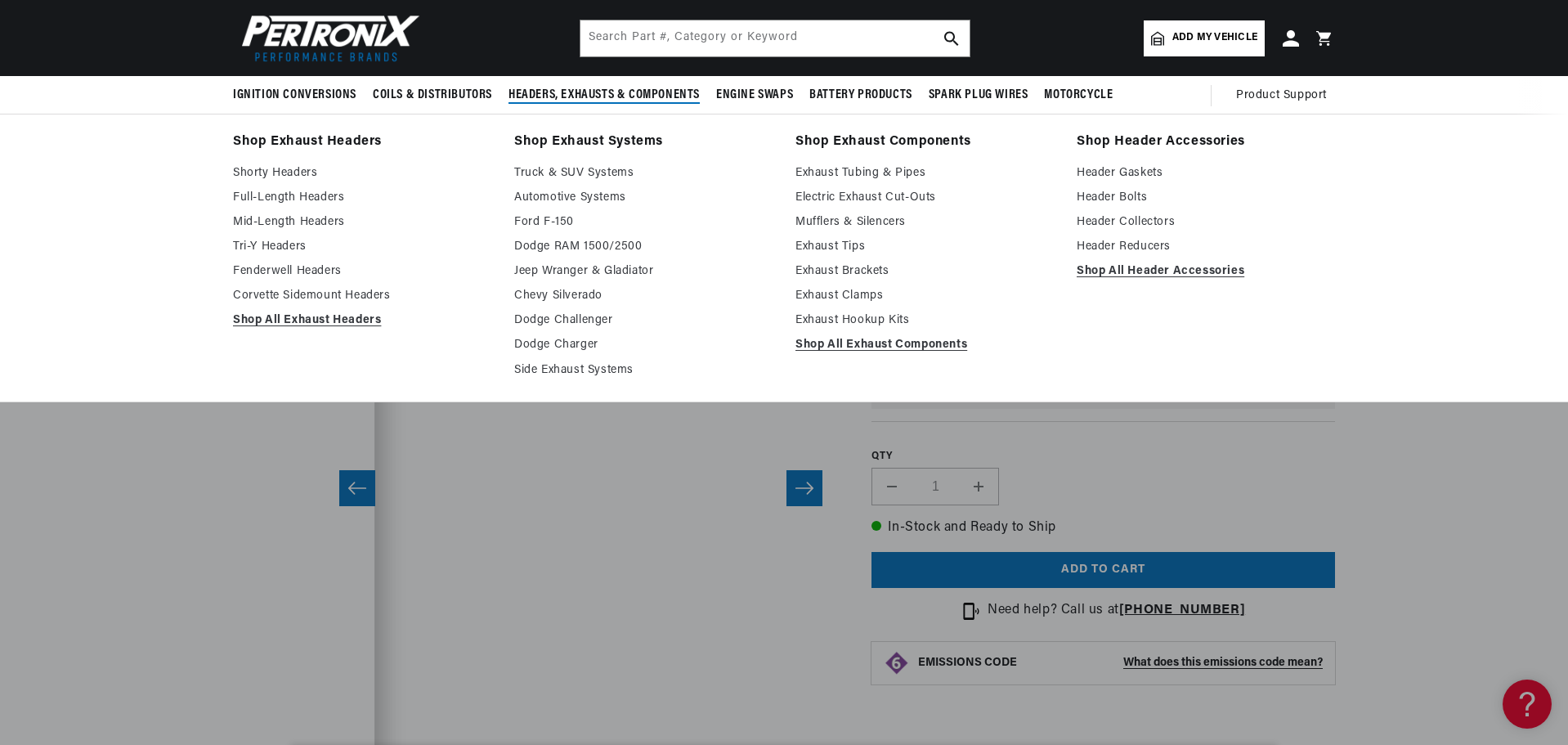
scroll to position [0, 1021]
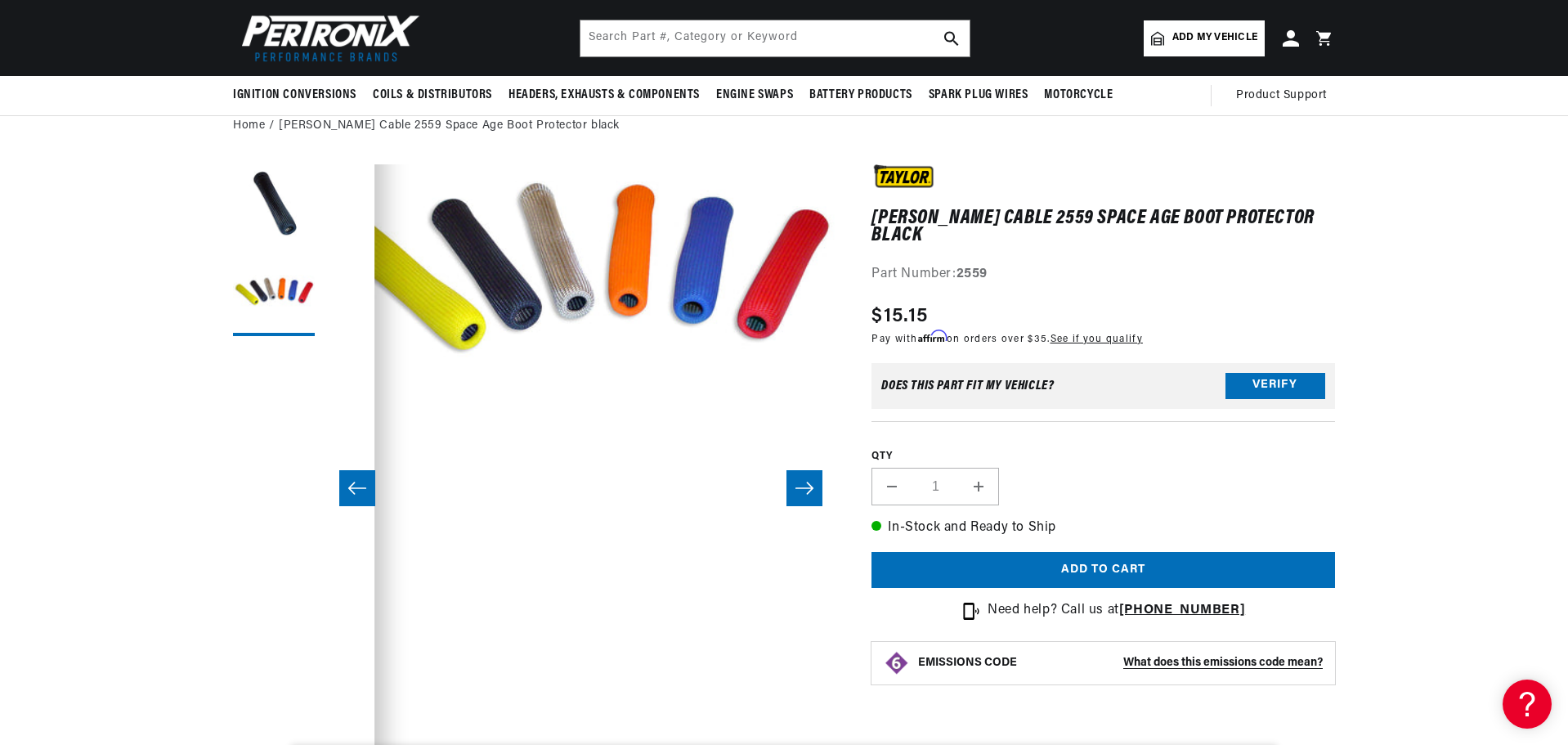
click at [89, 309] on section "[PERSON_NAME] Cable 2559 Space Age Boot Protector black [PERSON_NAME] Cable 255…" at bounding box center [784, 741] width 1568 height 1186
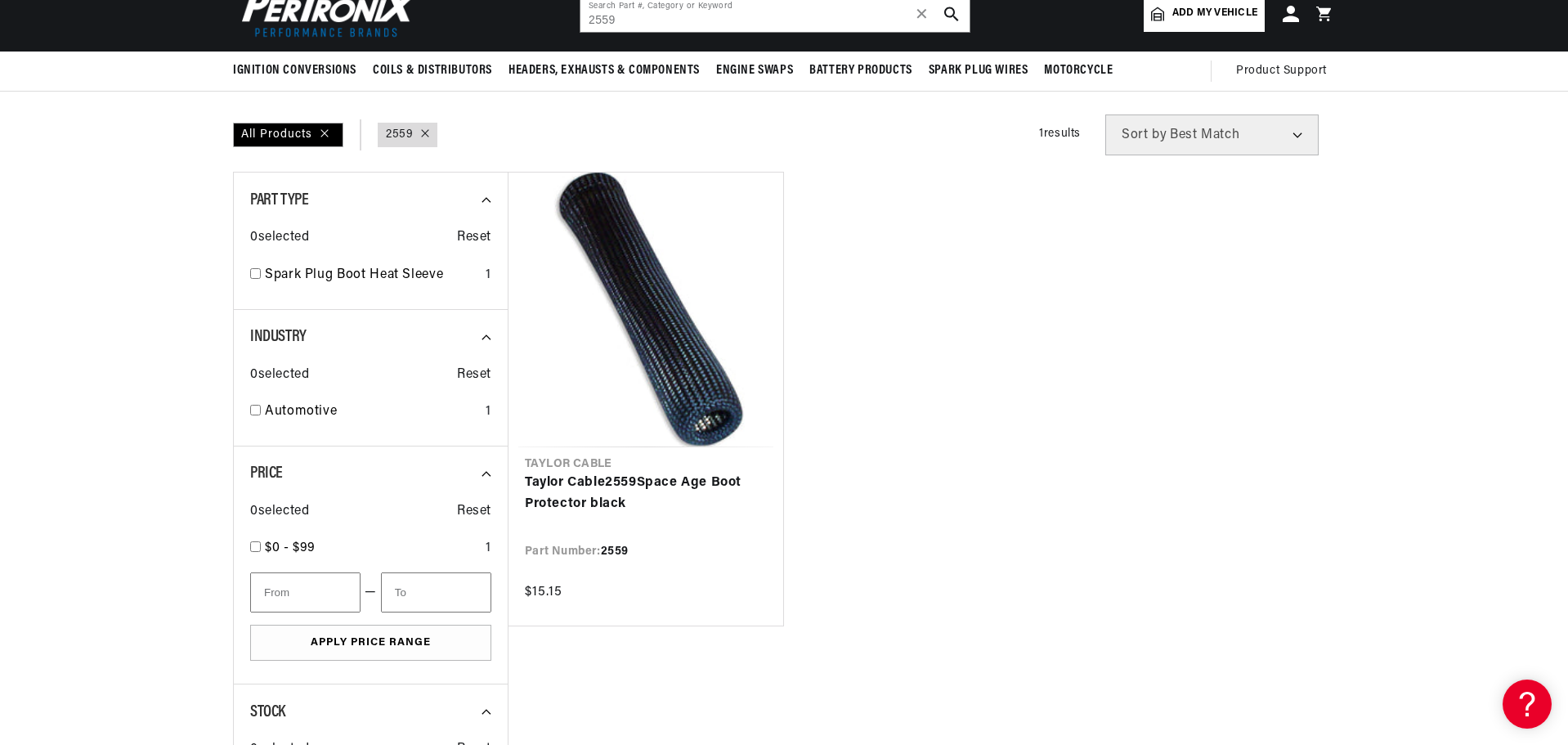
scroll to position [327, 0]
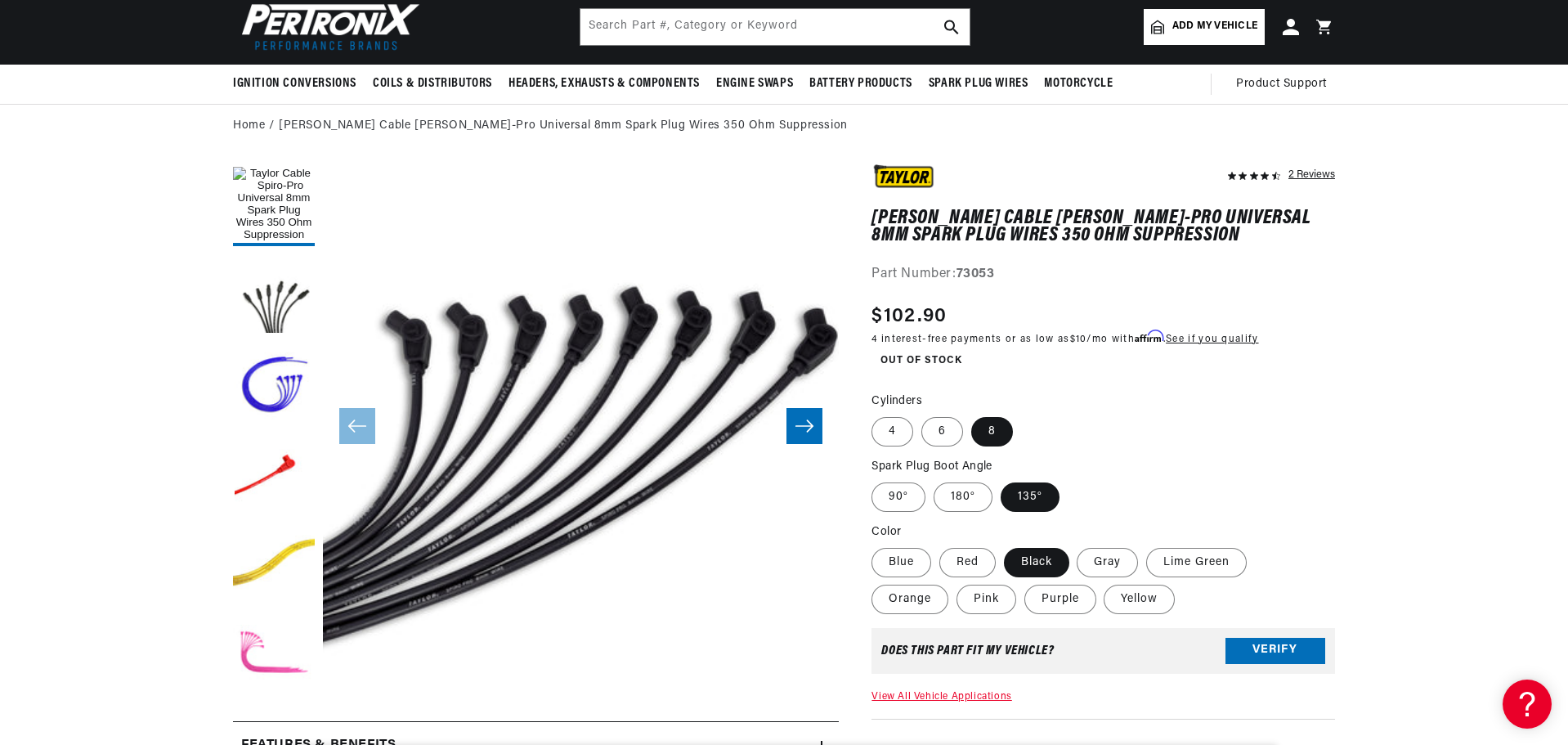
scroll to position [0, 1021]
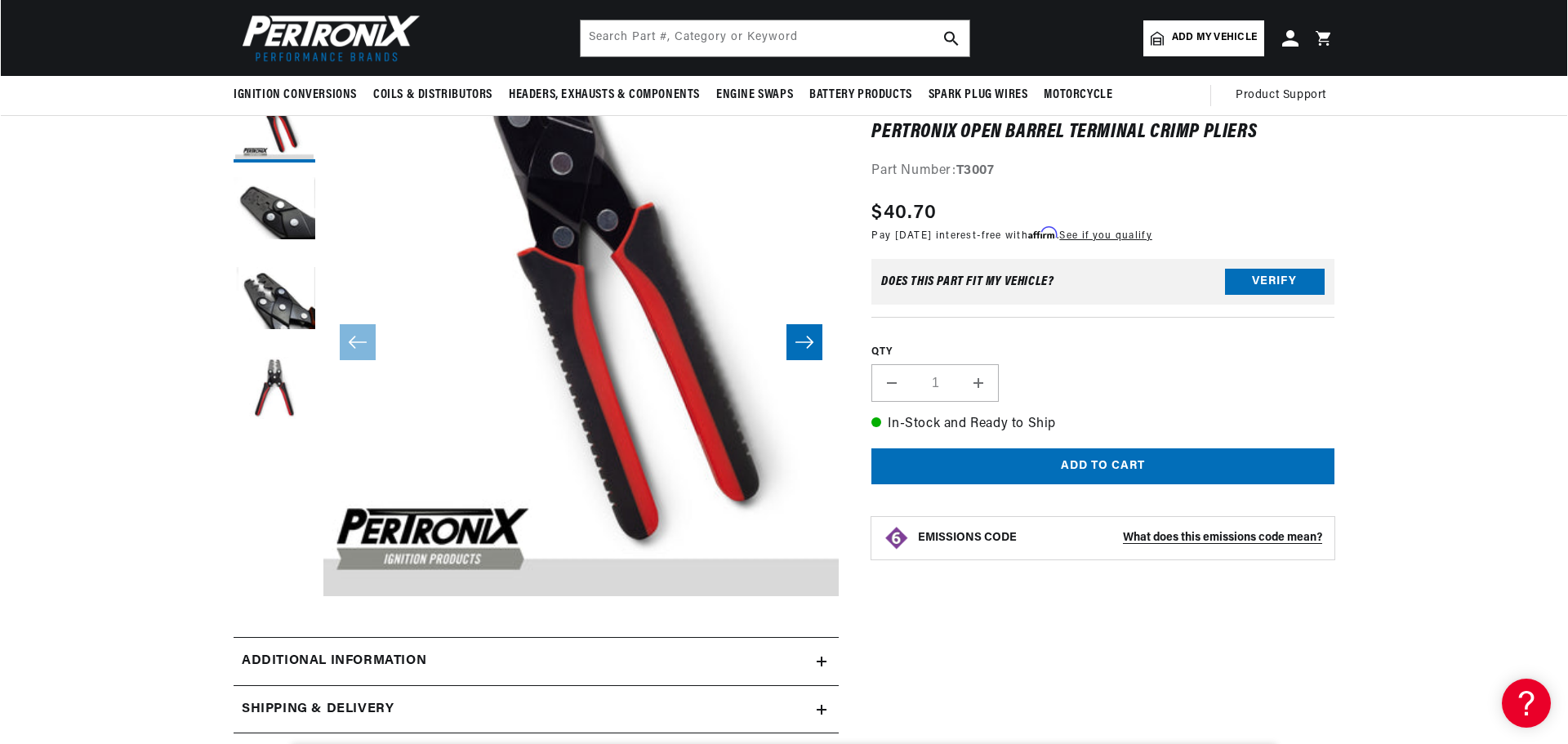
scroll to position [163, 0]
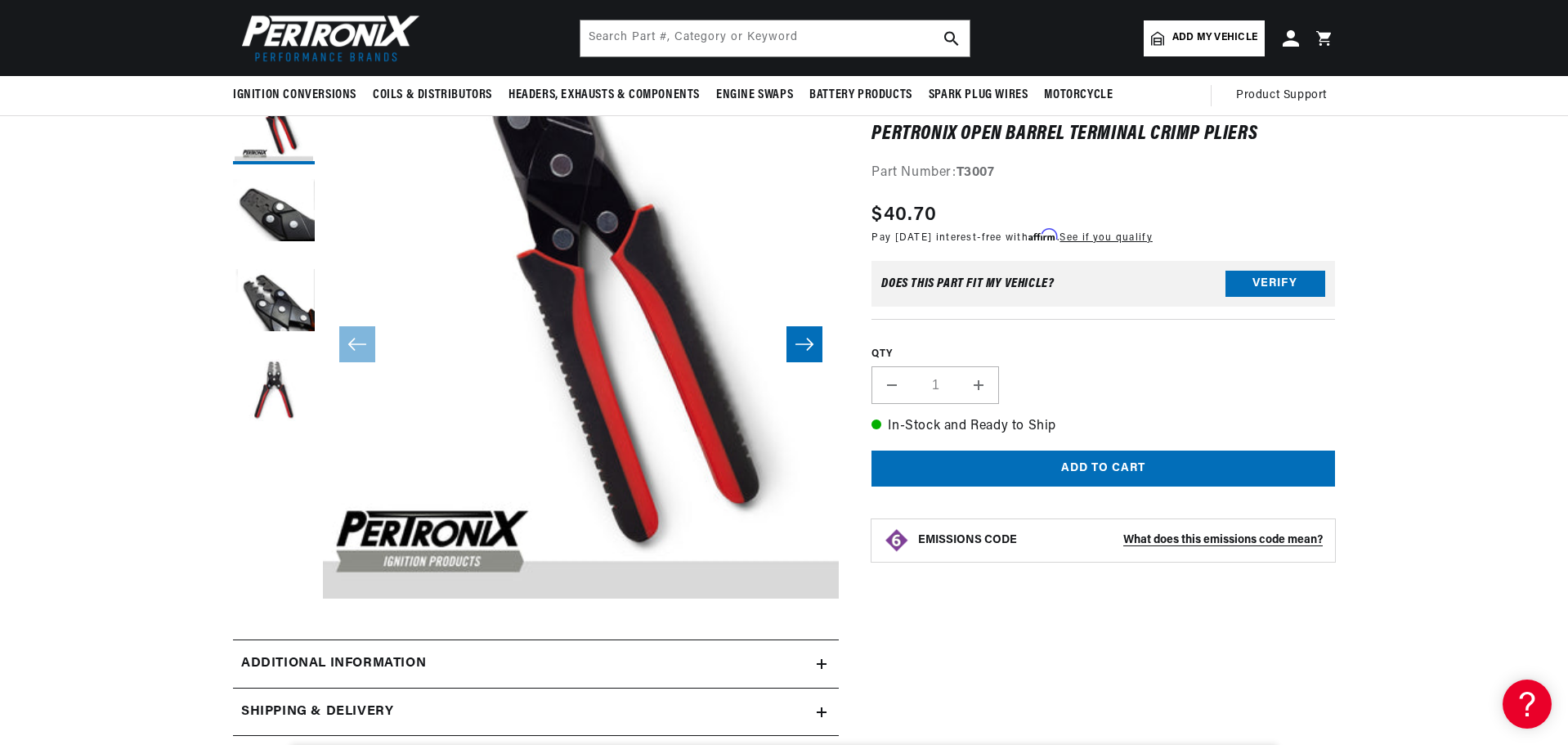
click at [271, 599] on button "Open media 1 in modal" at bounding box center [271, 599] width 0 height 0
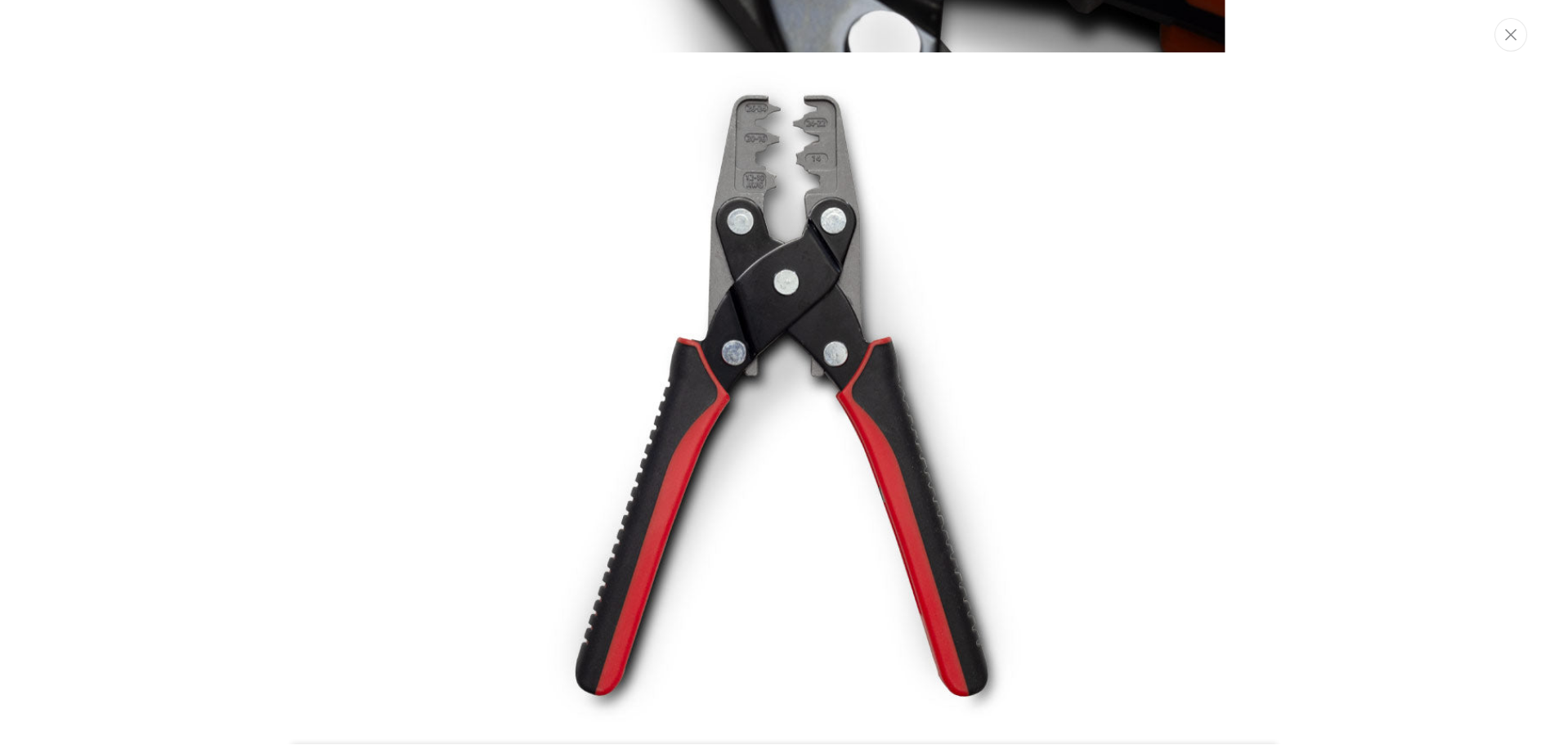
scroll to position [2211, 0]
click at [690, 453] on img "Media gallery" at bounding box center [785, 398] width 883 height 669
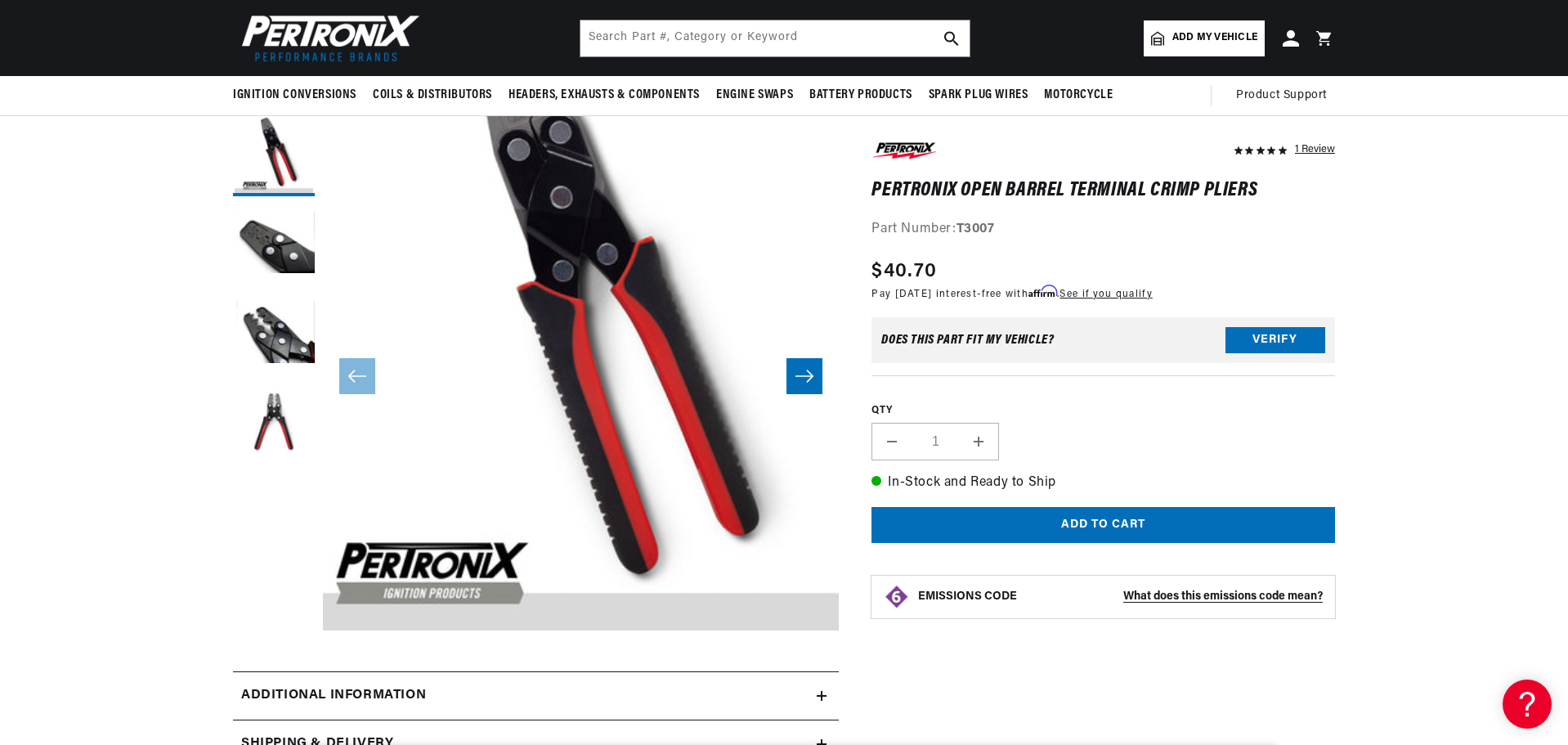
scroll to position [82, 0]
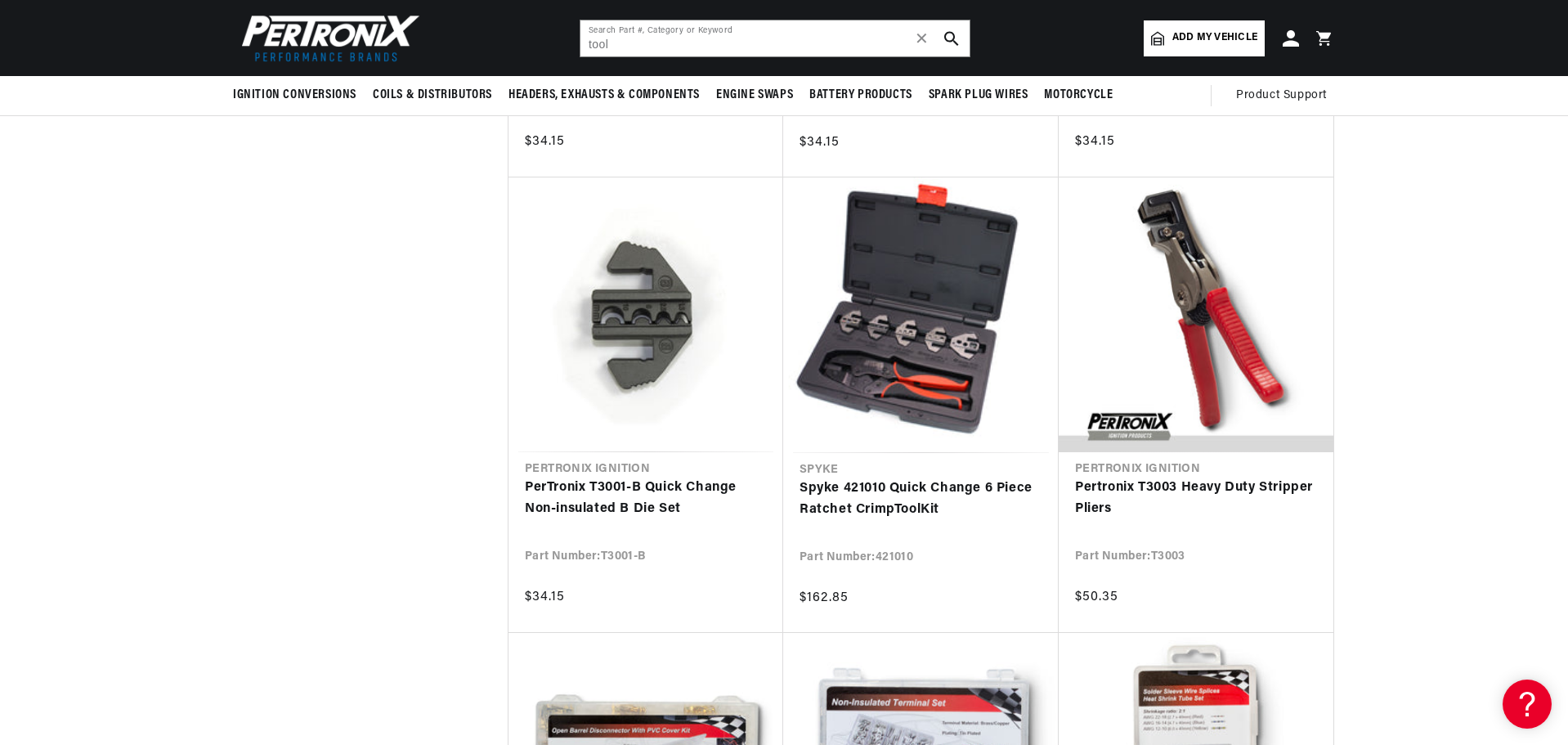
scroll to position [0, 1021]
